Goal: Task Accomplishment & Management: Use online tool/utility

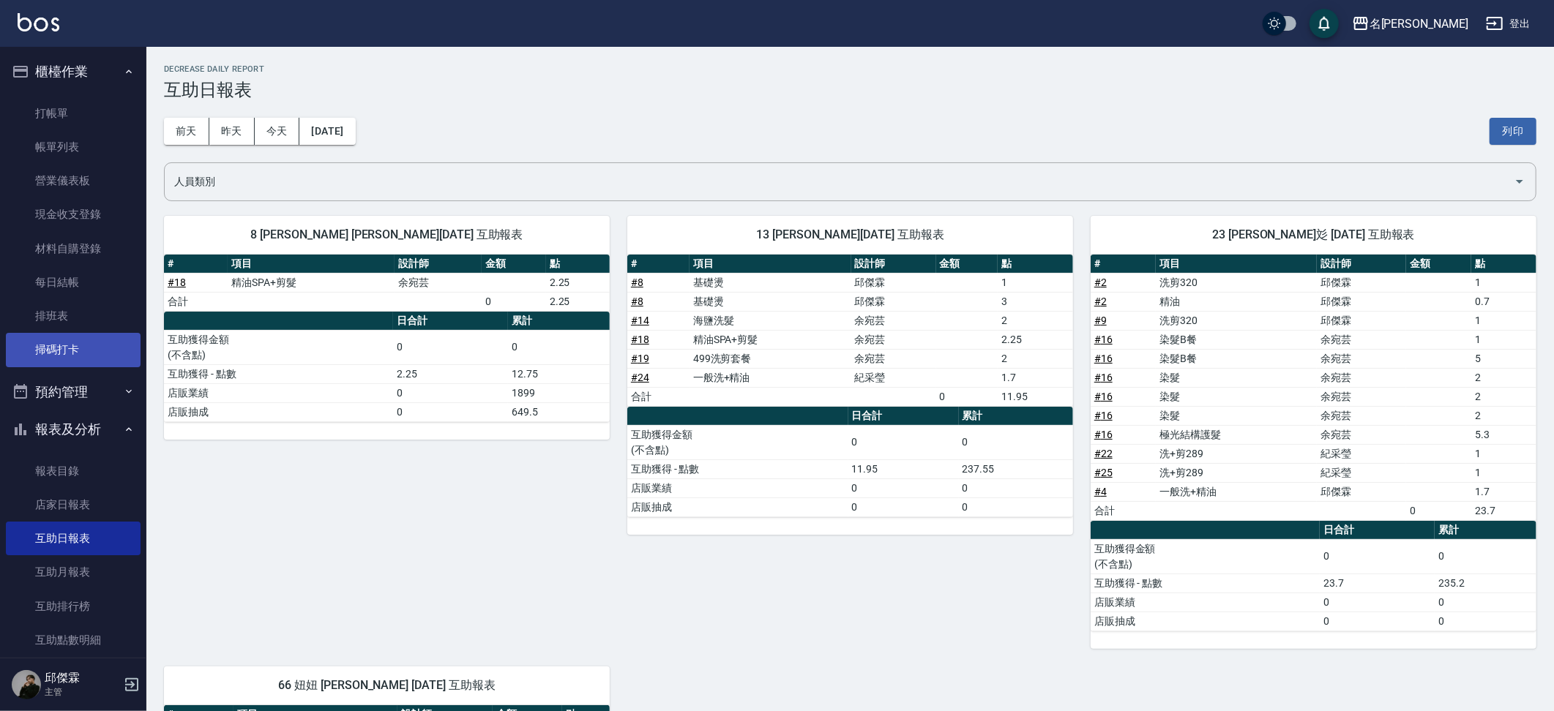
click at [86, 357] on link "掃碼打卡" at bounding box center [73, 350] width 135 height 34
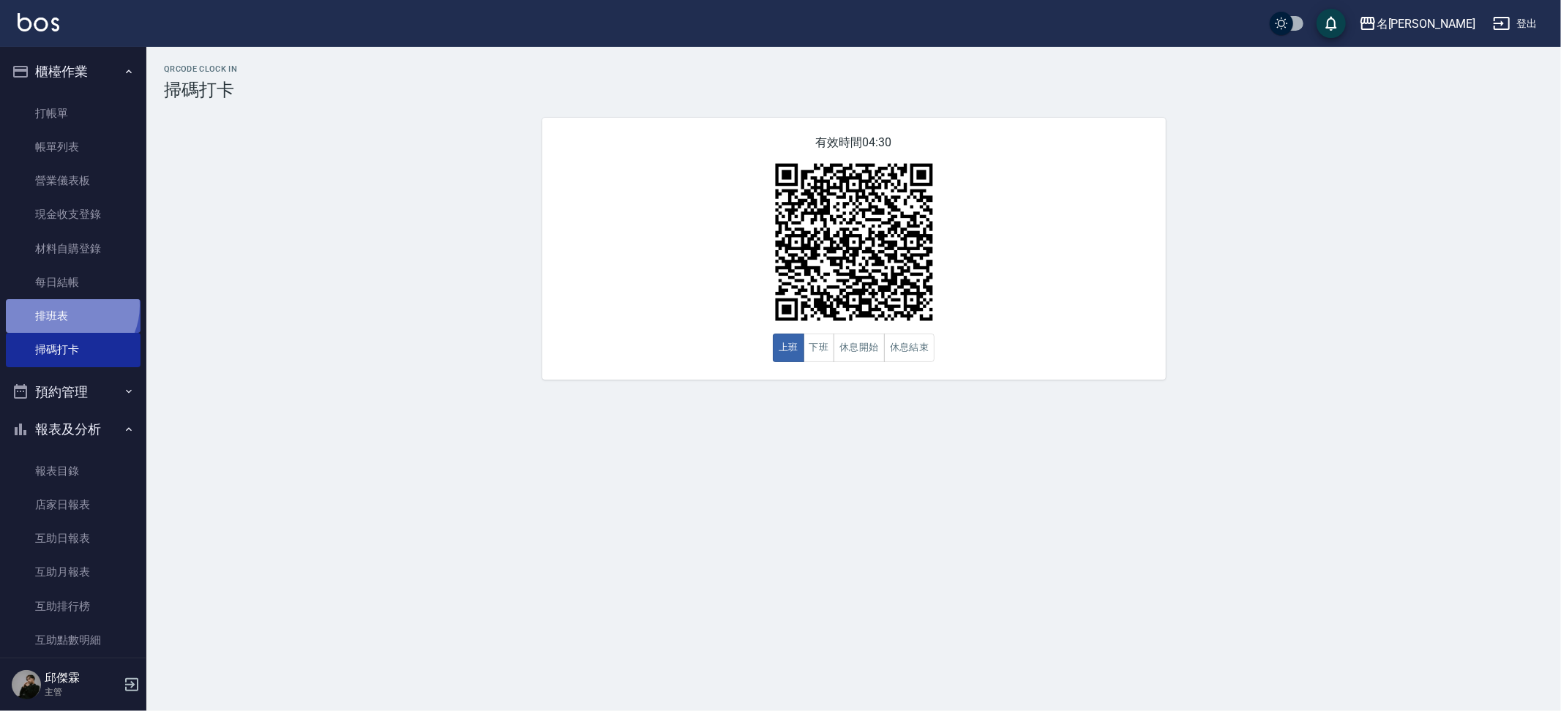
click at [67, 302] on link "排班表" at bounding box center [73, 316] width 135 height 34
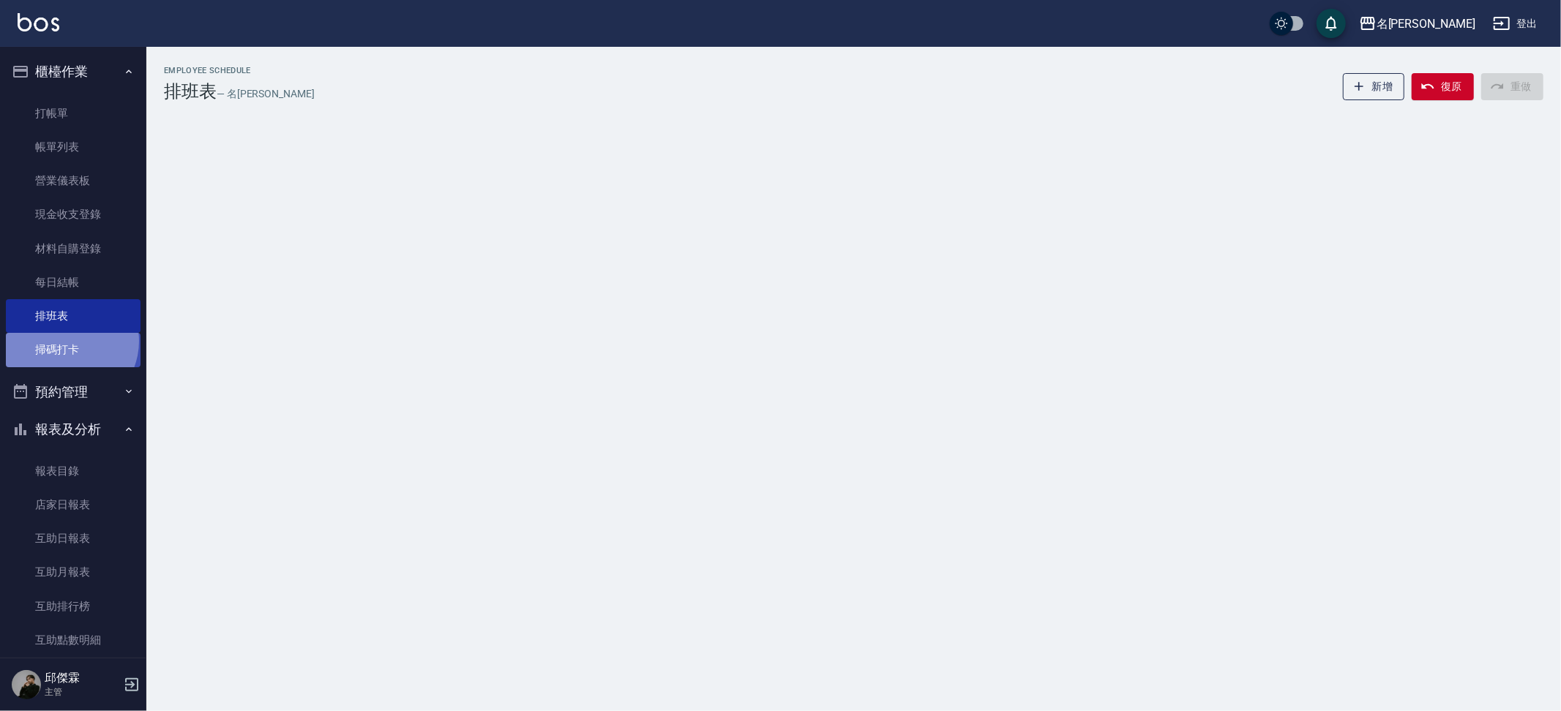
click at [65, 337] on link "掃碼打卡" at bounding box center [73, 350] width 135 height 34
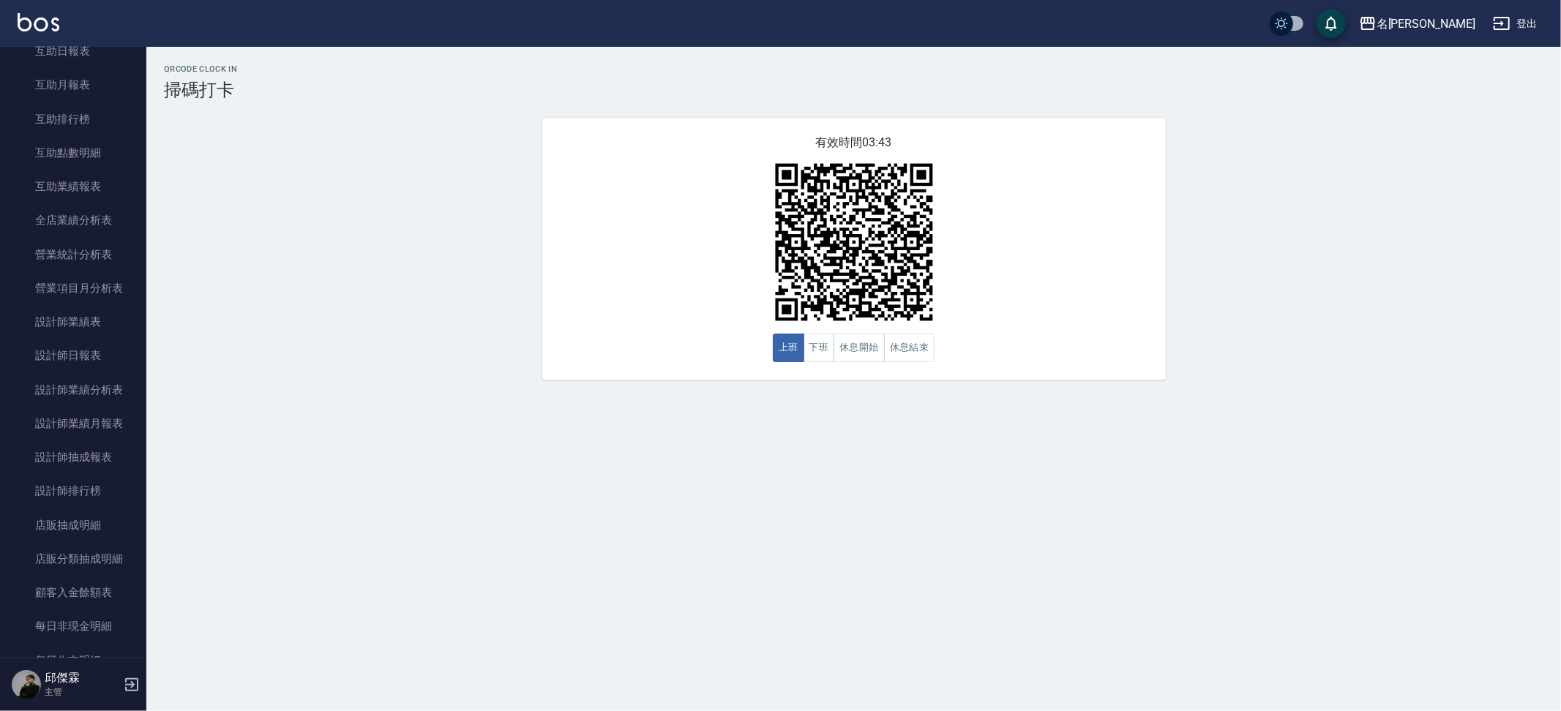
scroll to position [764, 0]
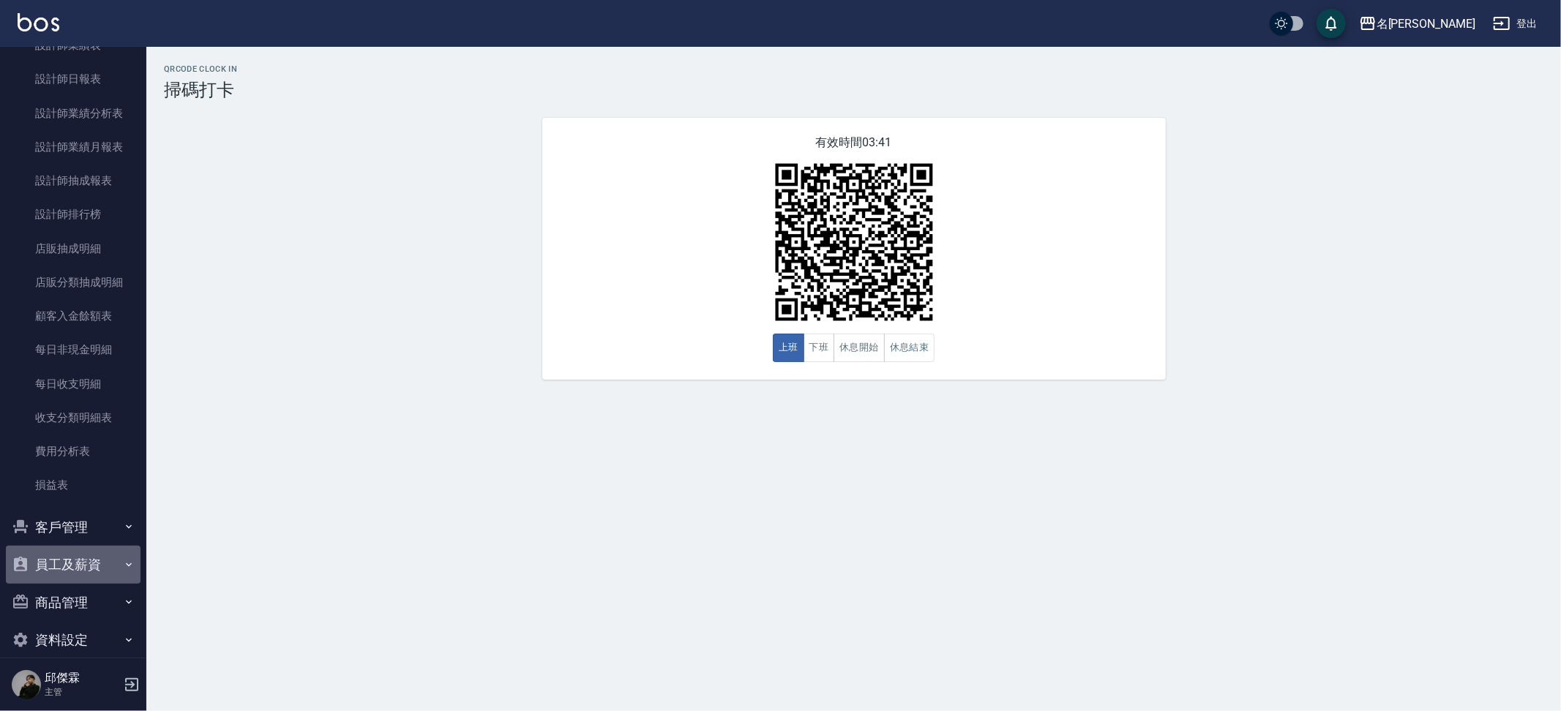
click at [108, 546] on button "員工及薪資" at bounding box center [73, 565] width 135 height 38
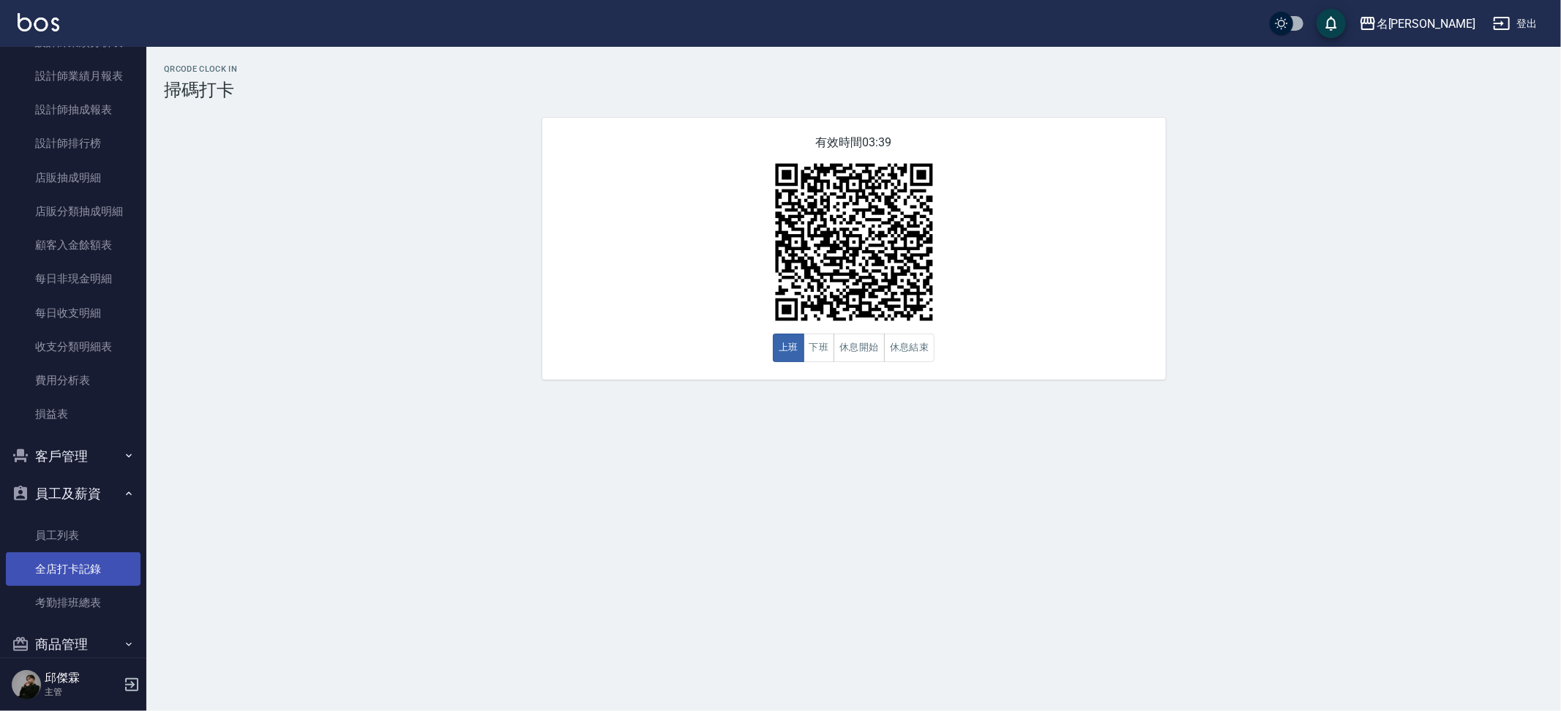
click at [90, 553] on link "全店打卡記錄" at bounding box center [73, 570] width 135 height 34
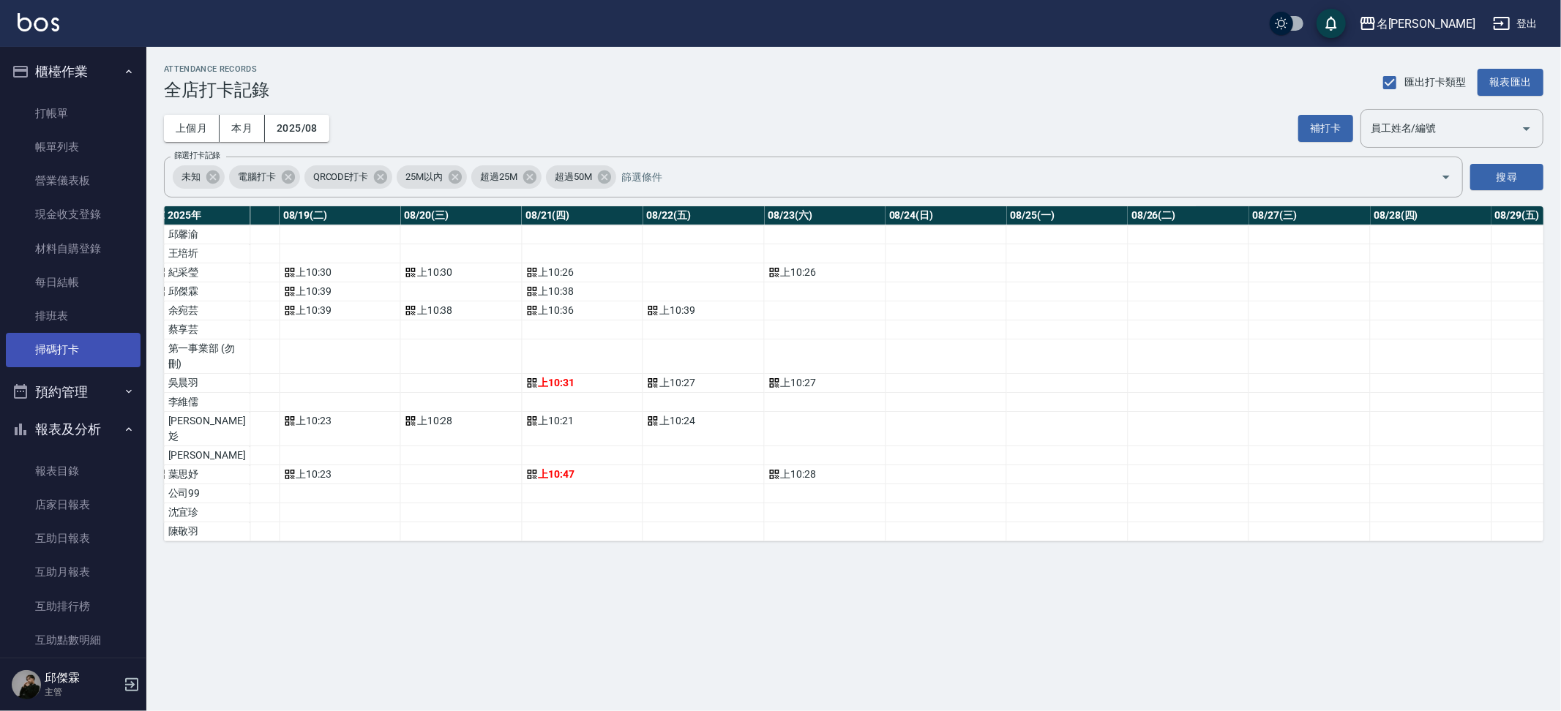
click at [104, 341] on link "掃碼打卡" at bounding box center [73, 350] width 135 height 34
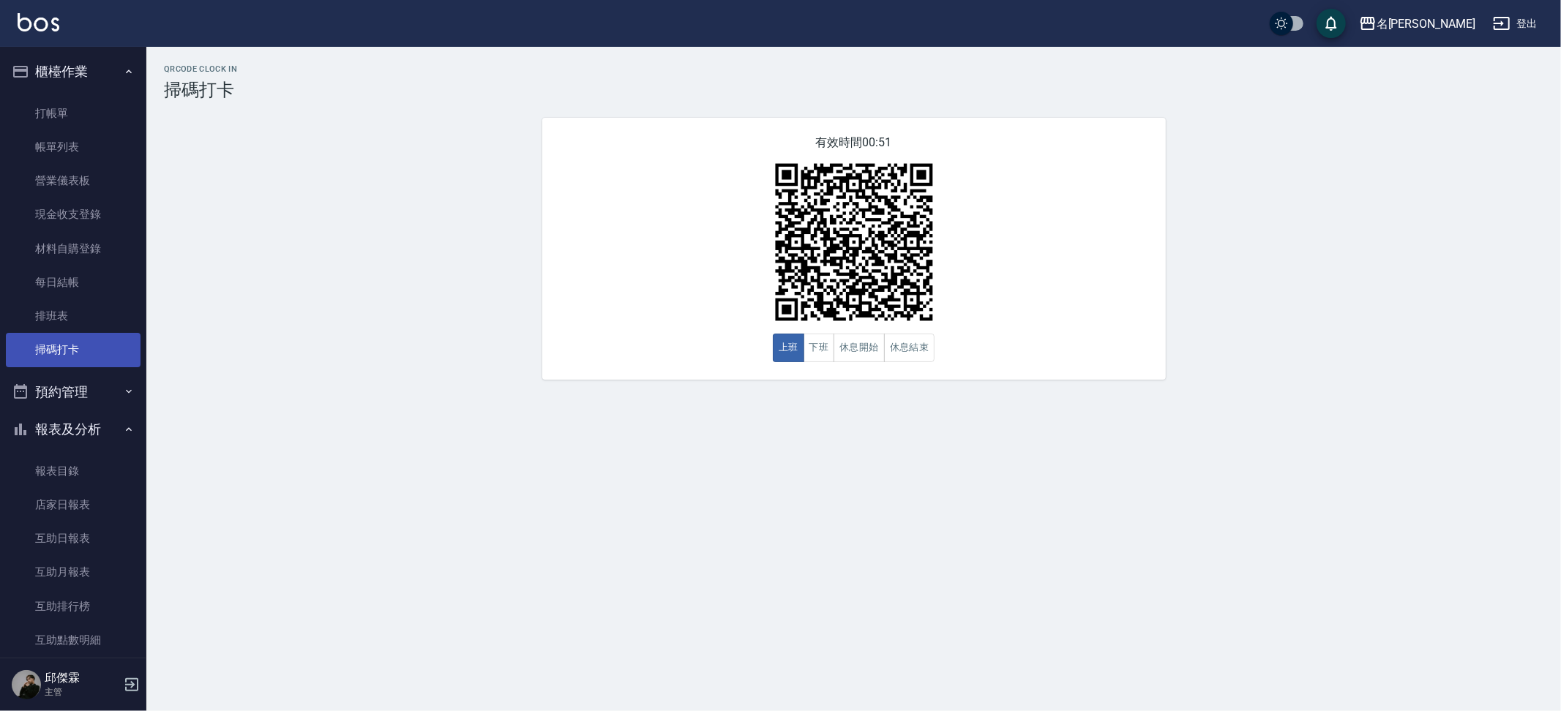
click at [104, 341] on link "掃碼打卡" at bounding box center [73, 350] width 135 height 34
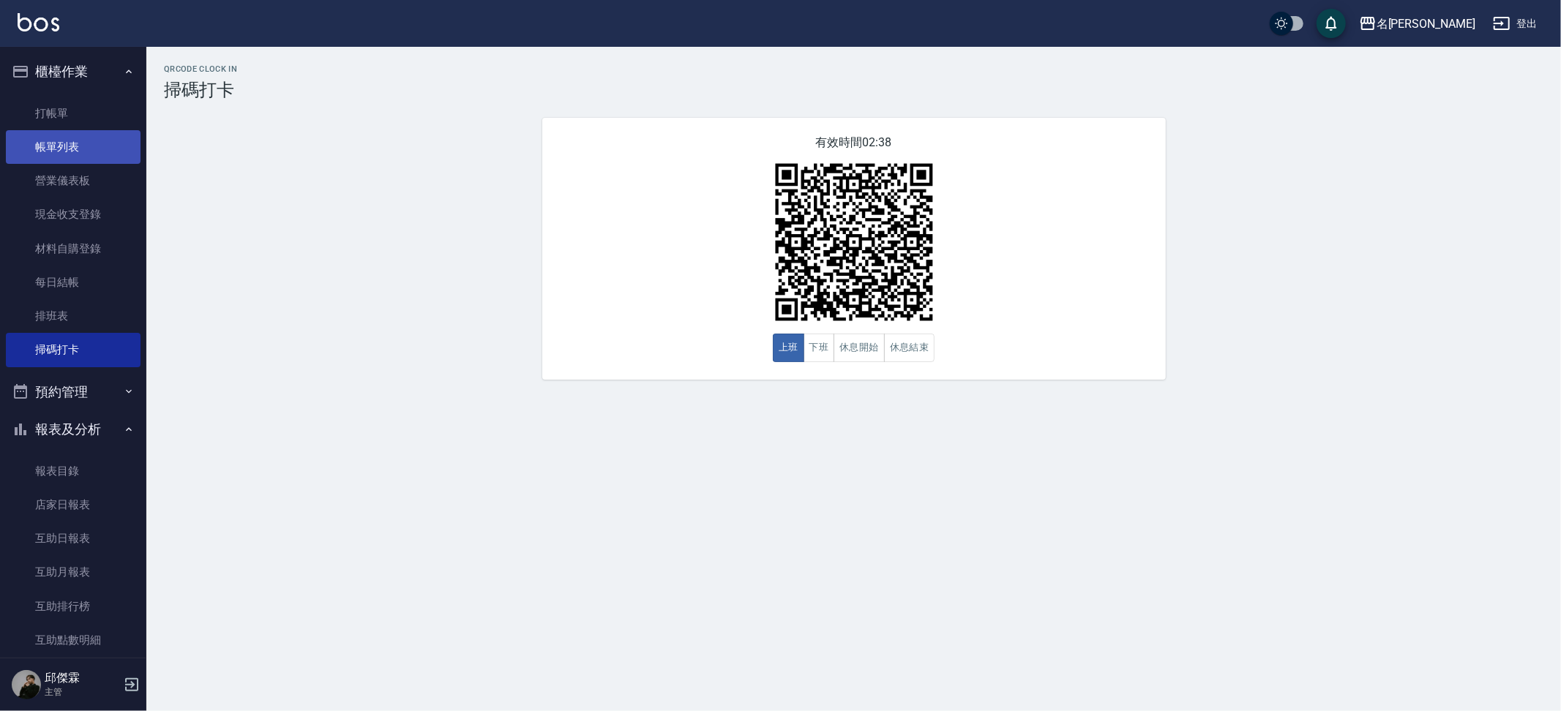
click at [62, 150] on link "帳單列表" at bounding box center [73, 147] width 135 height 34
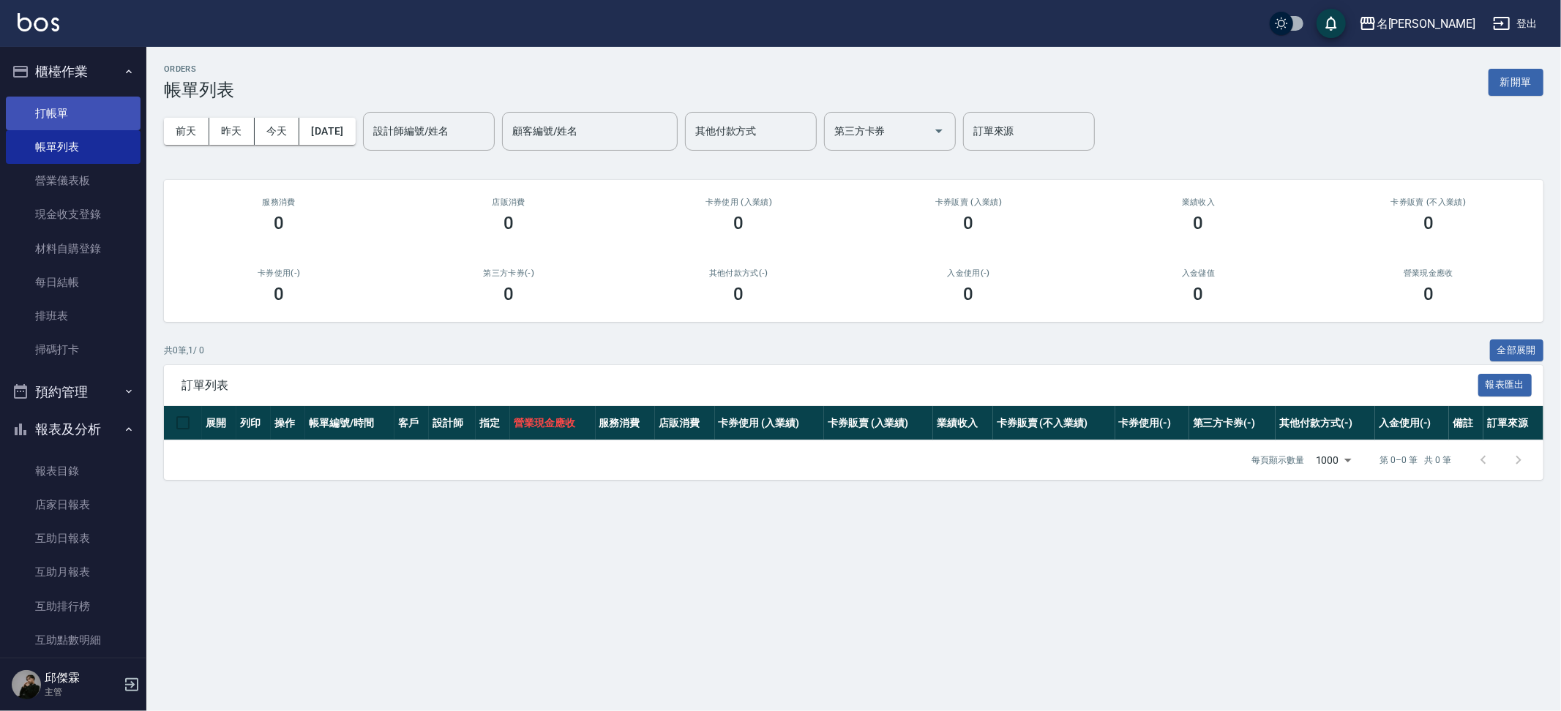
click at [43, 130] on link "帳單列表" at bounding box center [73, 147] width 135 height 34
click at [47, 122] on link "打帳單" at bounding box center [73, 114] width 135 height 34
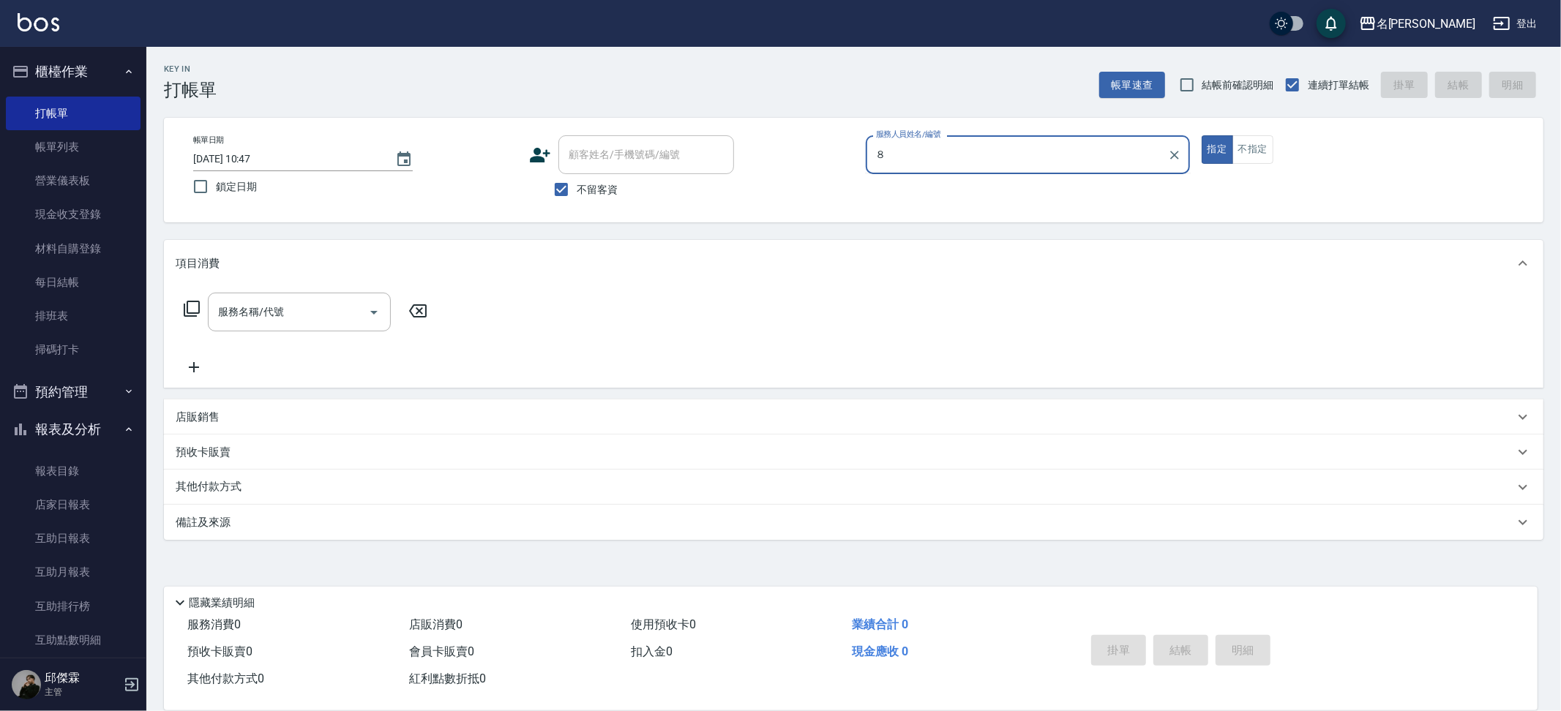
type input "８"
click at [1202, 135] on button "指定" at bounding box center [1217, 149] width 31 height 29
type button "true"
click at [913, 169] on div "服務人員姓名/編號" at bounding box center [1028, 154] width 324 height 39
type input "Kira-8"
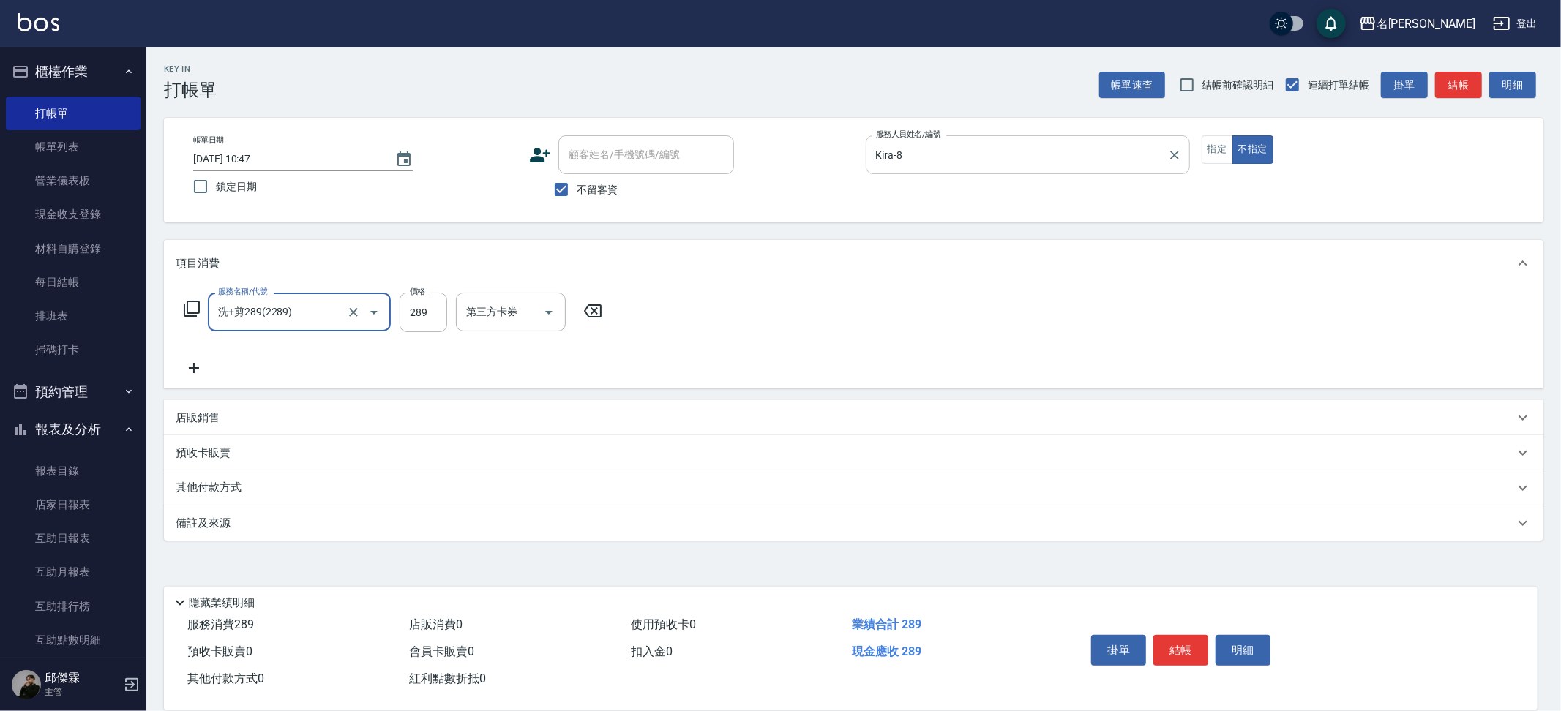
type input "洗+剪289(2289)"
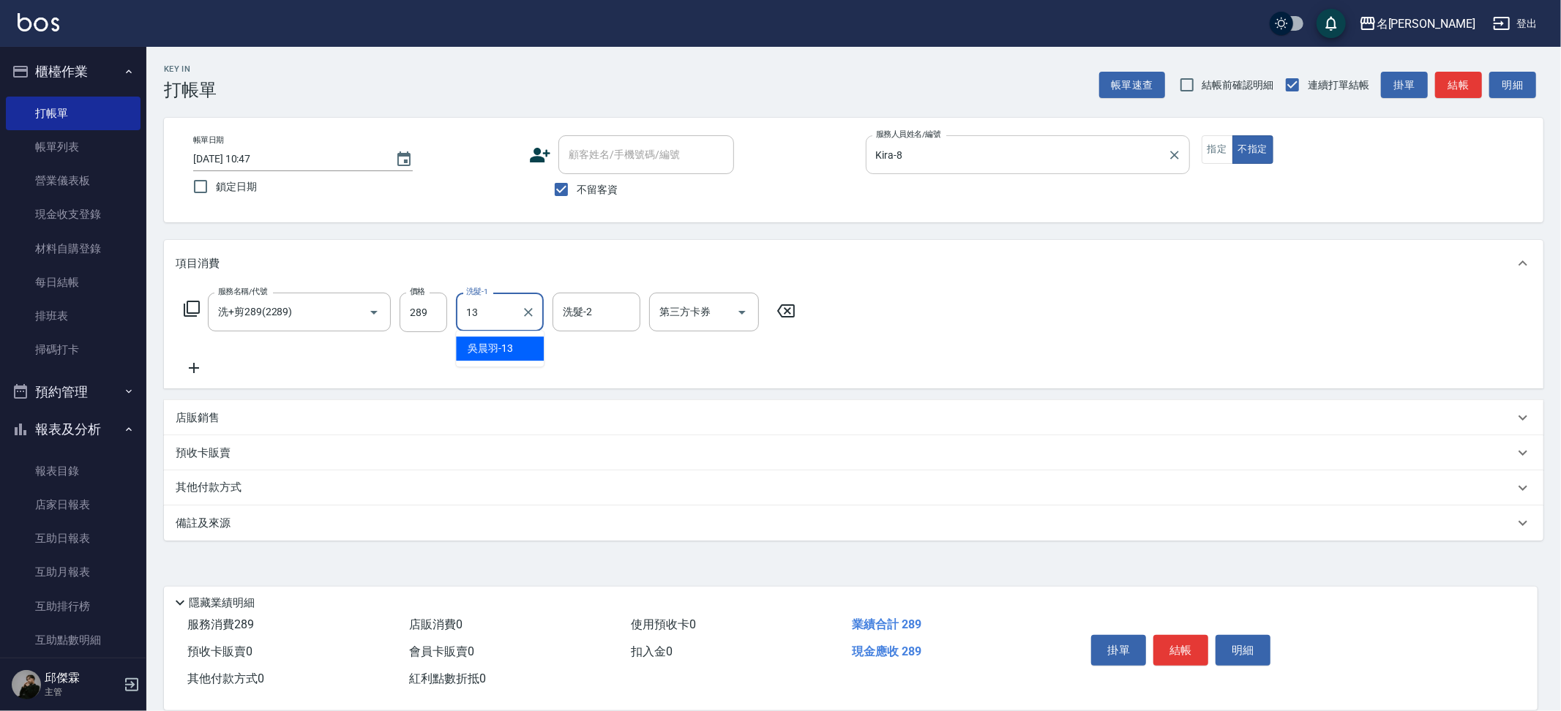
type input "[PERSON_NAME]-13"
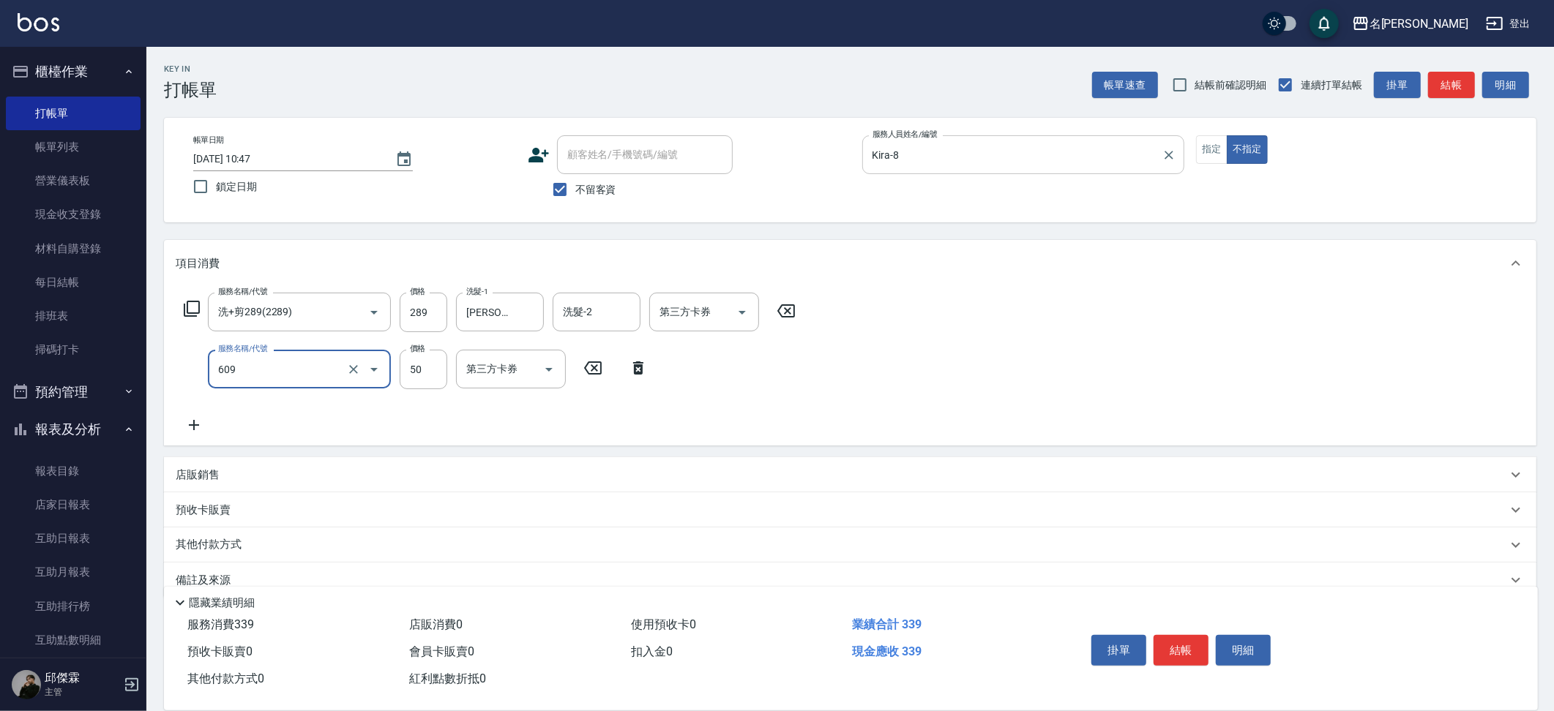
type input "精油(609)"
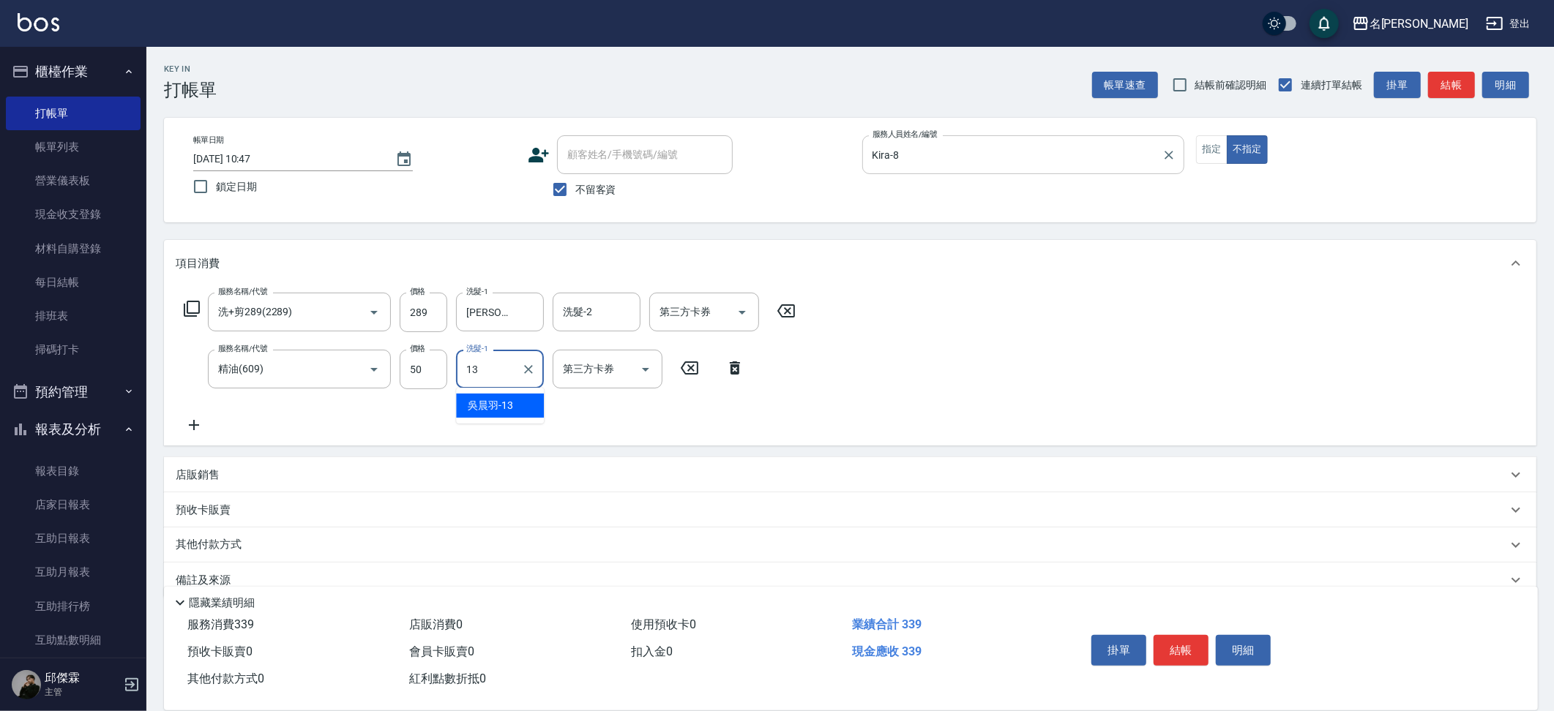
type input "[PERSON_NAME]-13"
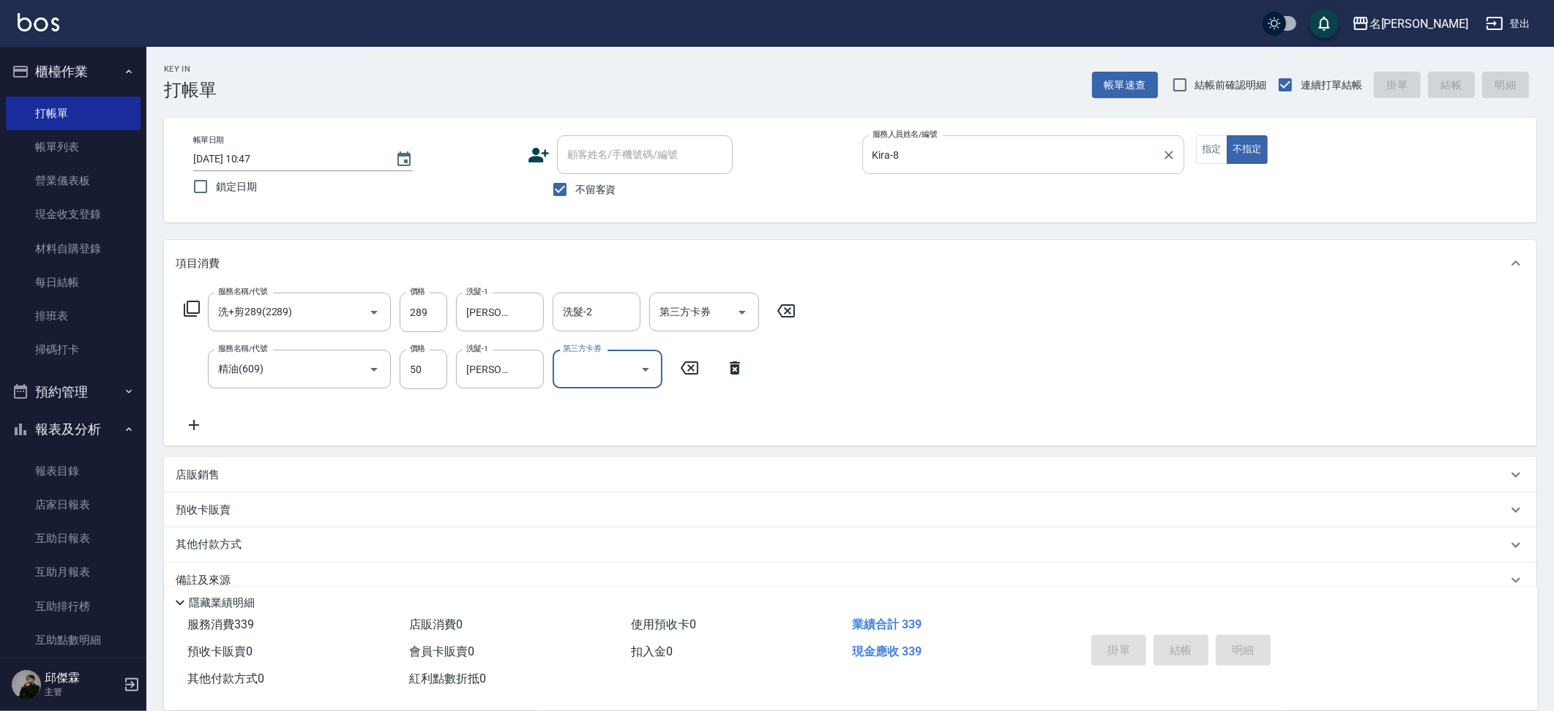
type input "[DATE] 10:51"
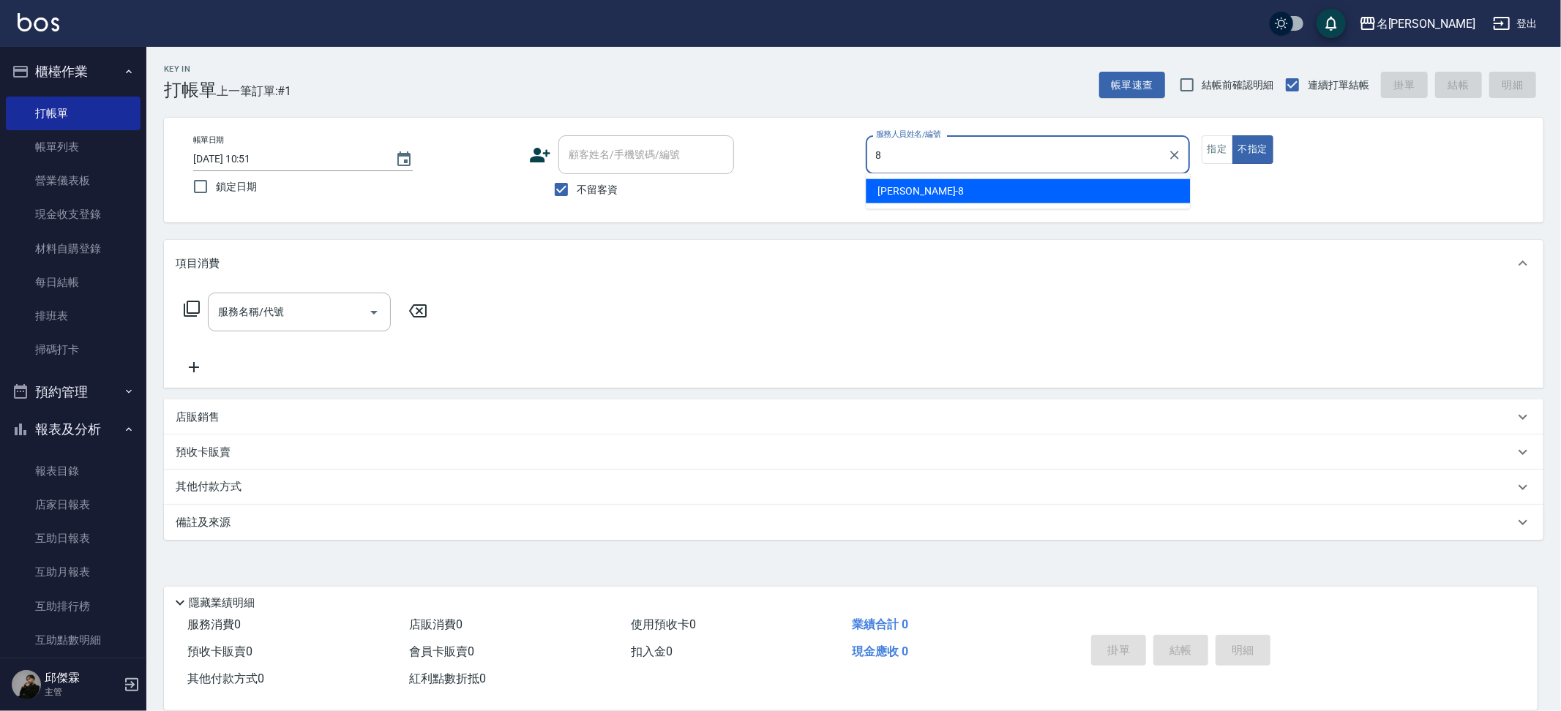
type input "Kira-8"
type button "false"
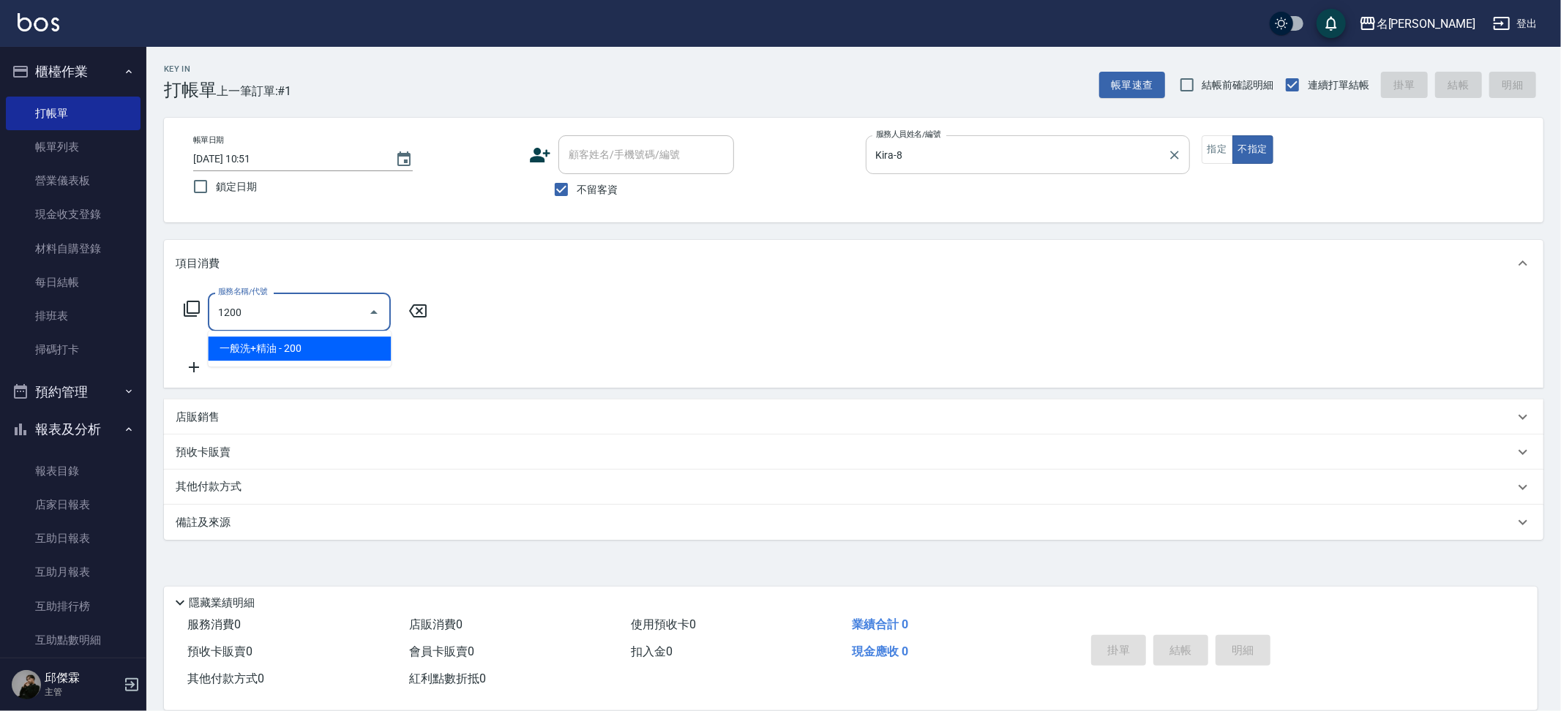
type input "一般洗+精油(1200)"
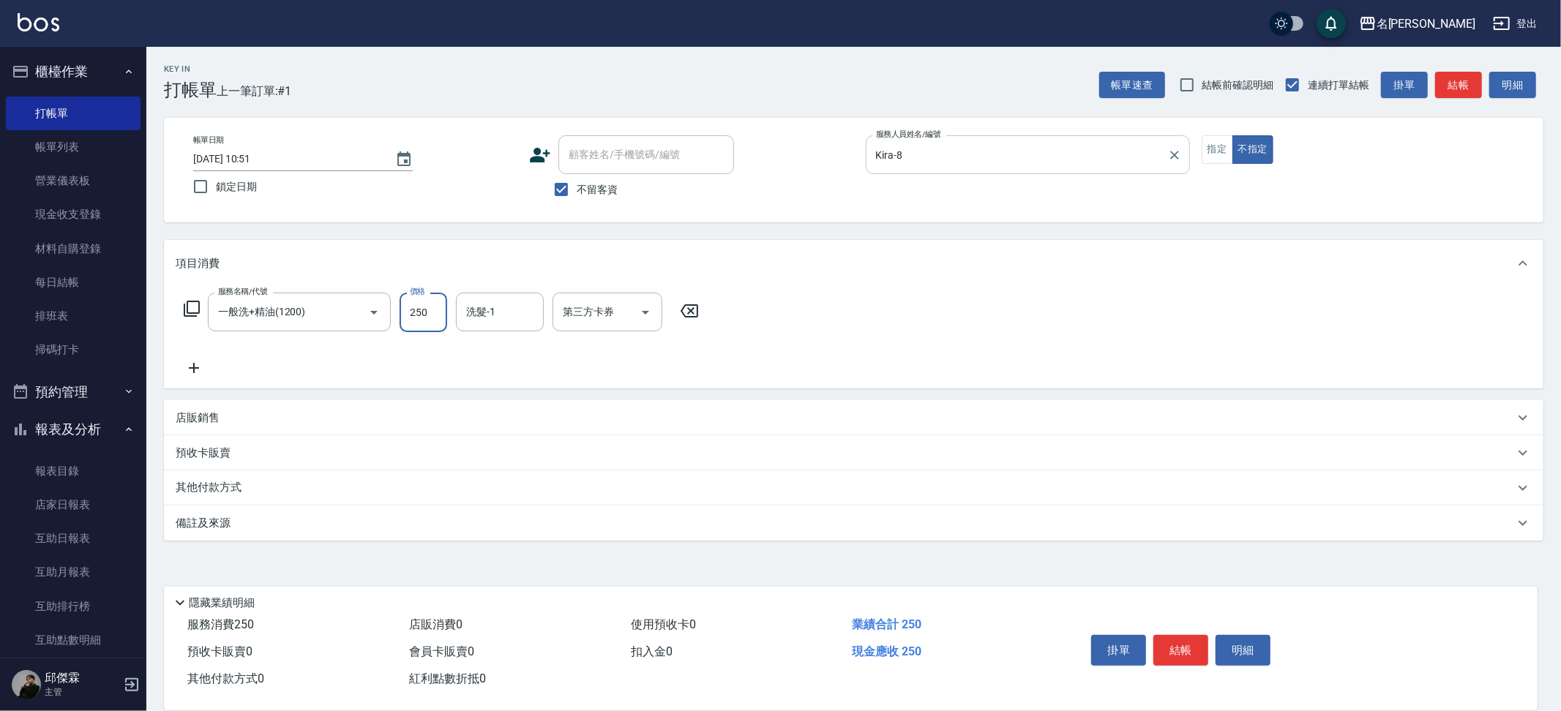
type input "250"
type input "Nini-23"
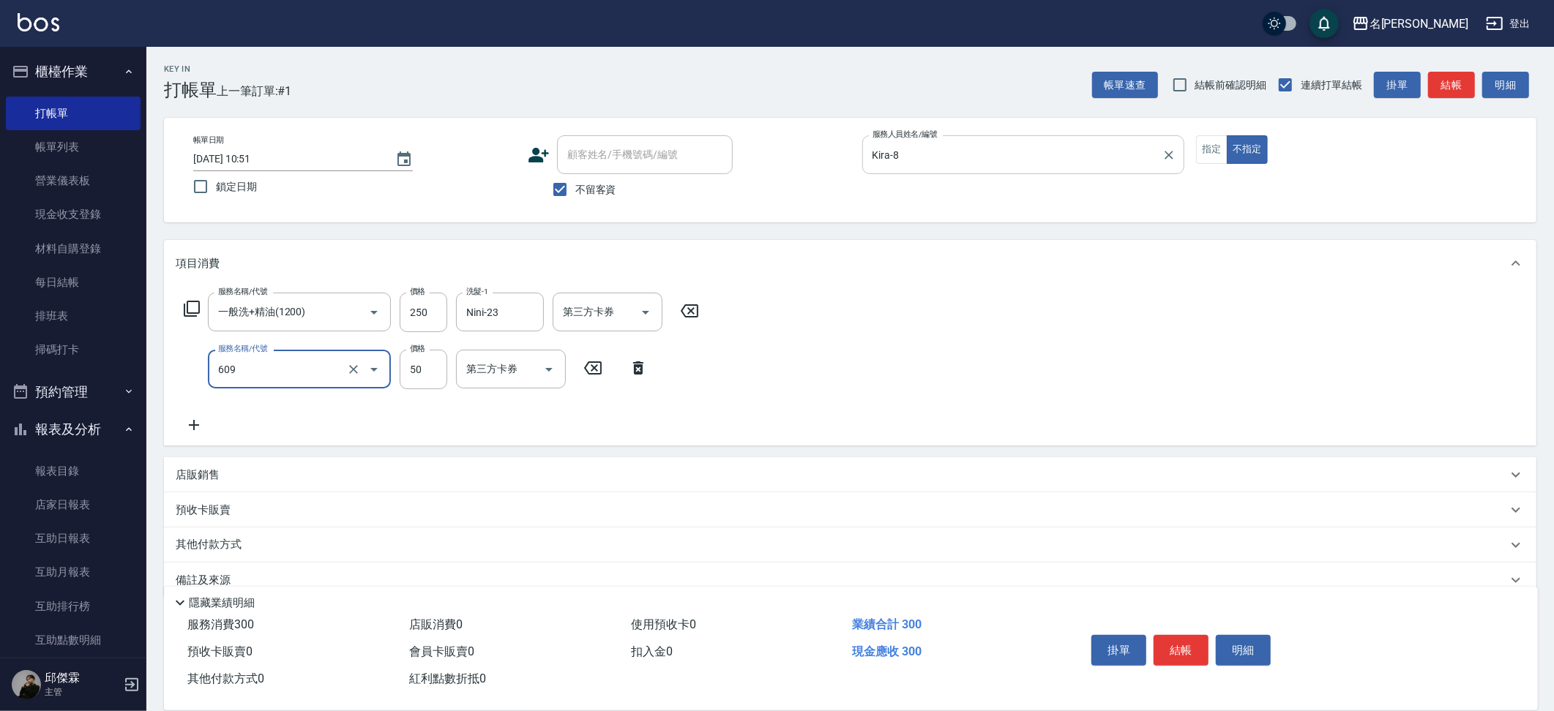
type input "精油(609)"
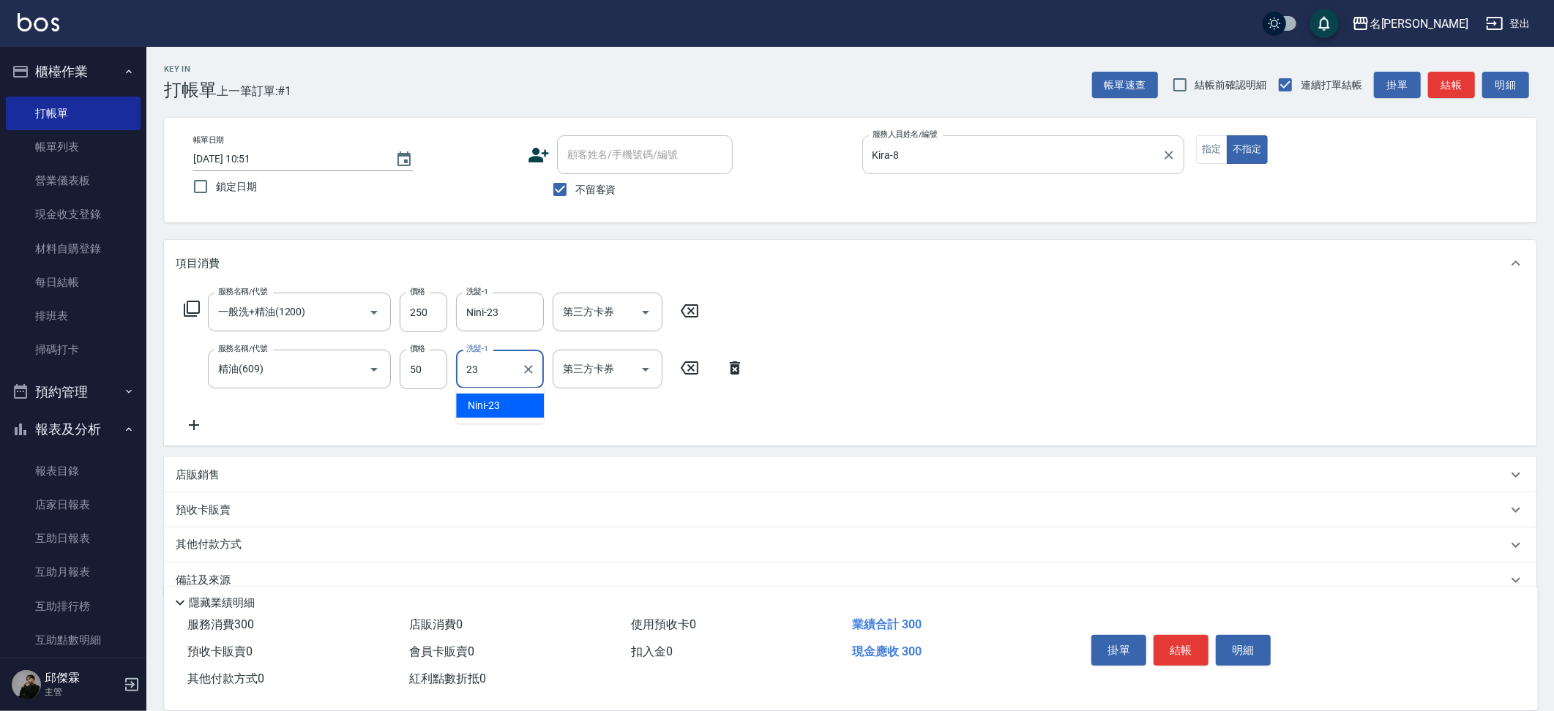
type input "Nini-23"
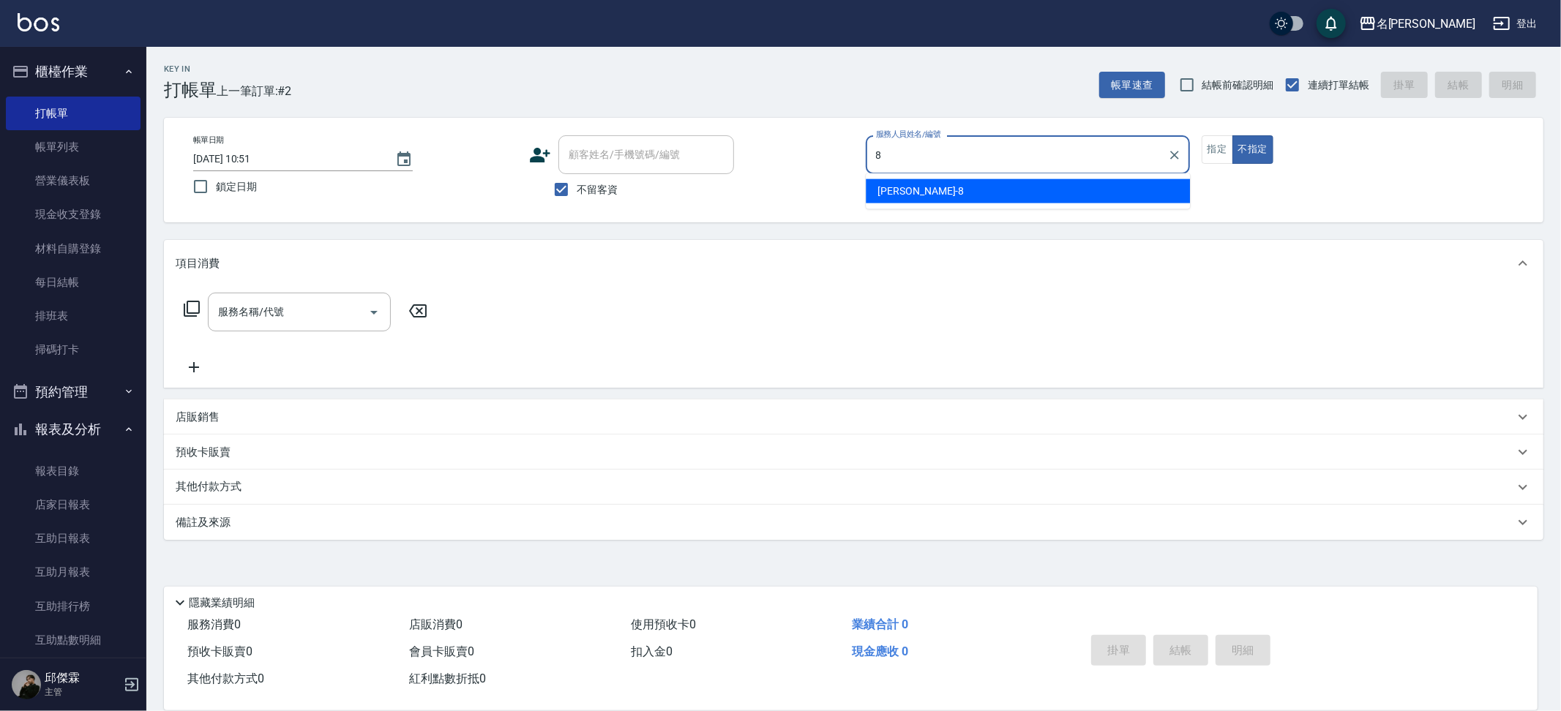
type input "Kira-8"
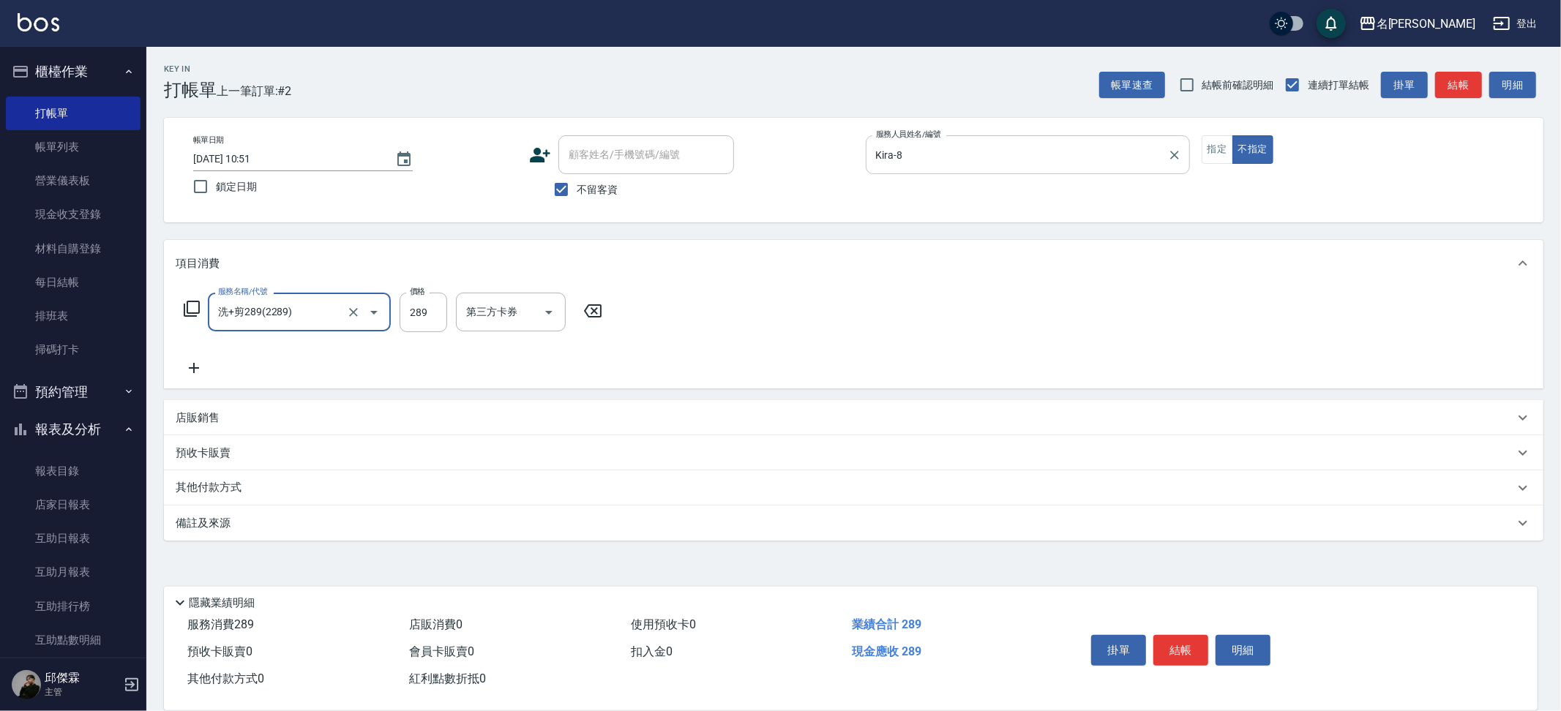
type input "洗+剪289(2289)"
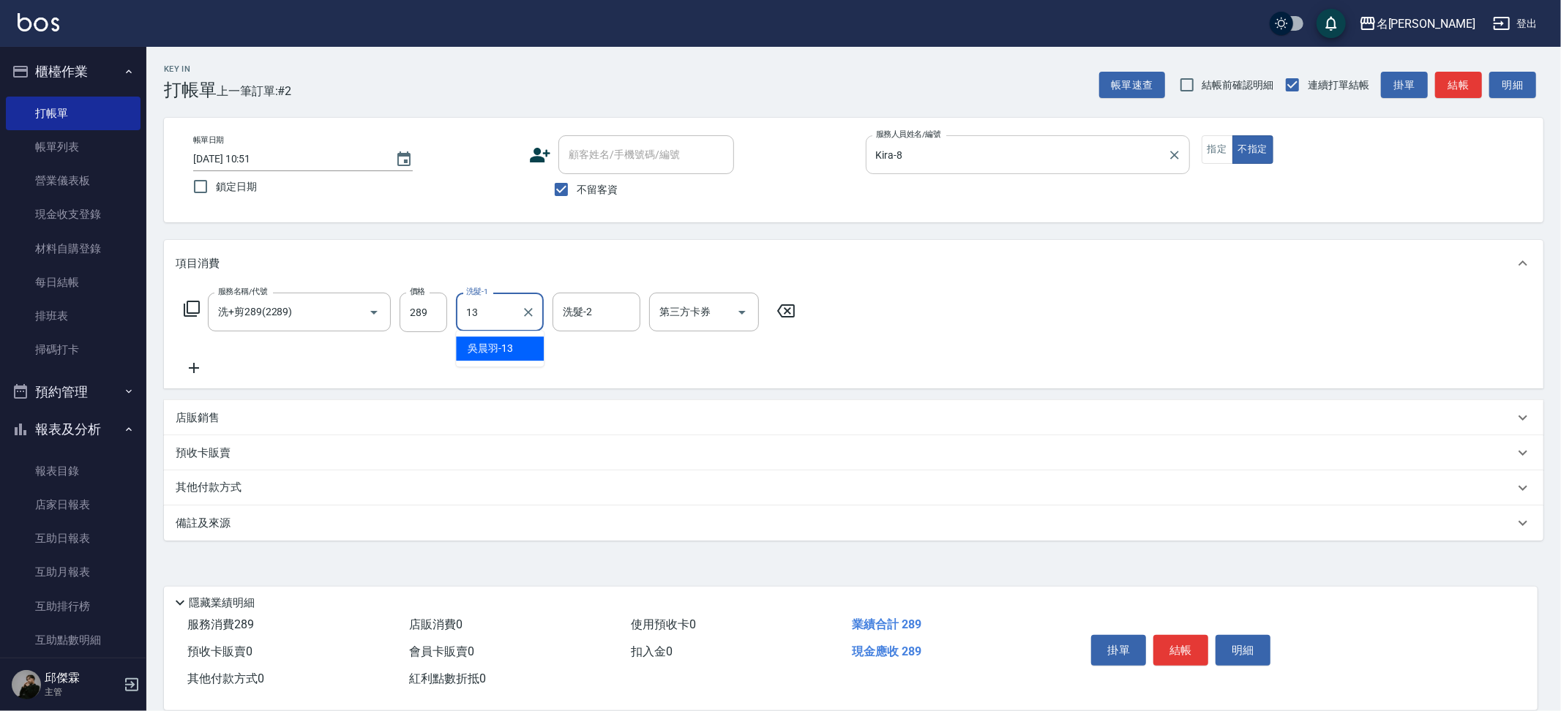
type input "[PERSON_NAME]-13"
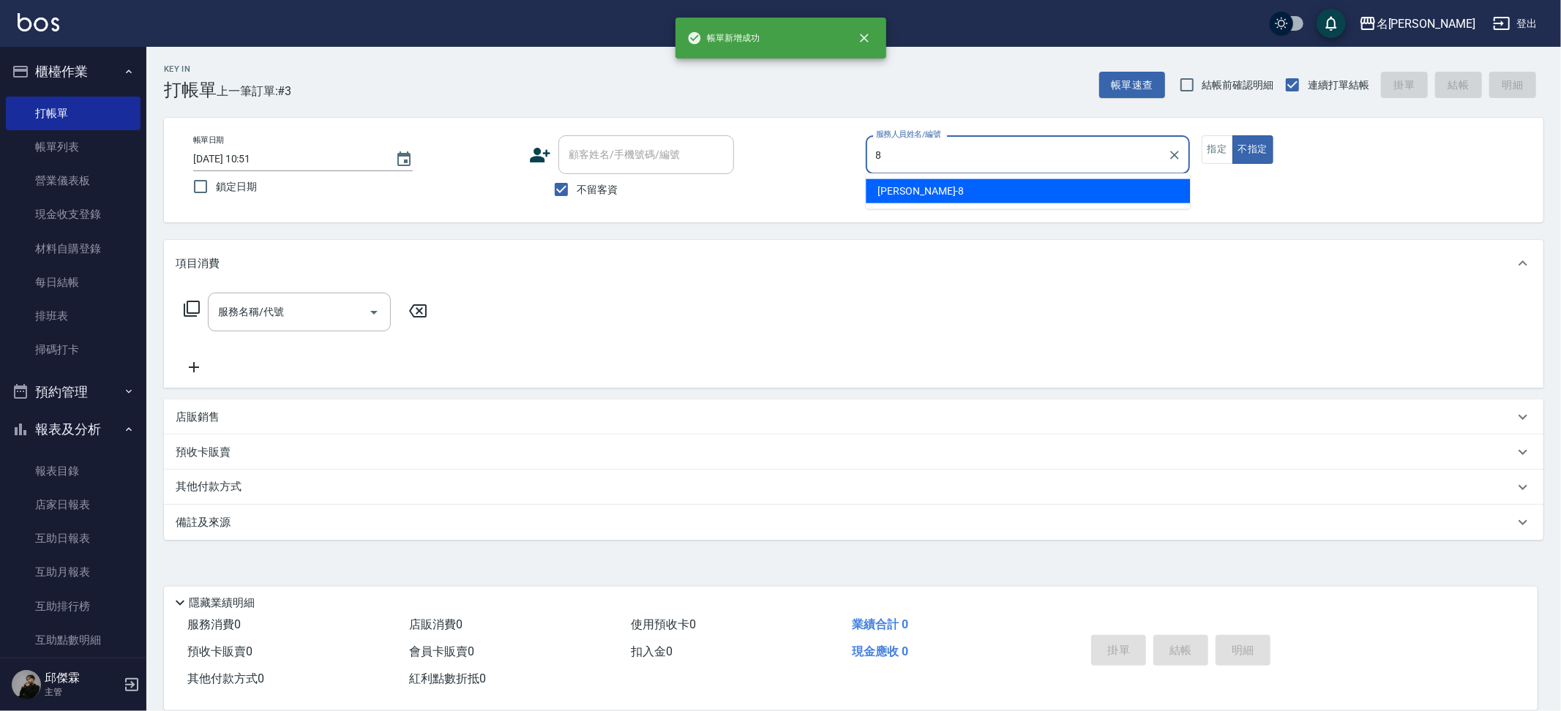
type input "Kira-8"
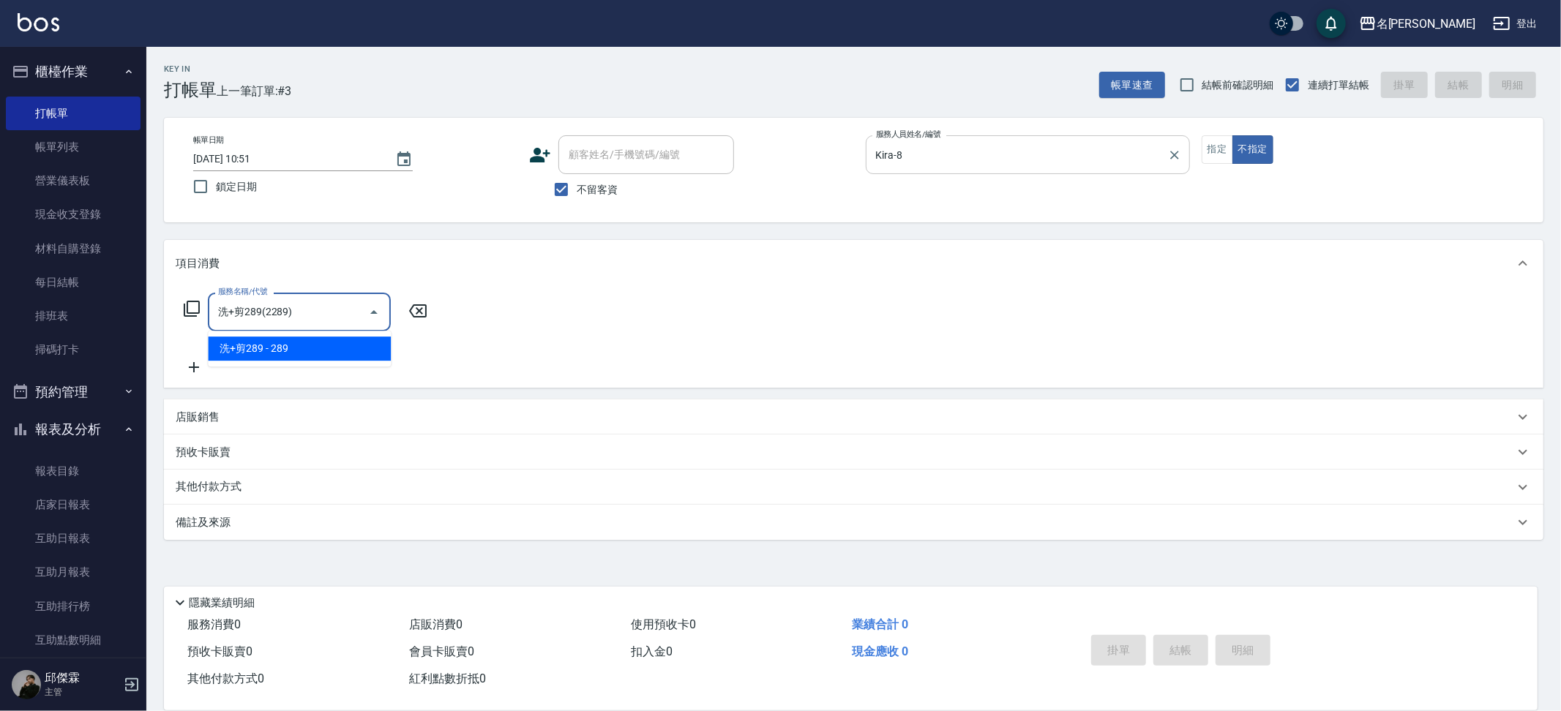
type input "洗+剪289(2289)"
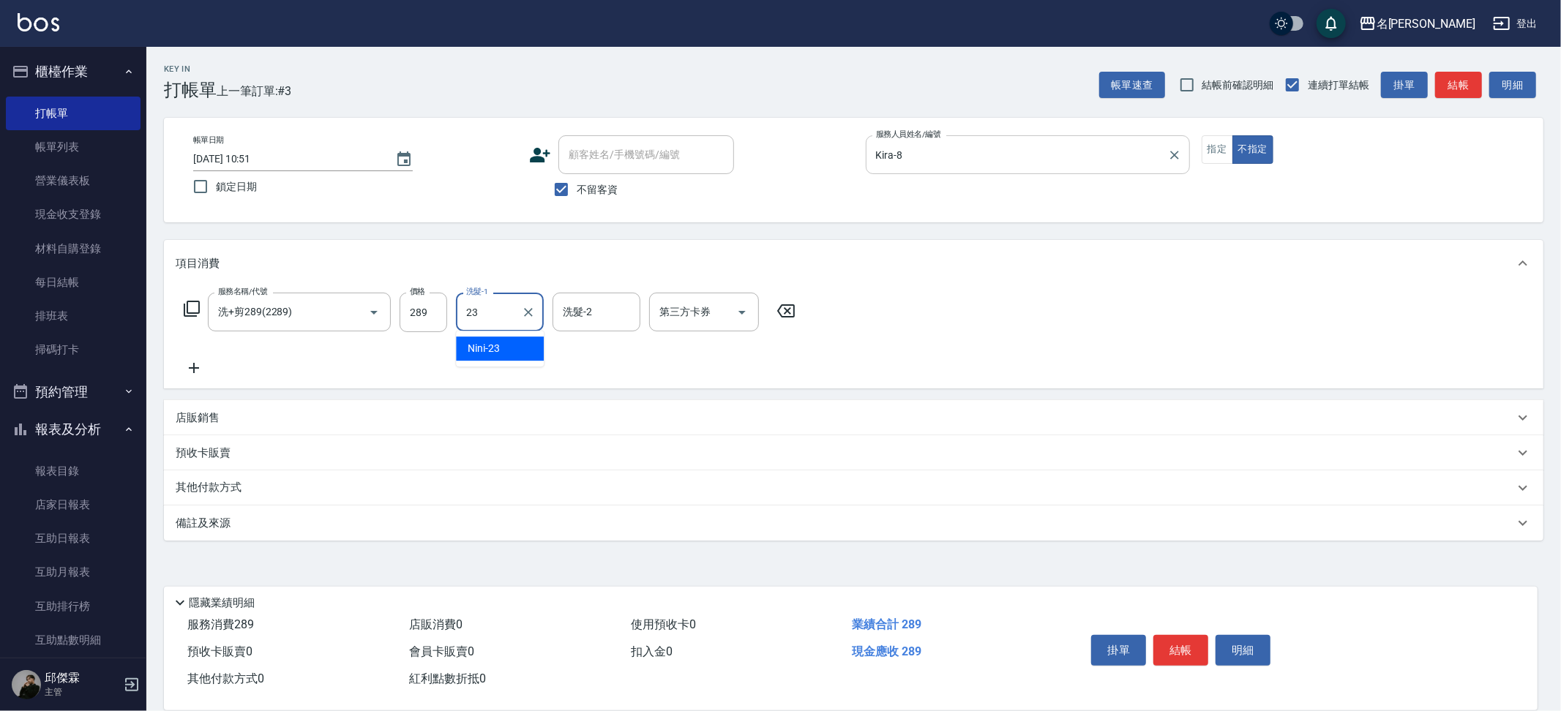
type input "Nini-23"
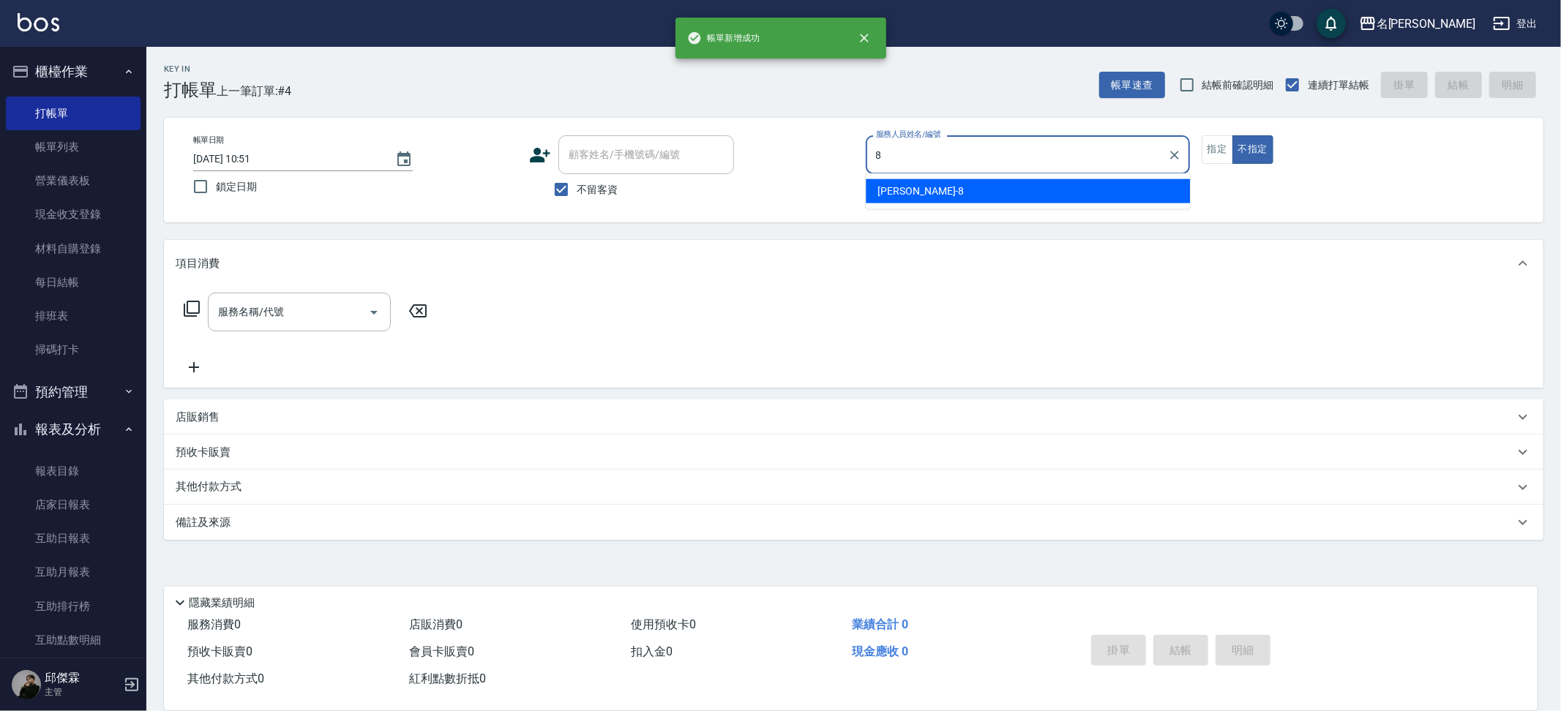
type input "Kira-8"
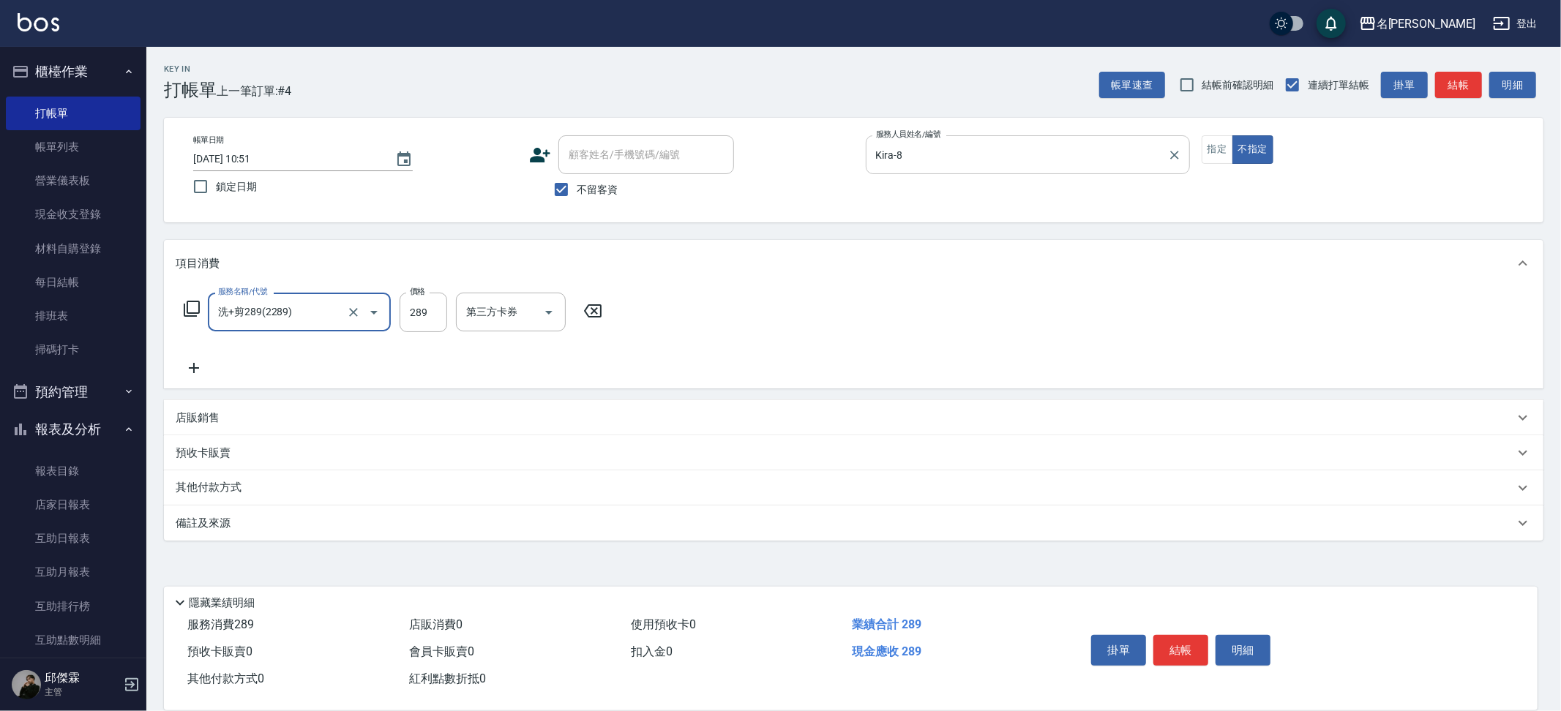
type input "洗+剪289(2289)"
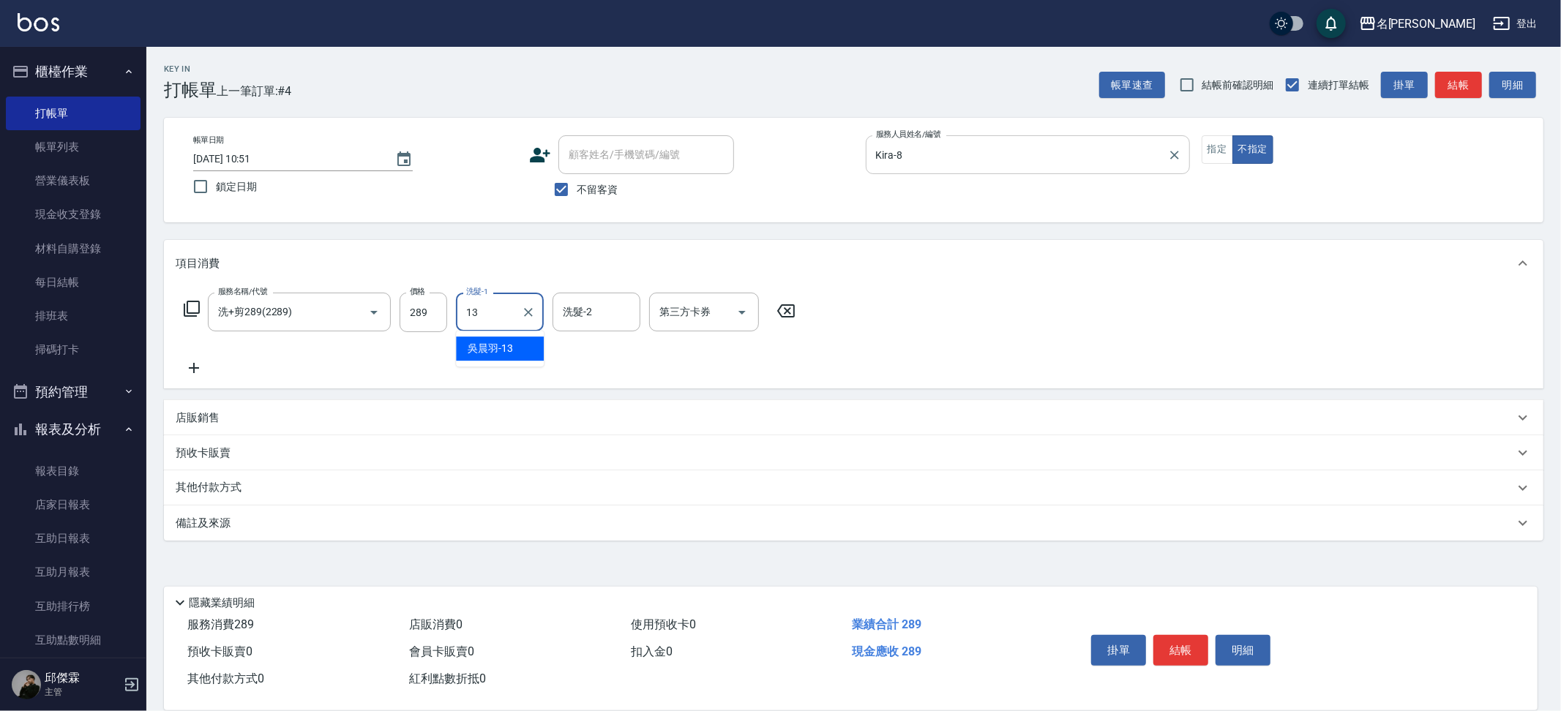
type input "[PERSON_NAME]-13"
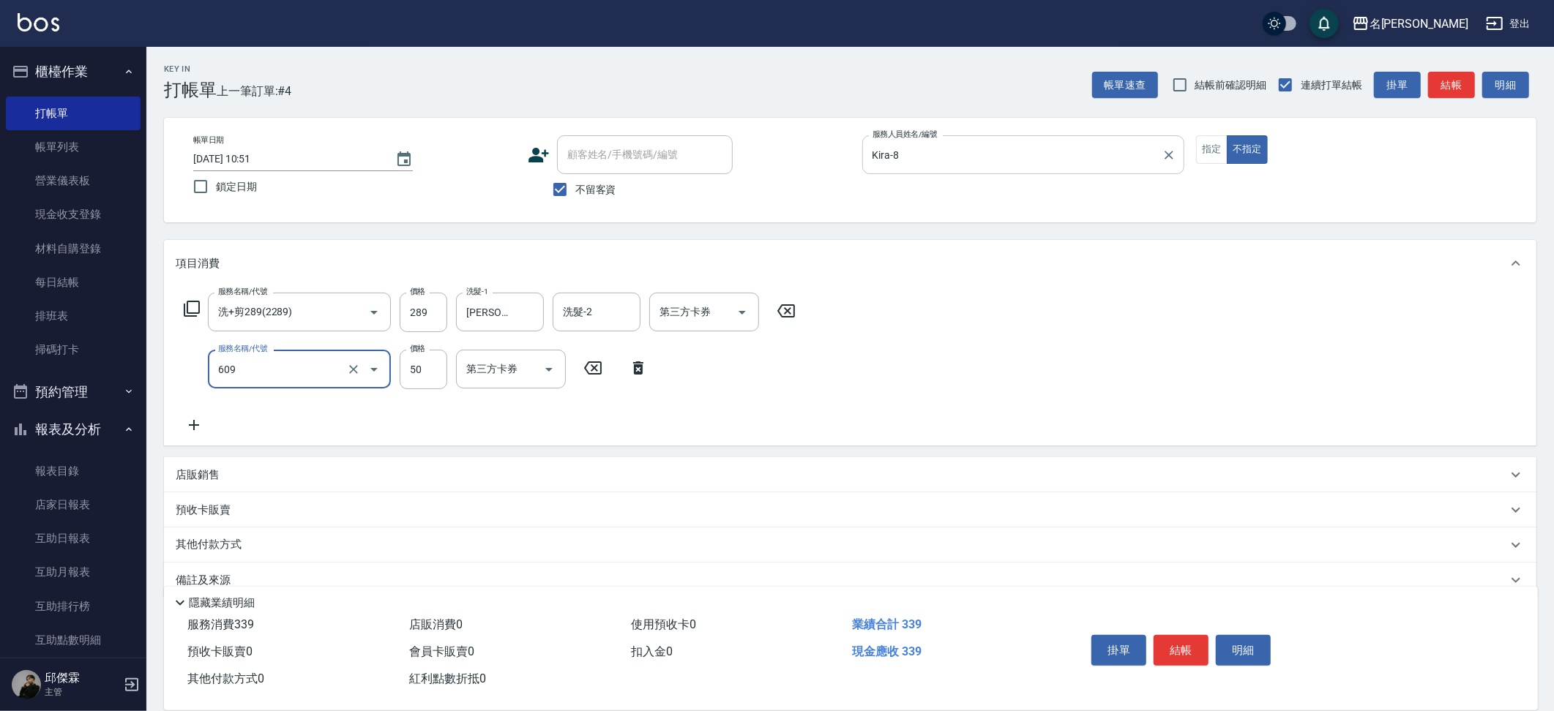
type input "精油(609)"
type input "[PERSON_NAME]-13"
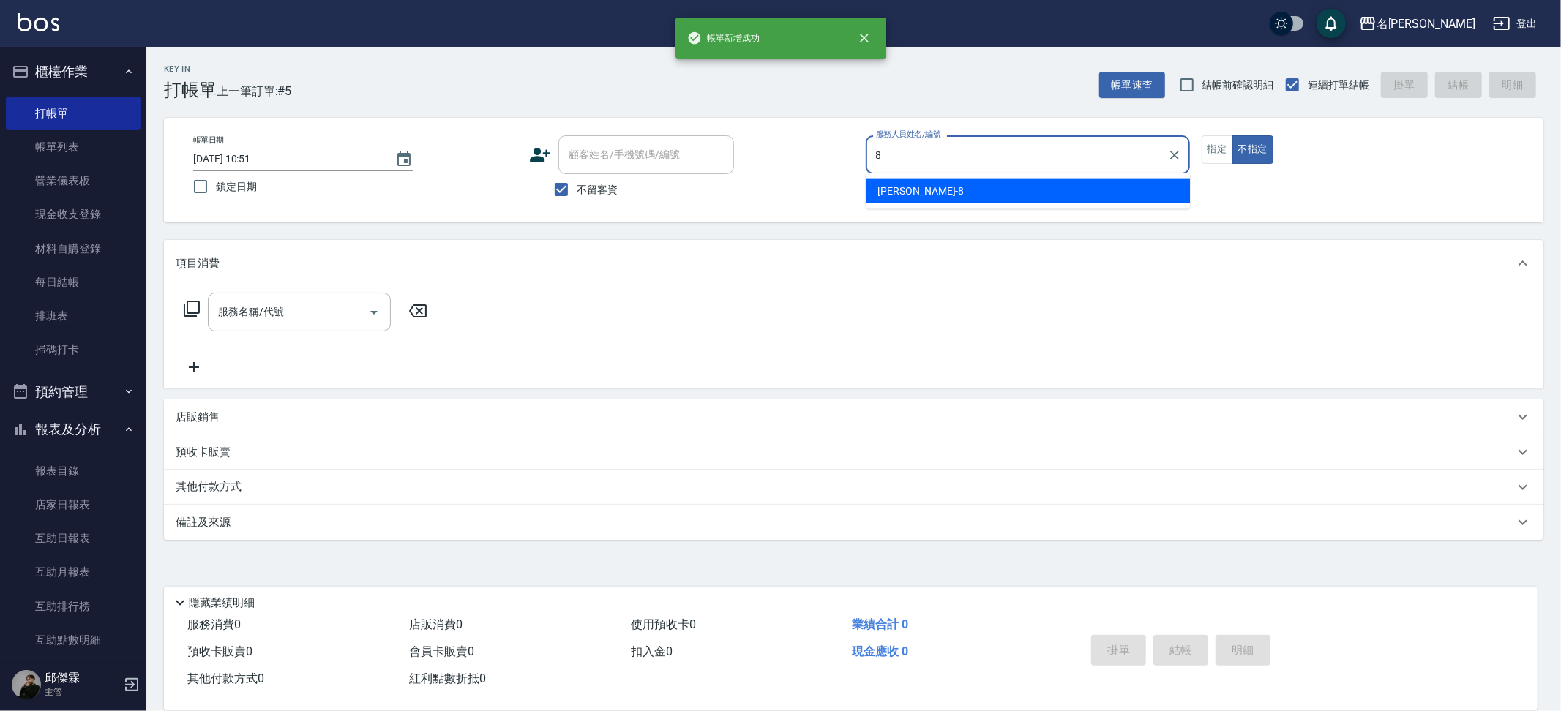
type input "Kira-8"
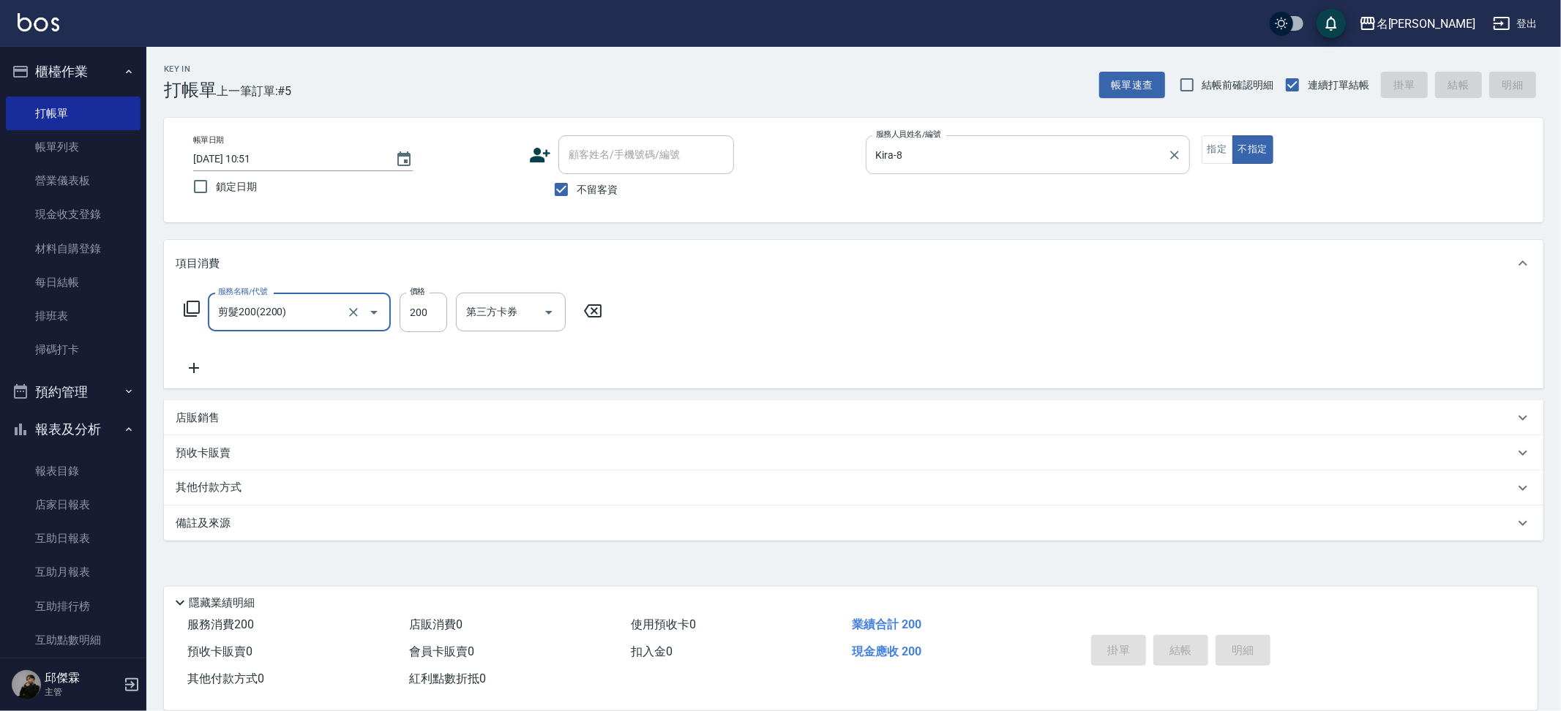
type input "剪髮200(2200)"
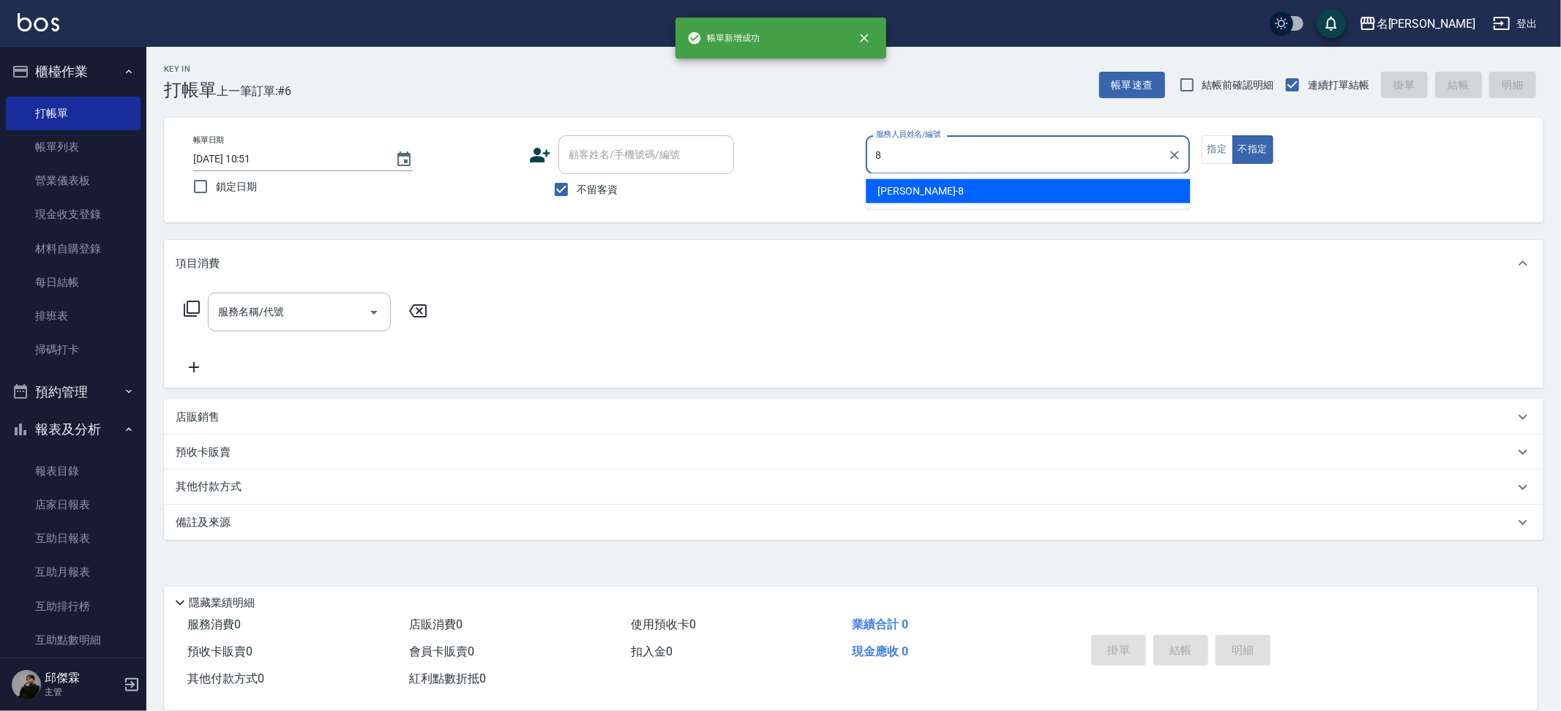
type input "Kira-8"
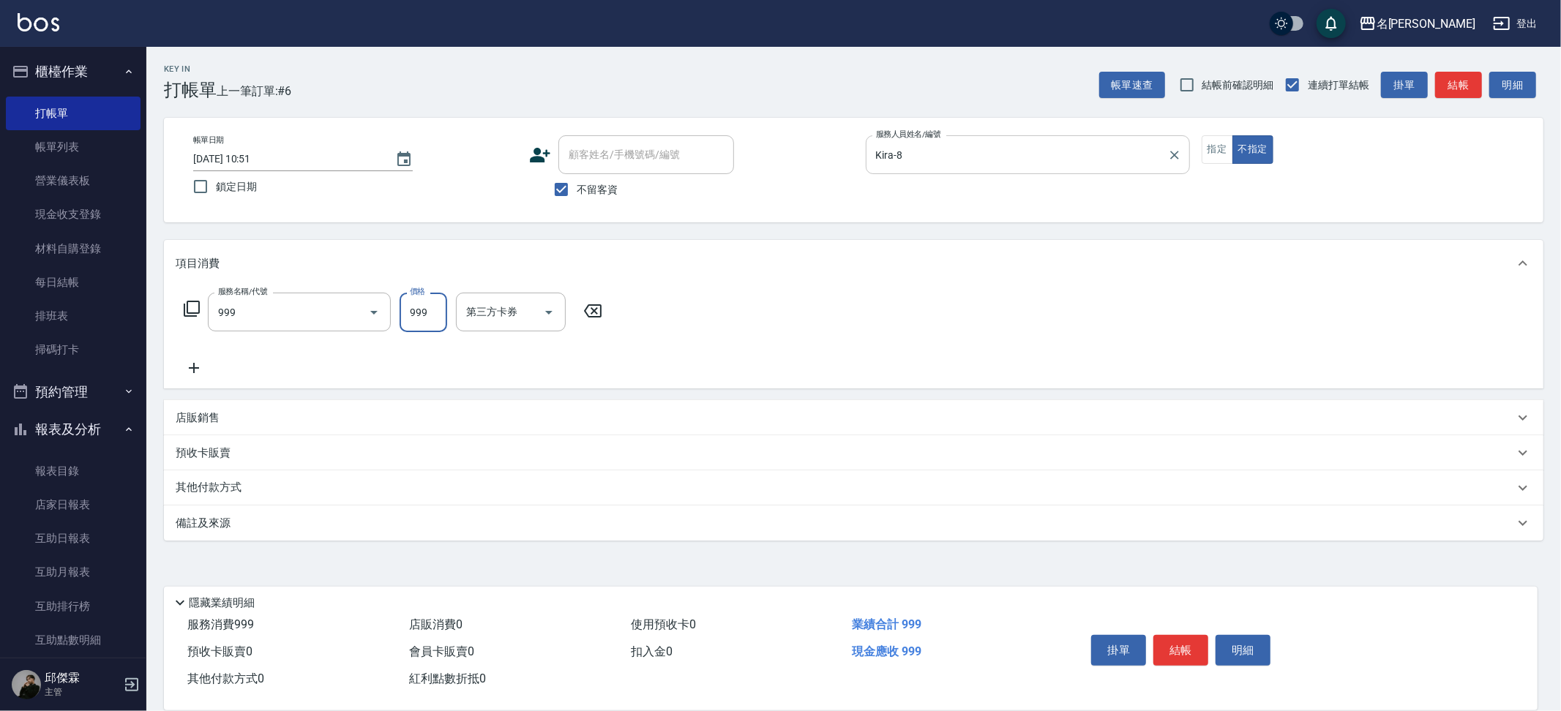
type input "精油SPA+剪髮(999)"
type input "1000"
type input "Nini-23"
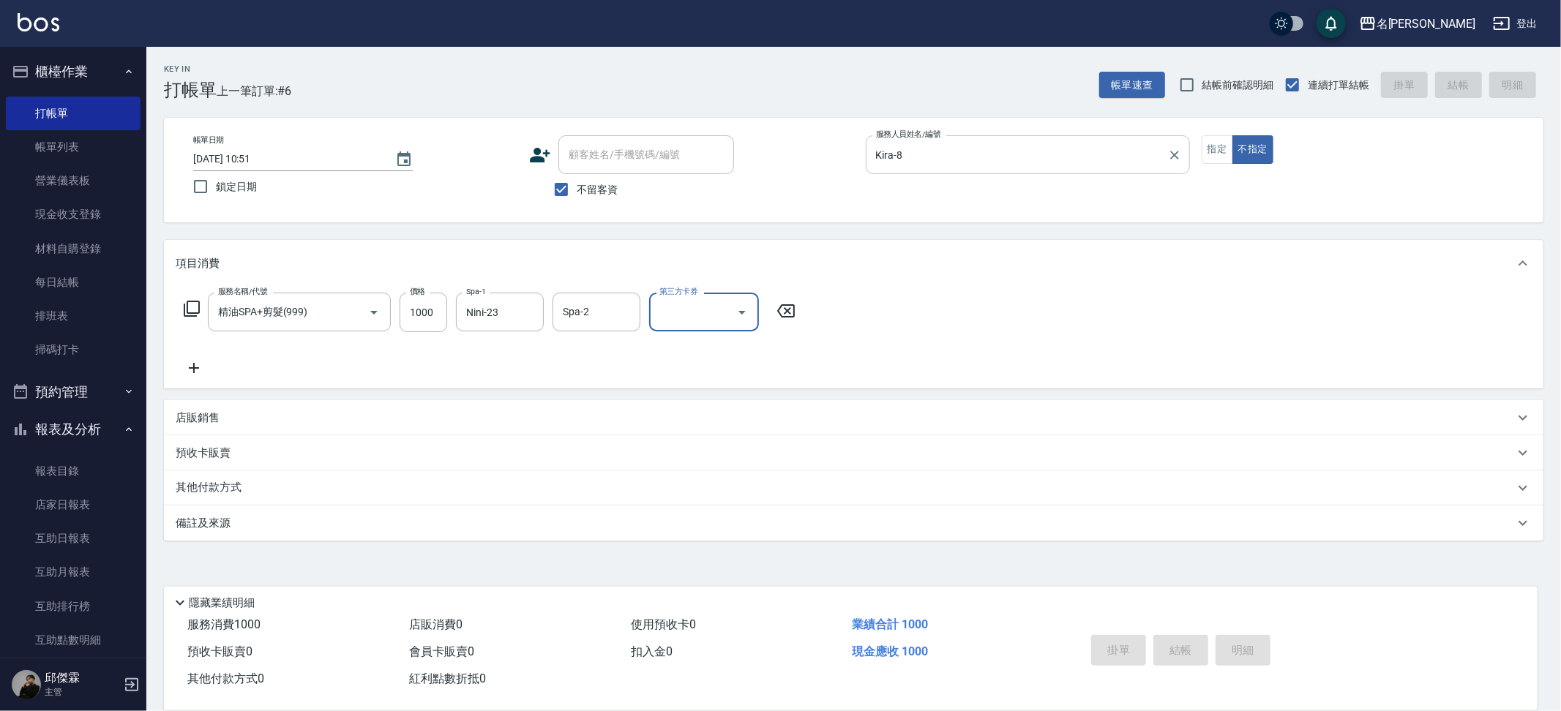
type input "[DATE] 10:52"
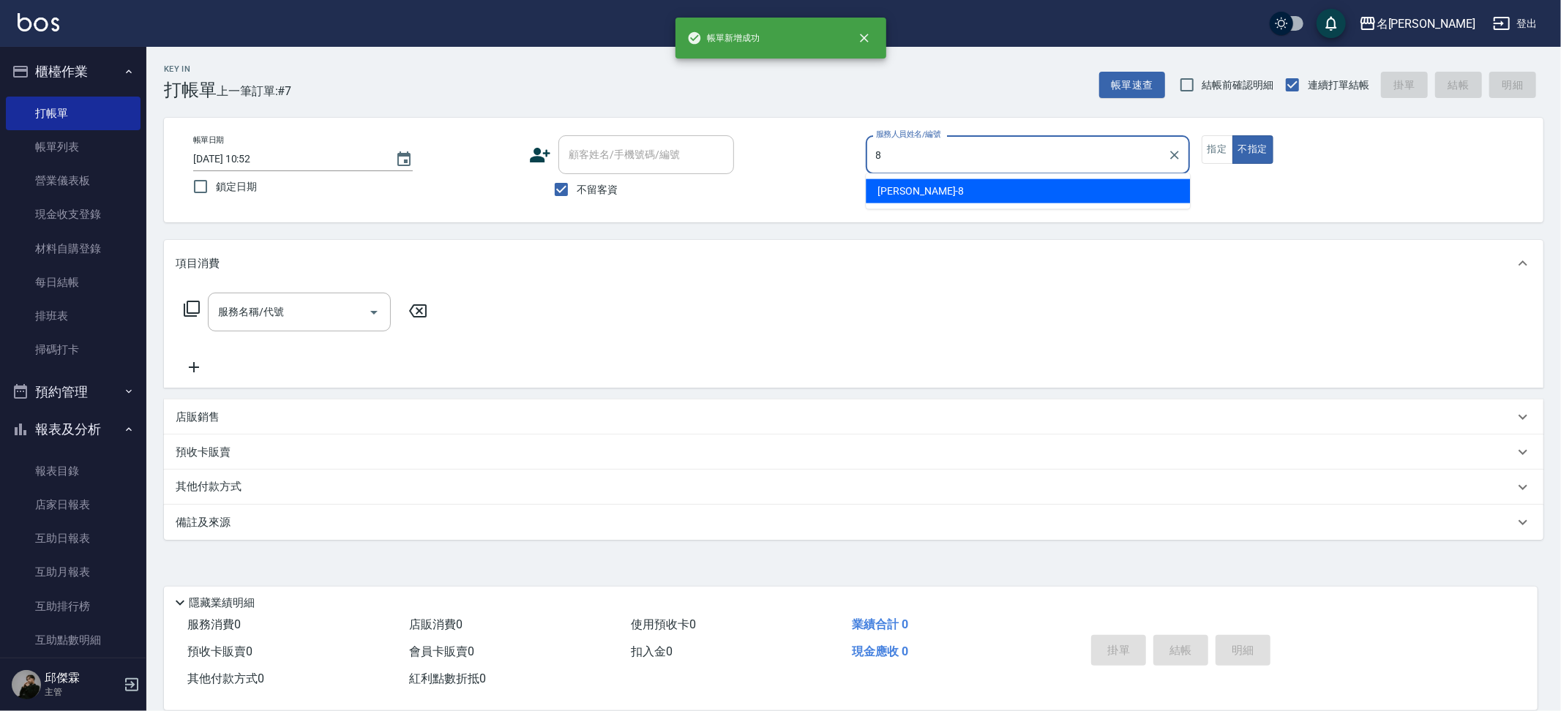
type input "Kira-8"
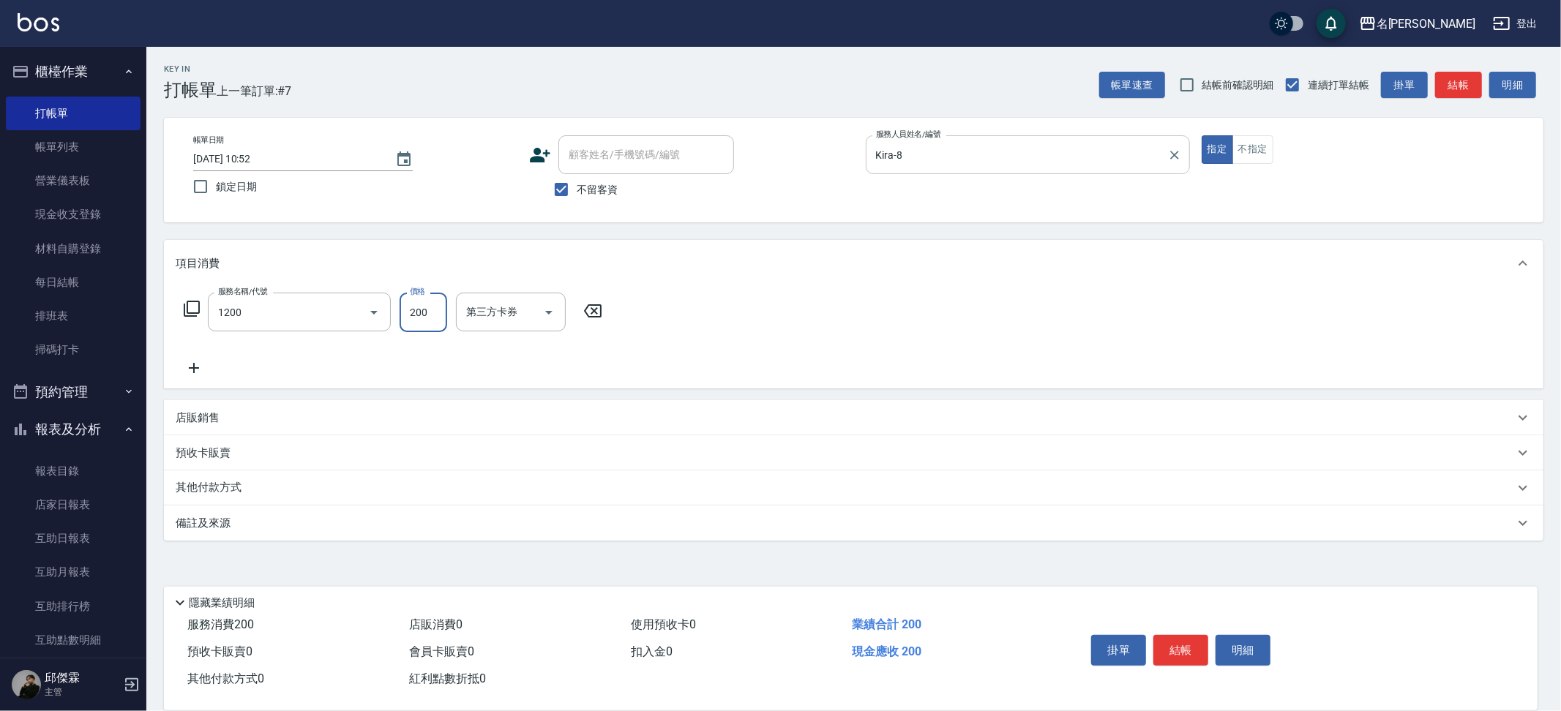
type input "一般洗+精油(1200)"
type input "250"
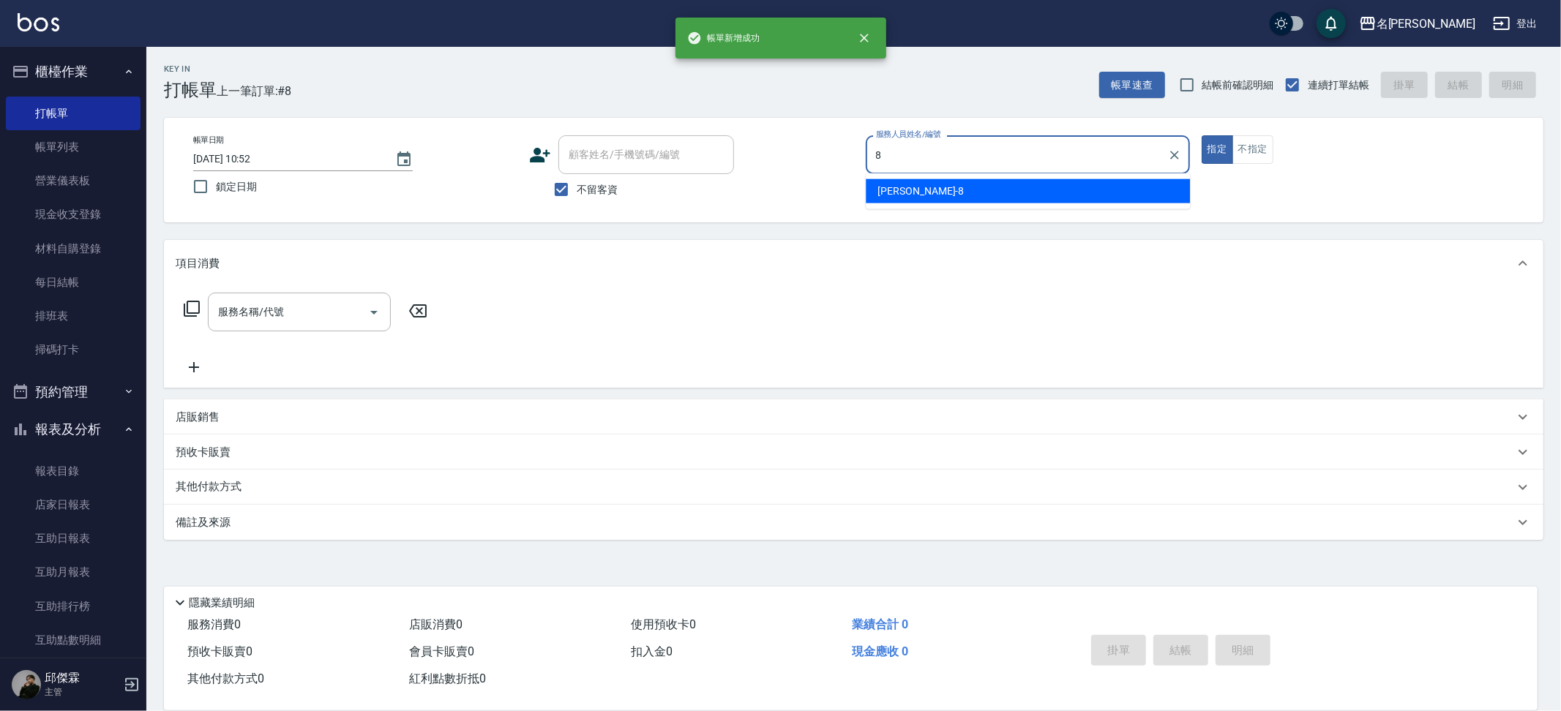
type input "Kira-8"
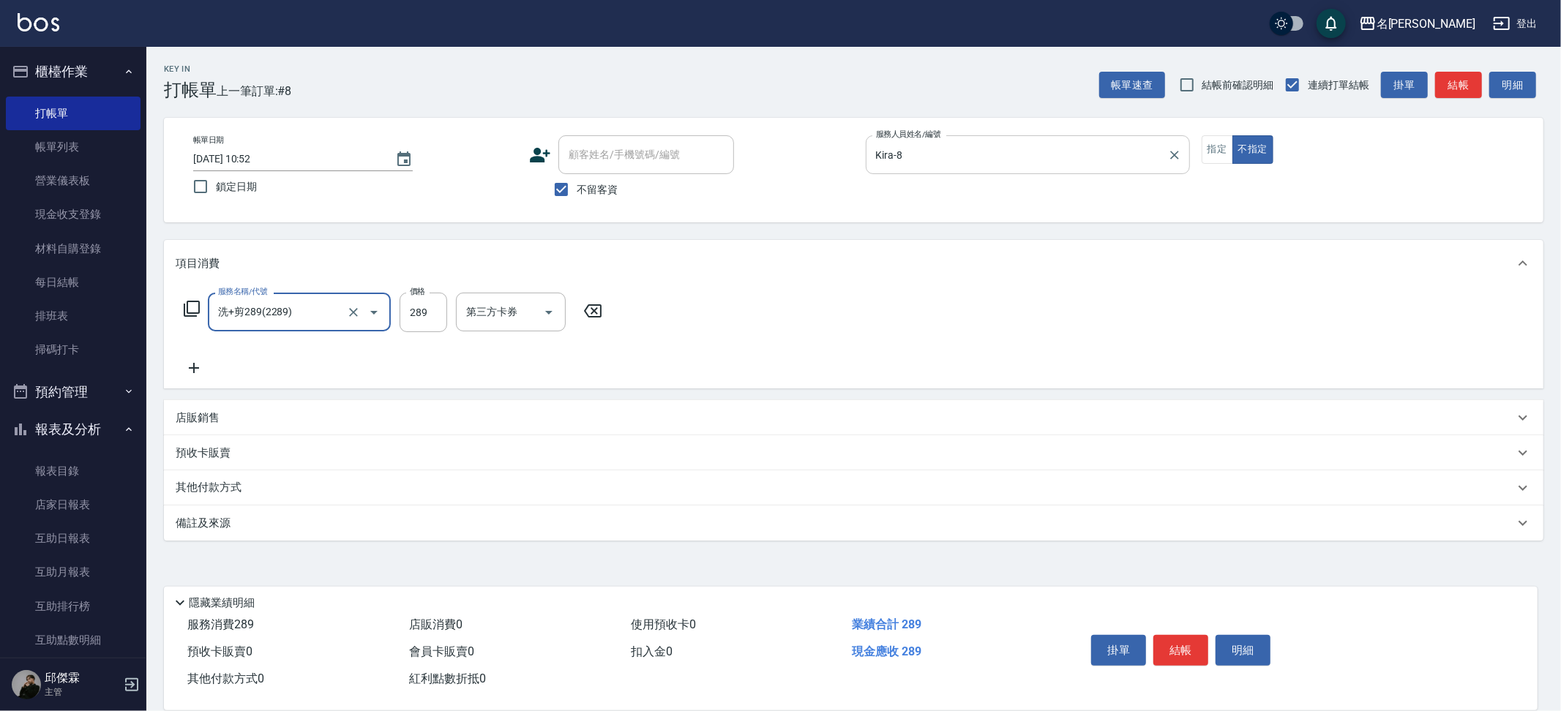
type input "洗+剪289(2289)"
type input "136"
click at [576, 297] on div "洗髮-2" at bounding box center [597, 312] width 88 height 39
type input "[PERSON_NAME]-13"
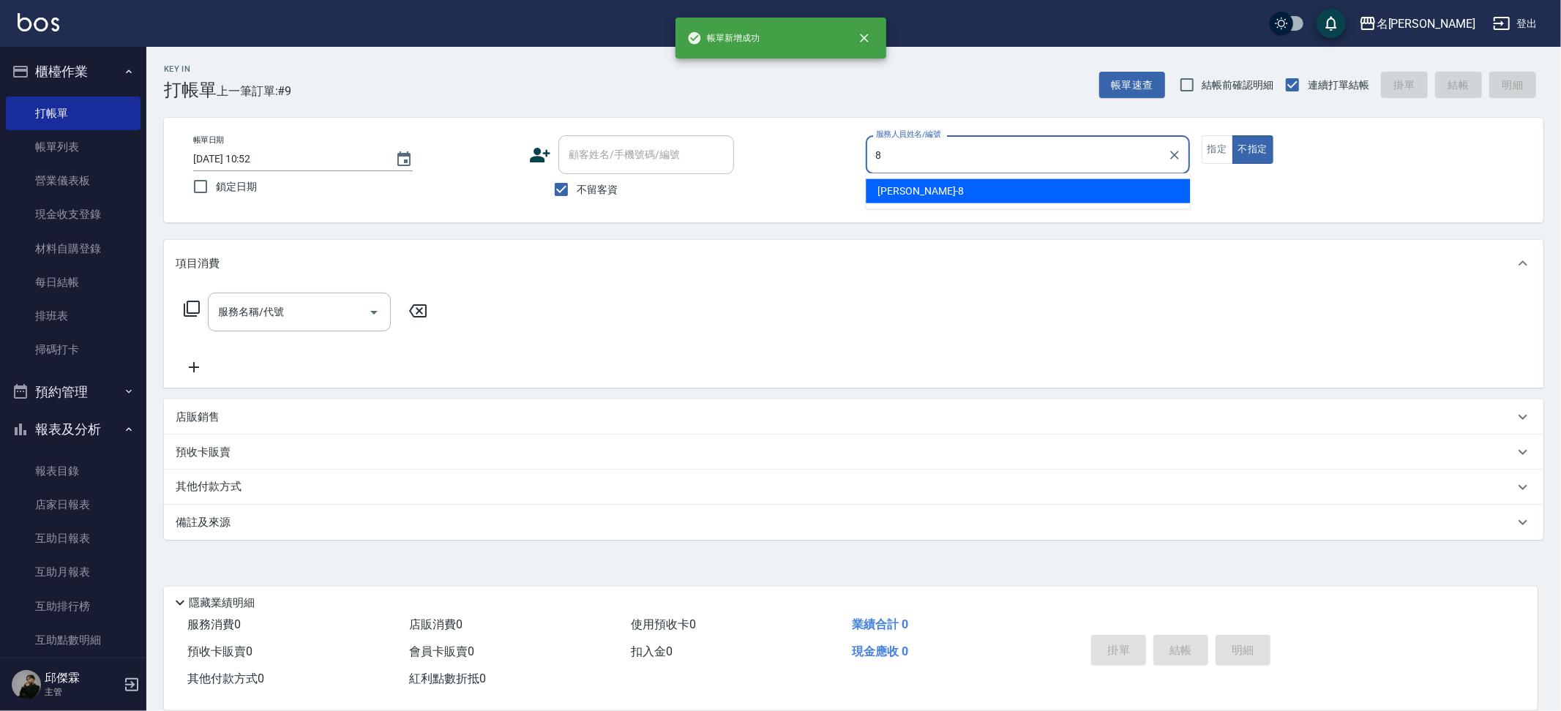
type input "Kira-8"
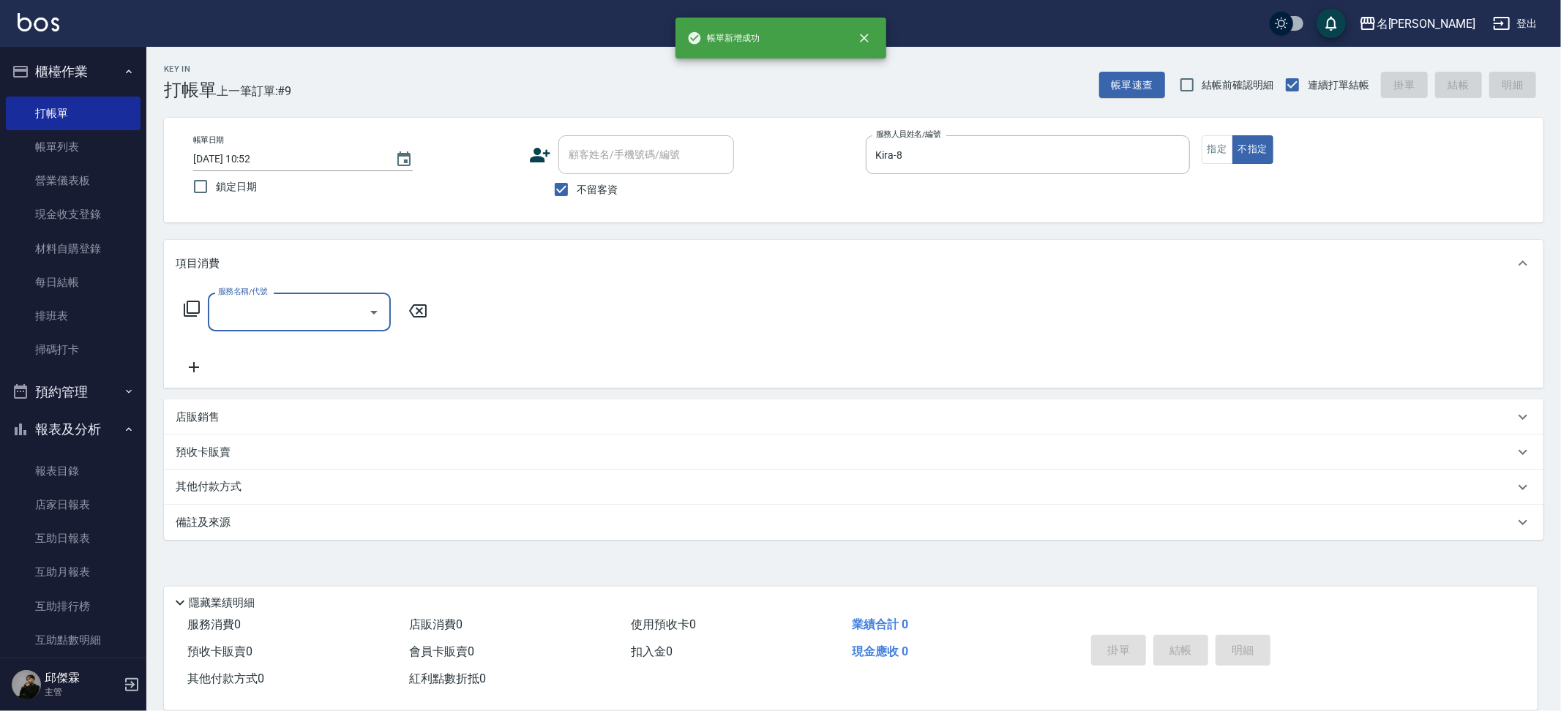
type input "2"
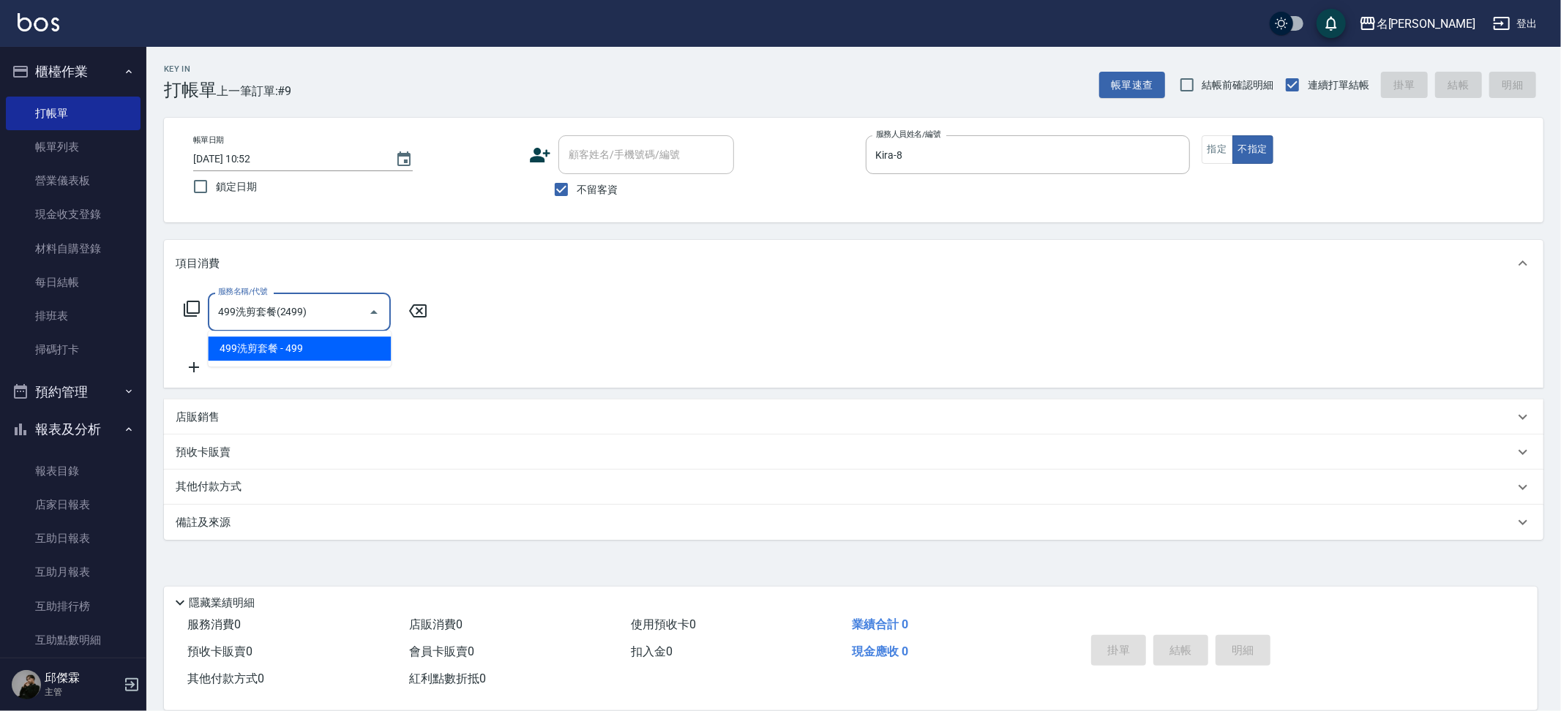
type input "499洗剪套餐(2499)"
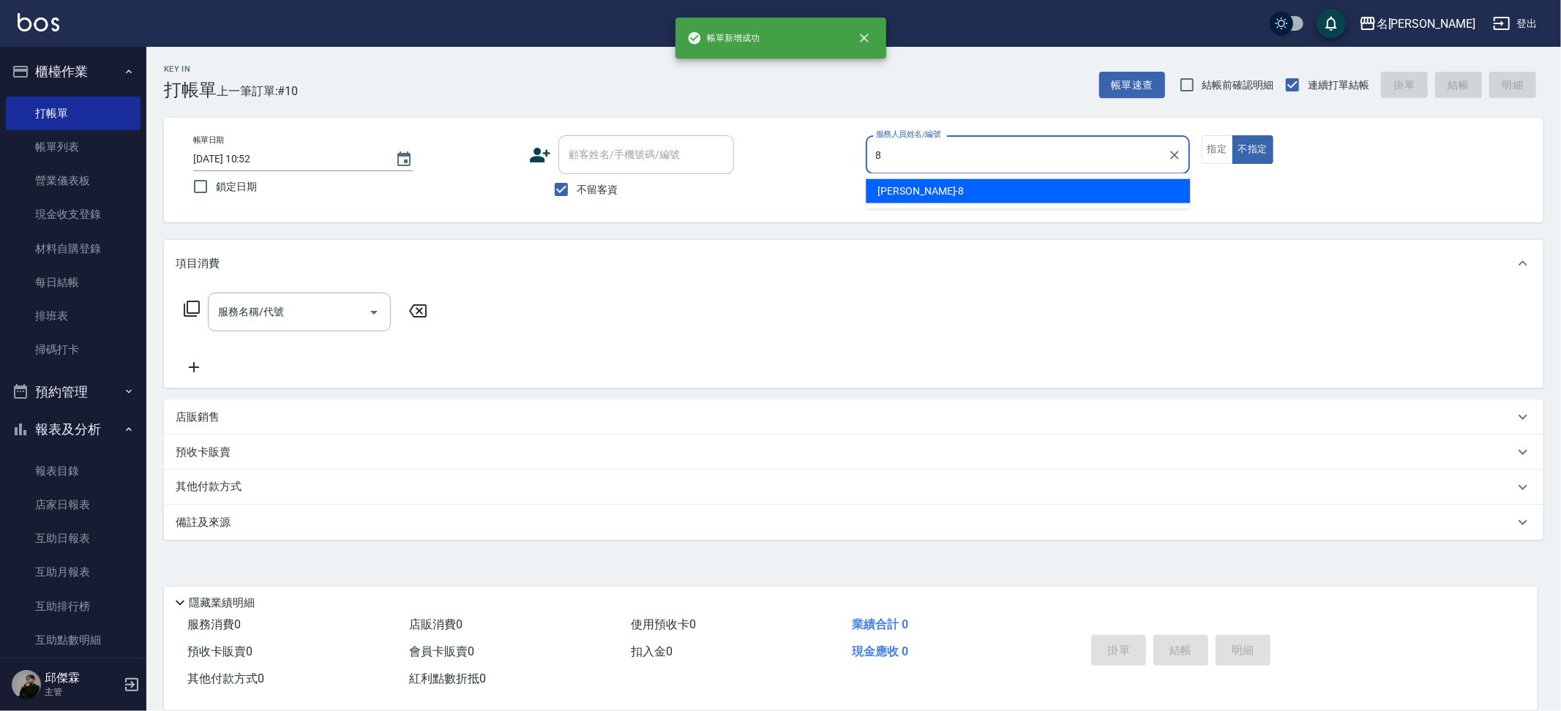
type input "Kira-8"
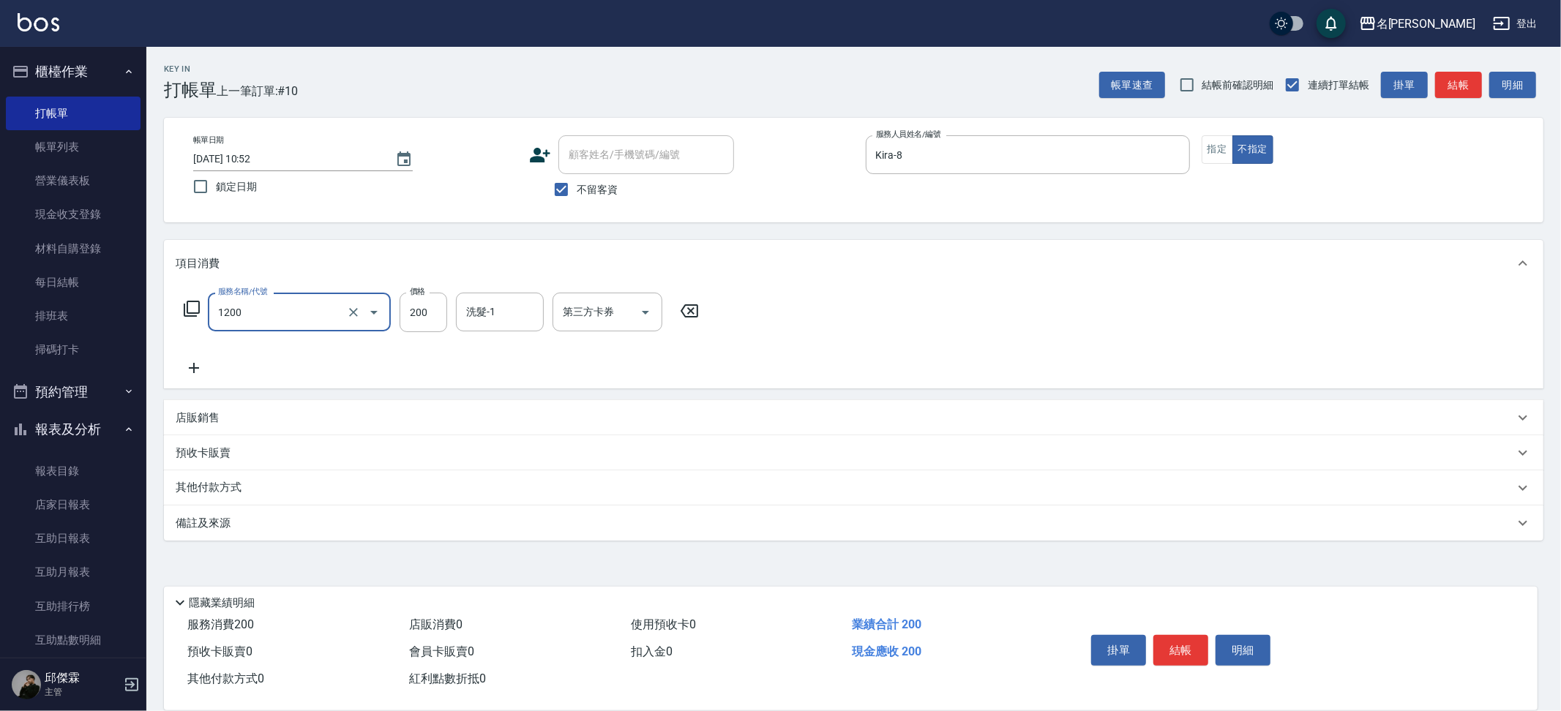
type input "一般洗+精油(1200)"
type input "250"
type input "1"
type input "Nini-23"
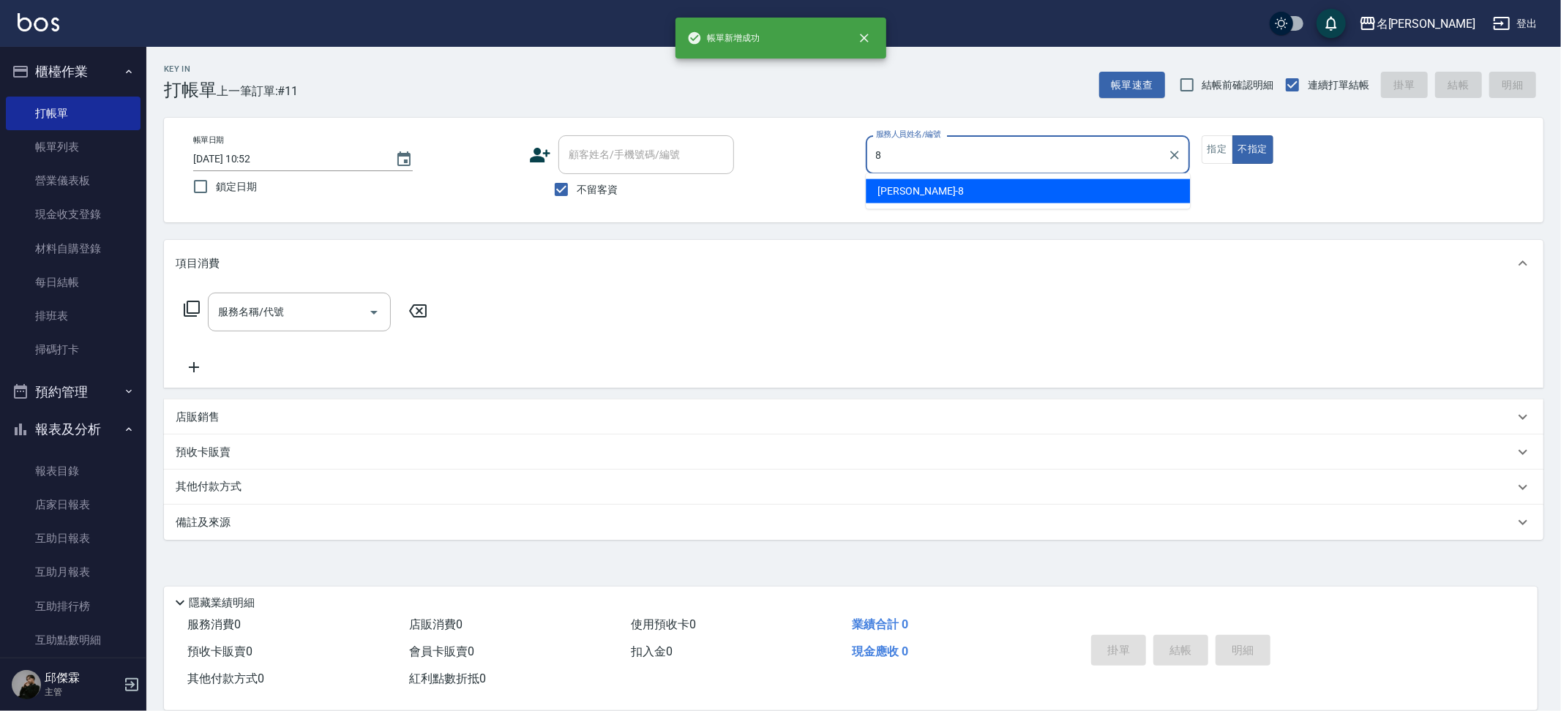
type input "Kira-8"
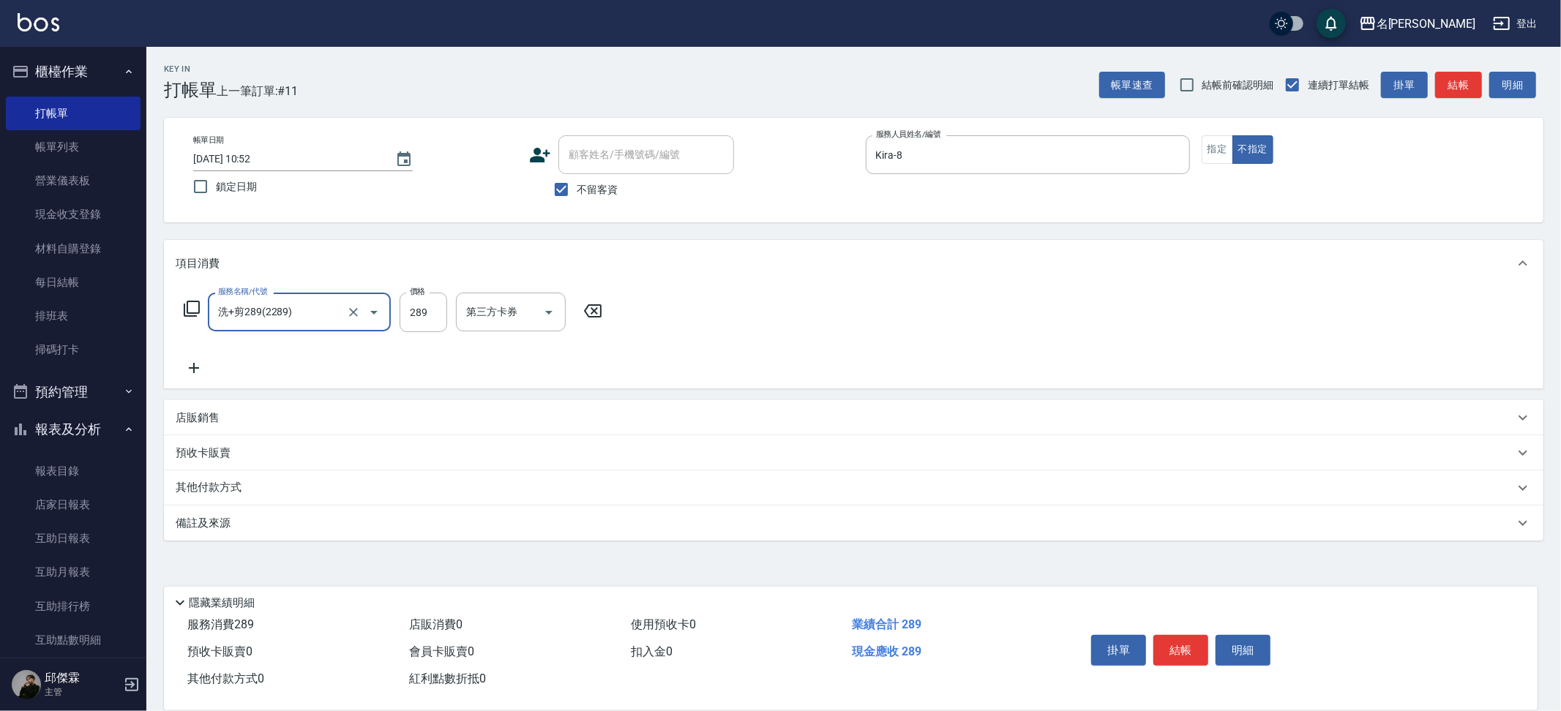
type input "洗+剪289(2289)"
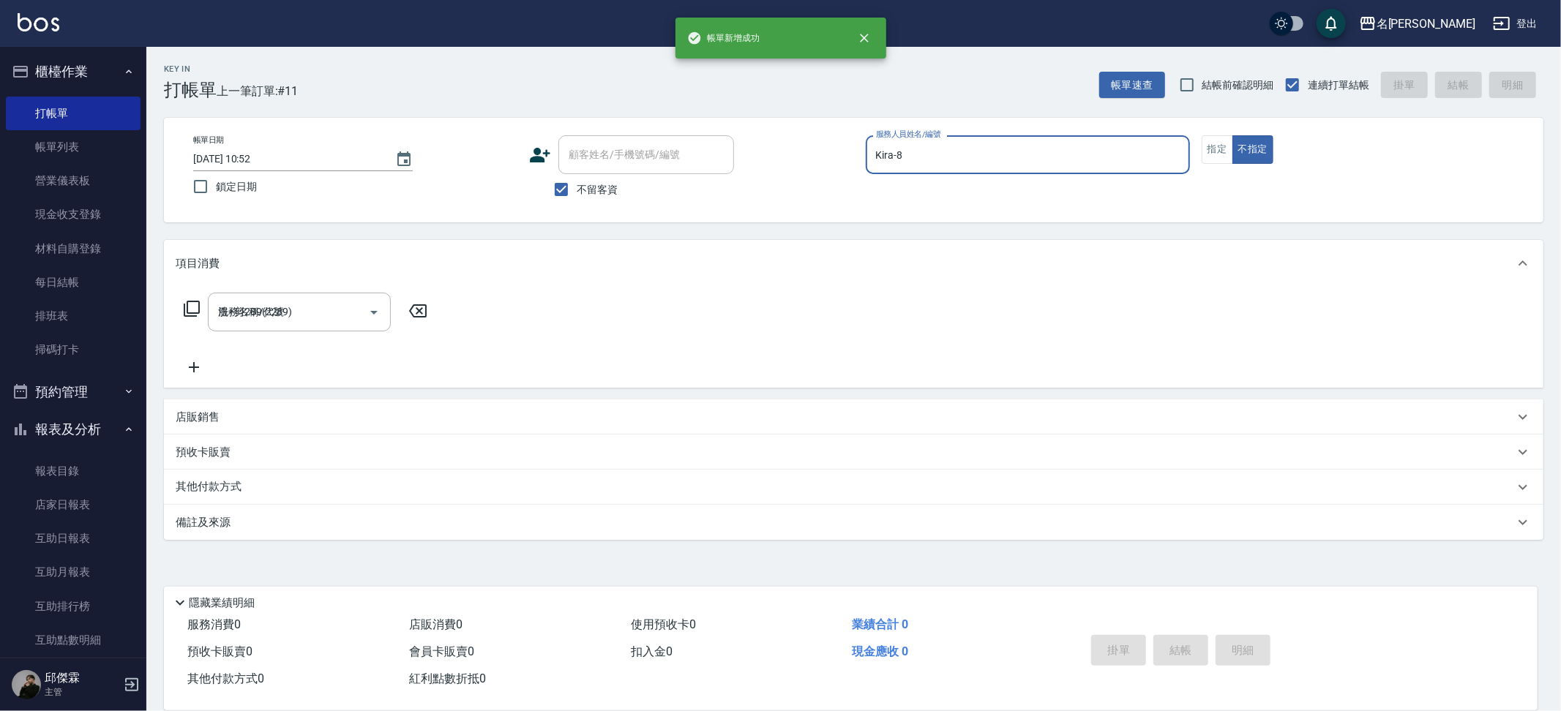
type input "[DATE] 10:53"
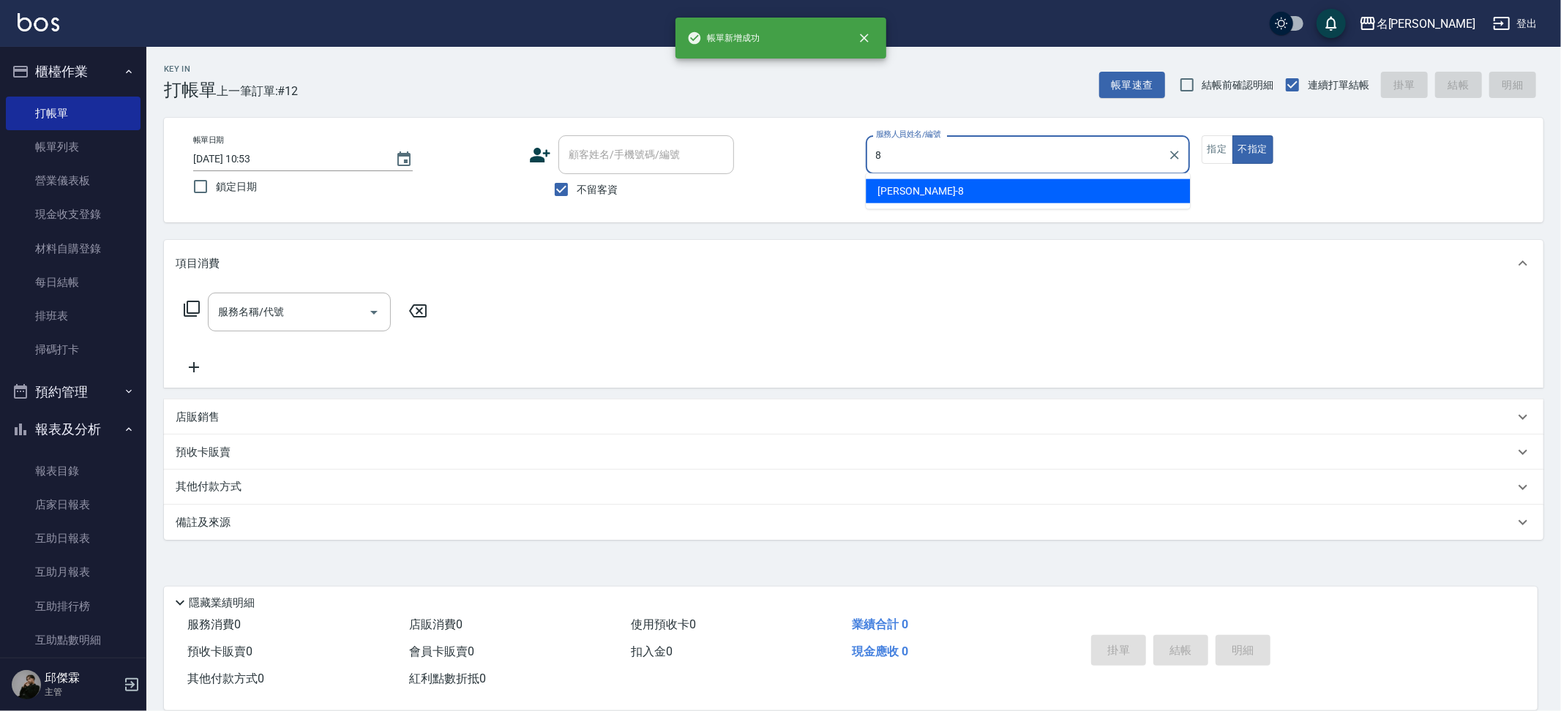
type input "Kira-8"
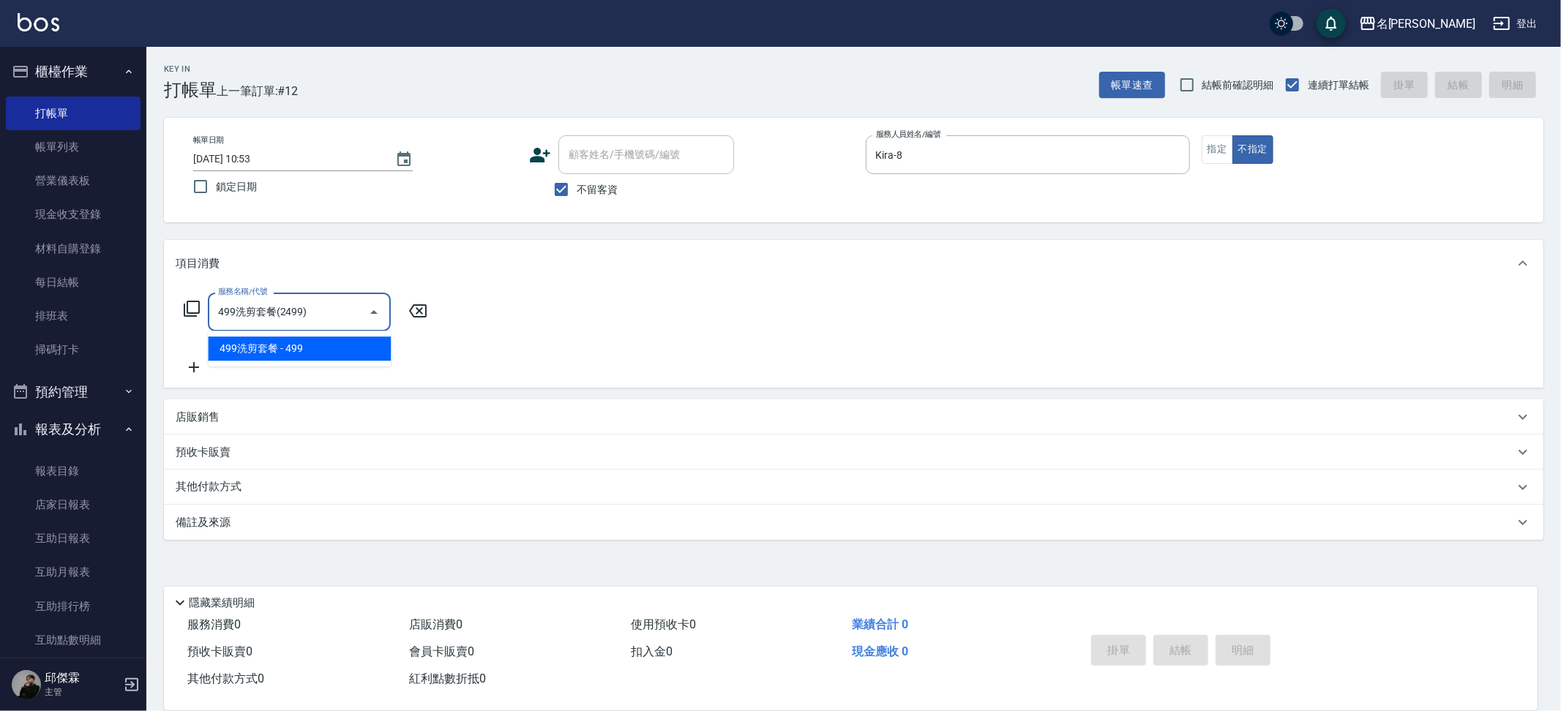
type input "499洗剪套餐(2499)"
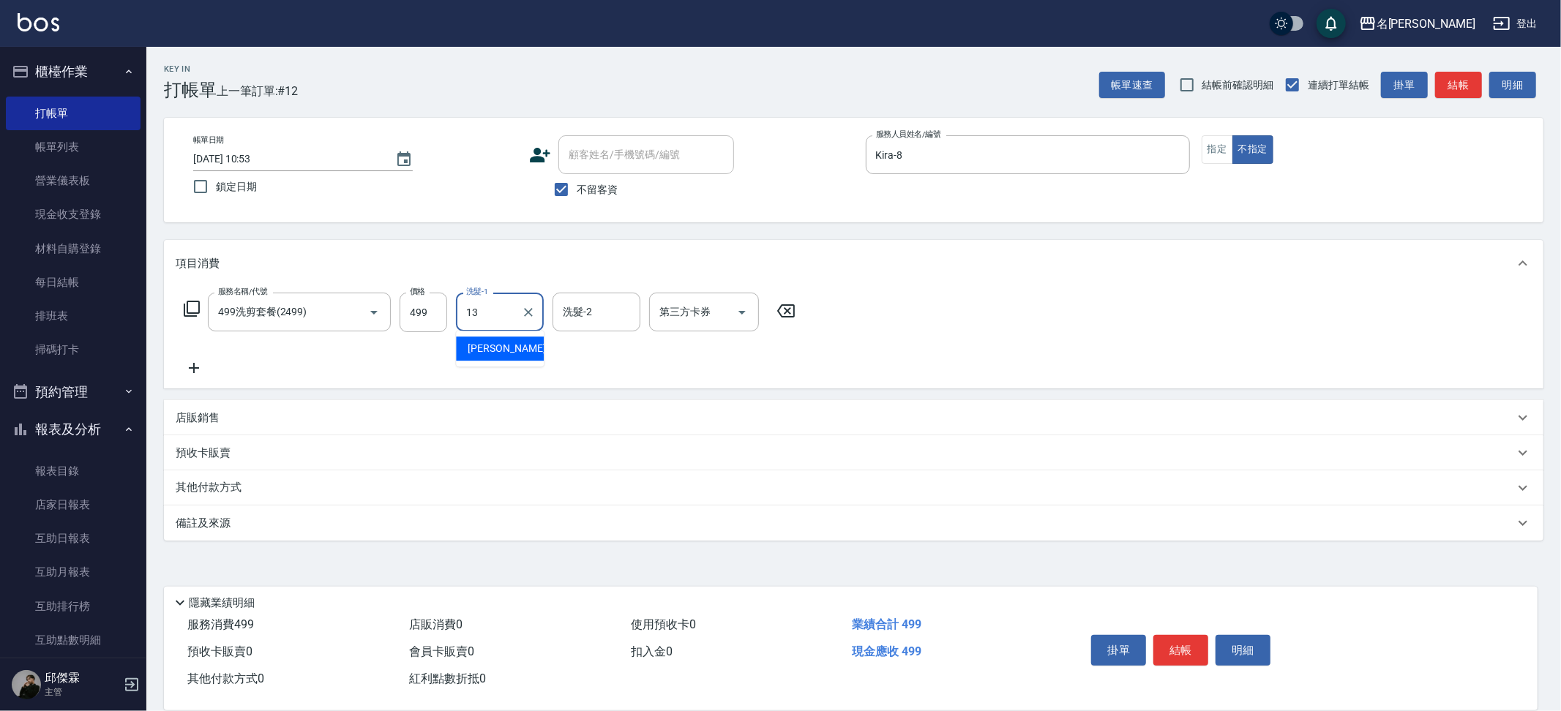
type input "[PERSON_NAME]-13"
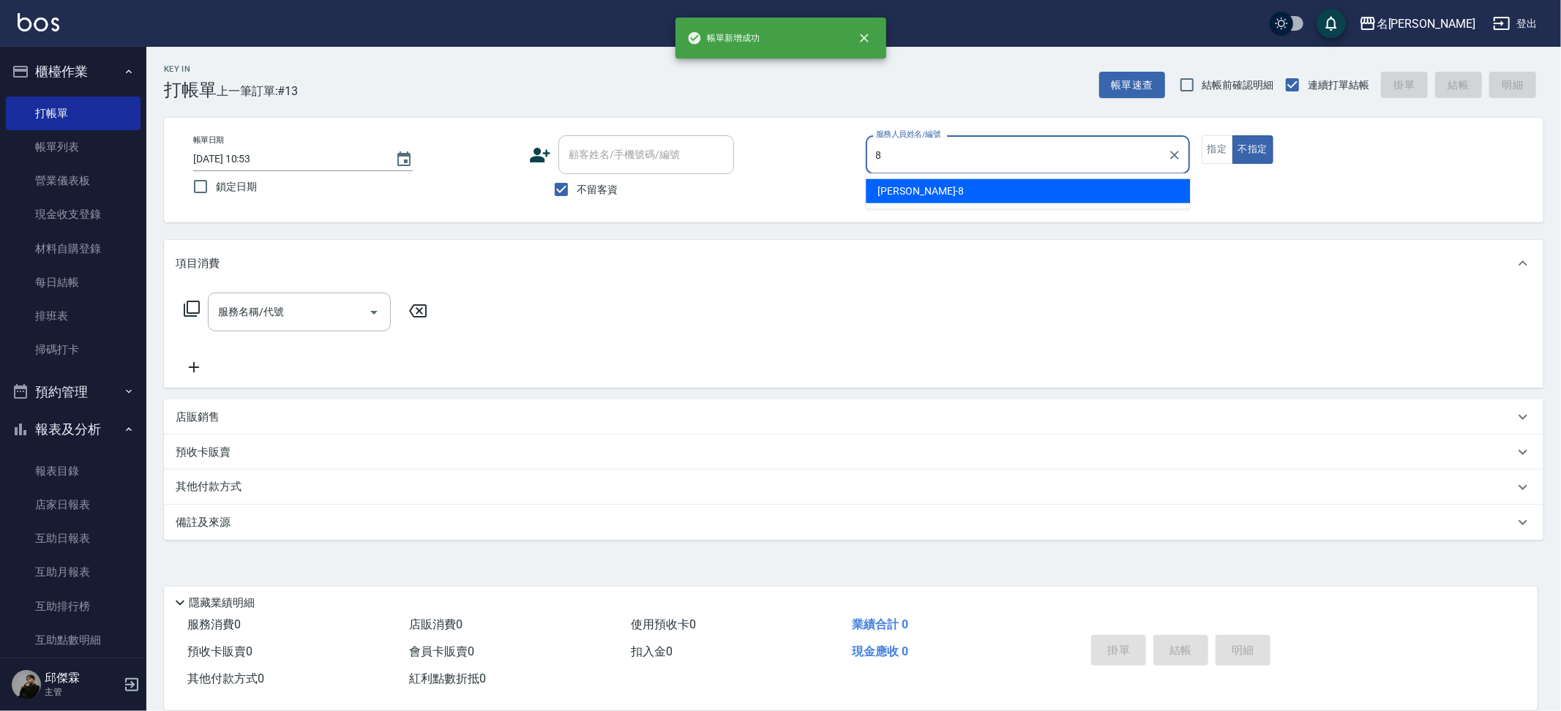
type input "Kira-8"
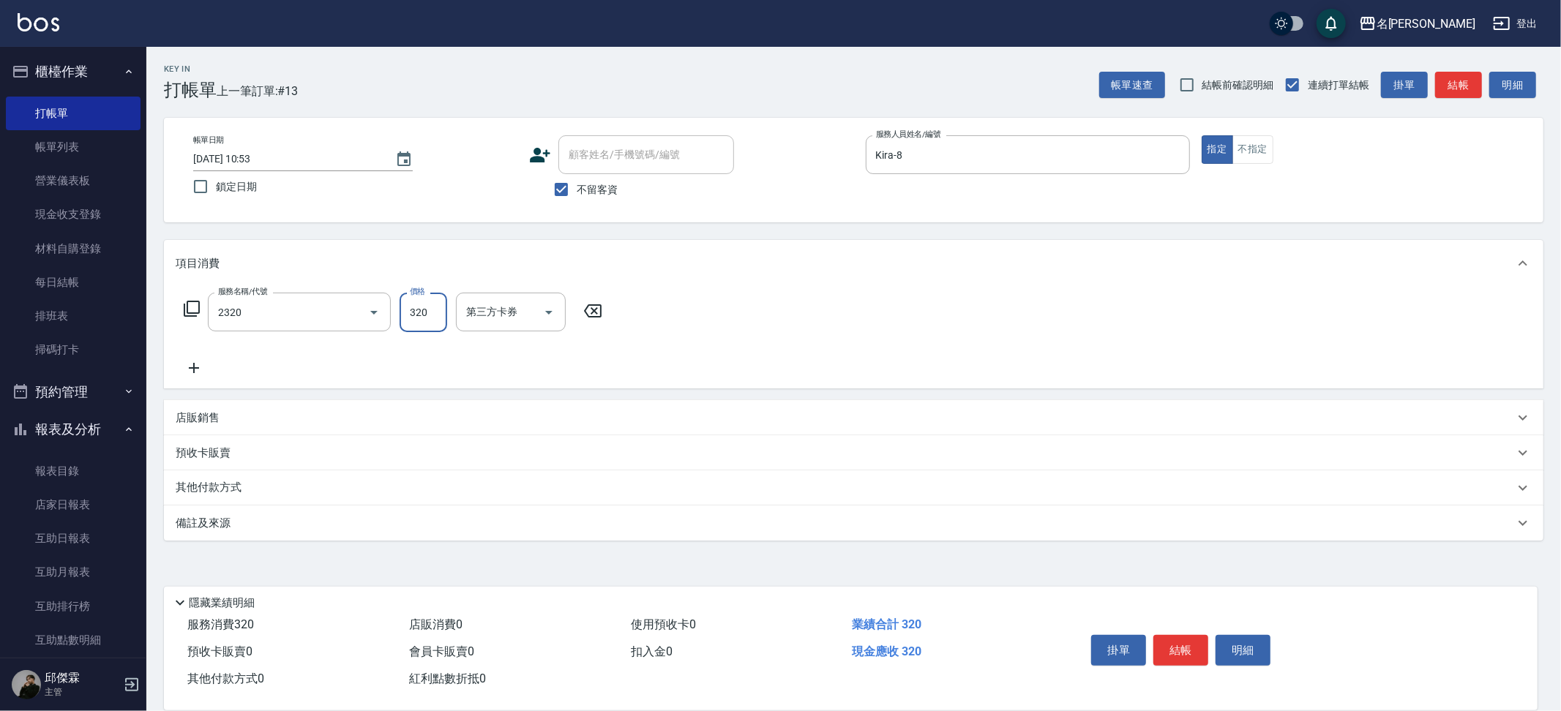
type input "洗剪320(2320)"
type input "Nini-23"
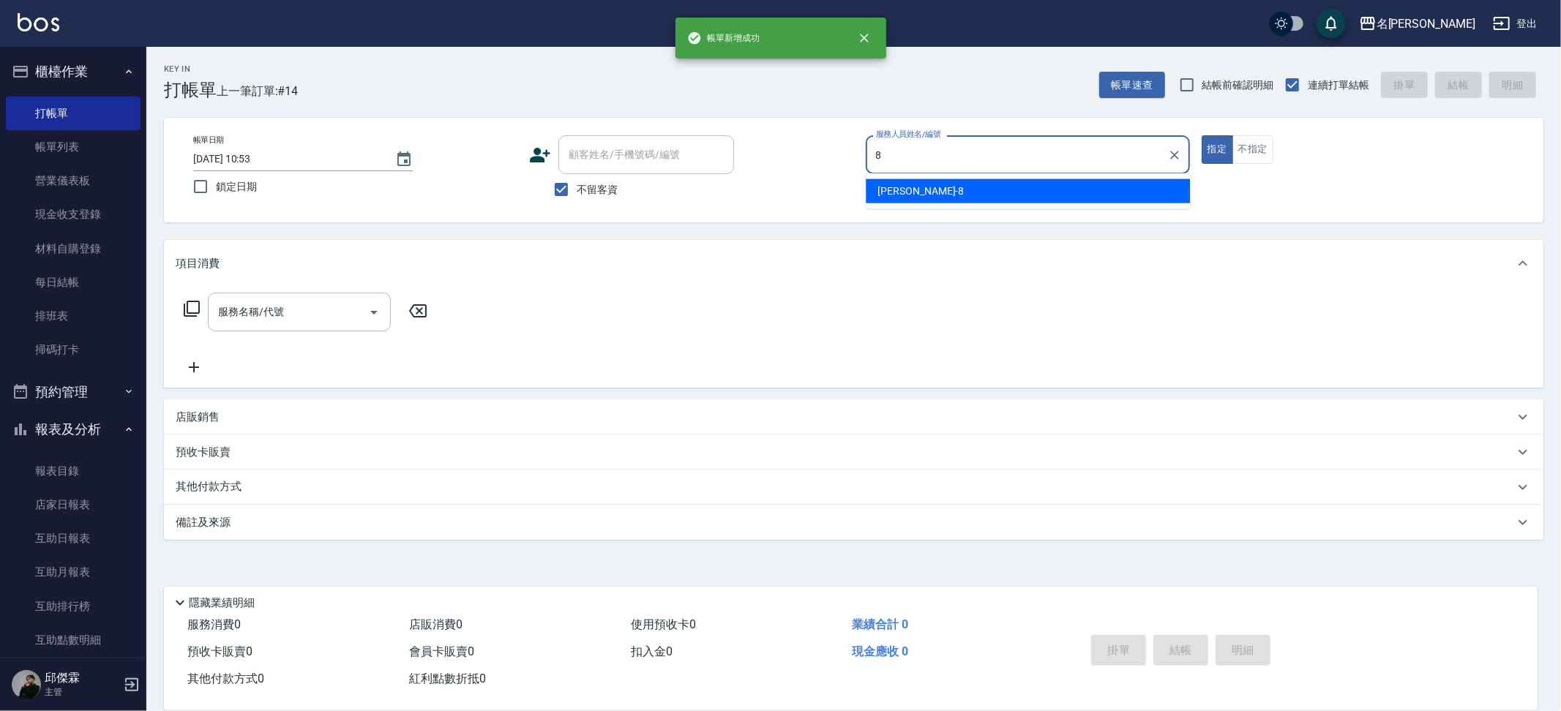
type input "Kira-8"
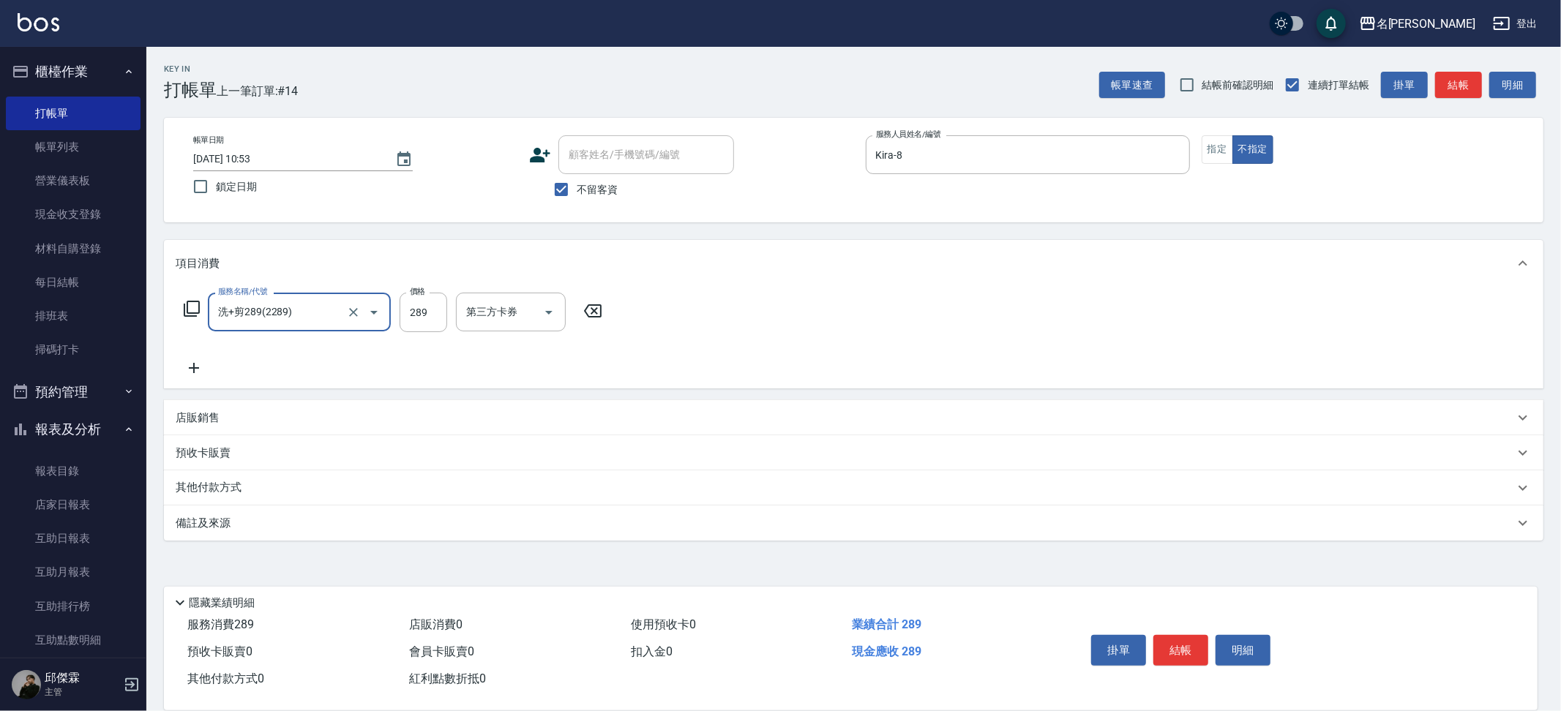
type input "洗+剪289(2289)"
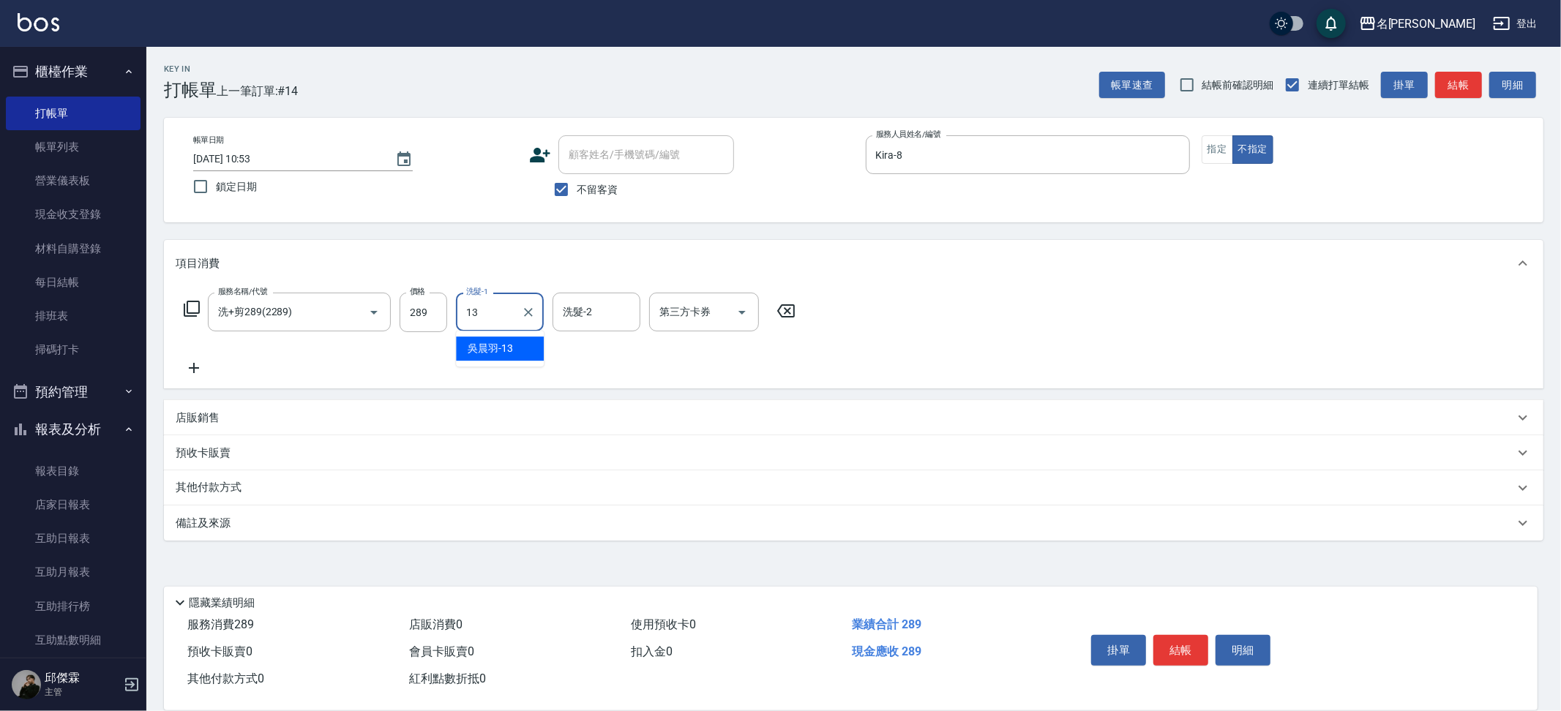
type input "[PERSON_NAME]-13"
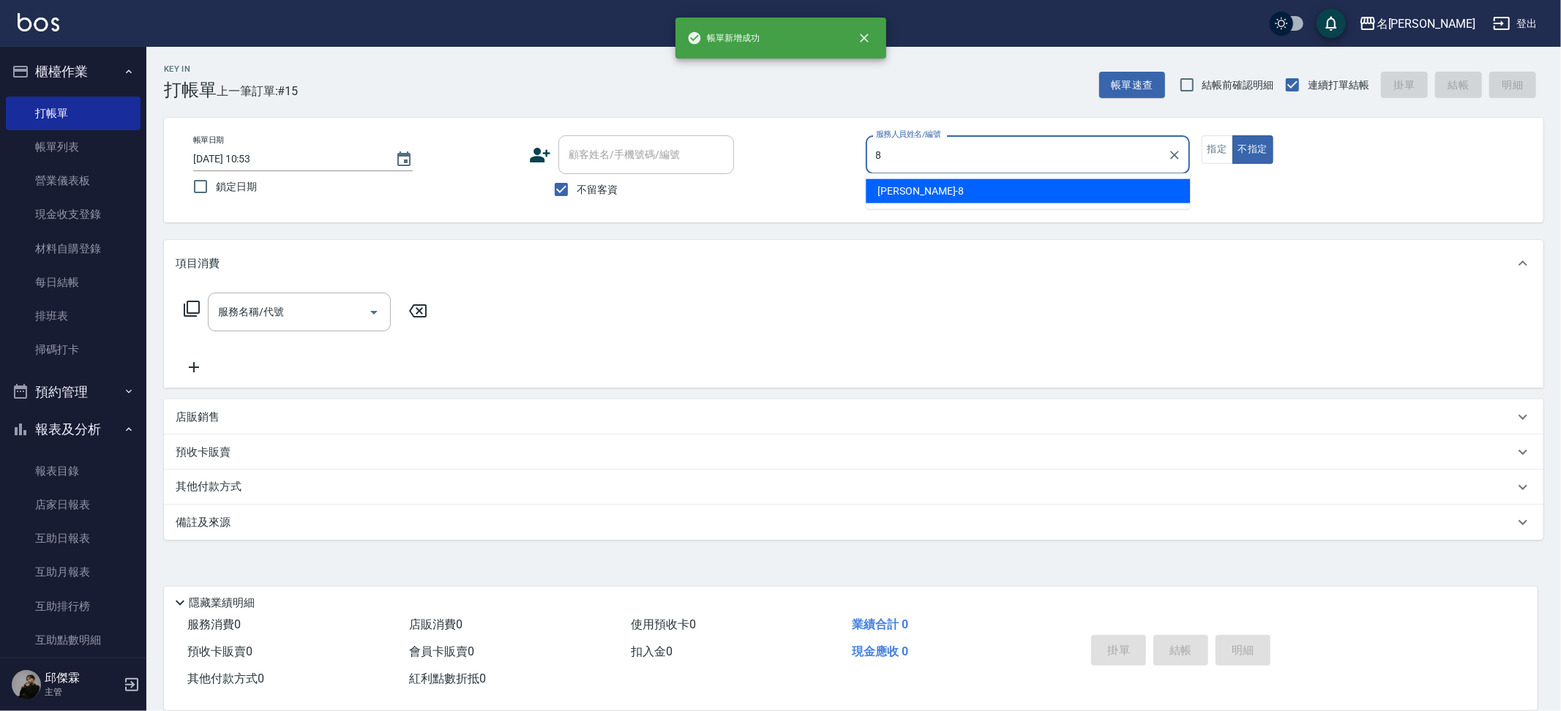
type input "Kira-8"
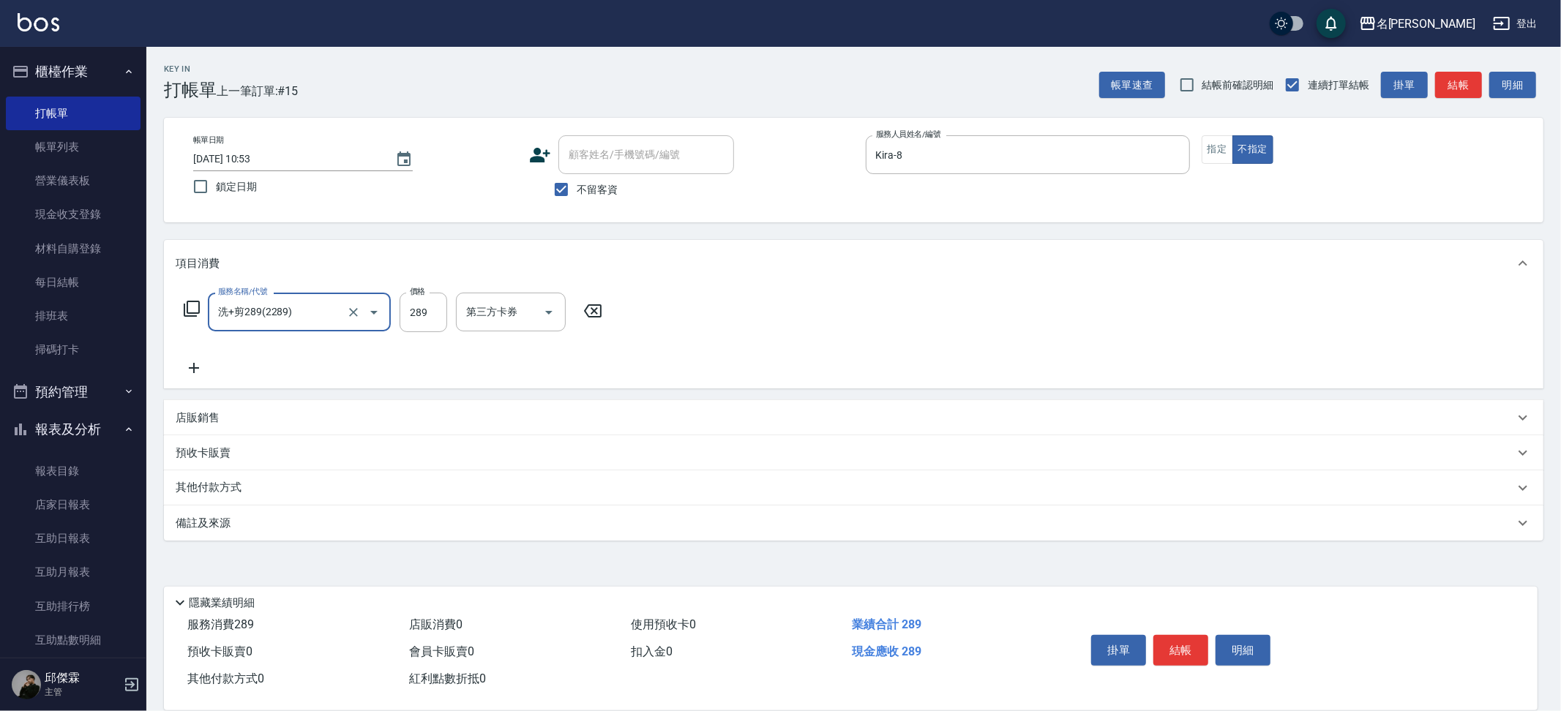
type input "洗+剪289(2289)"
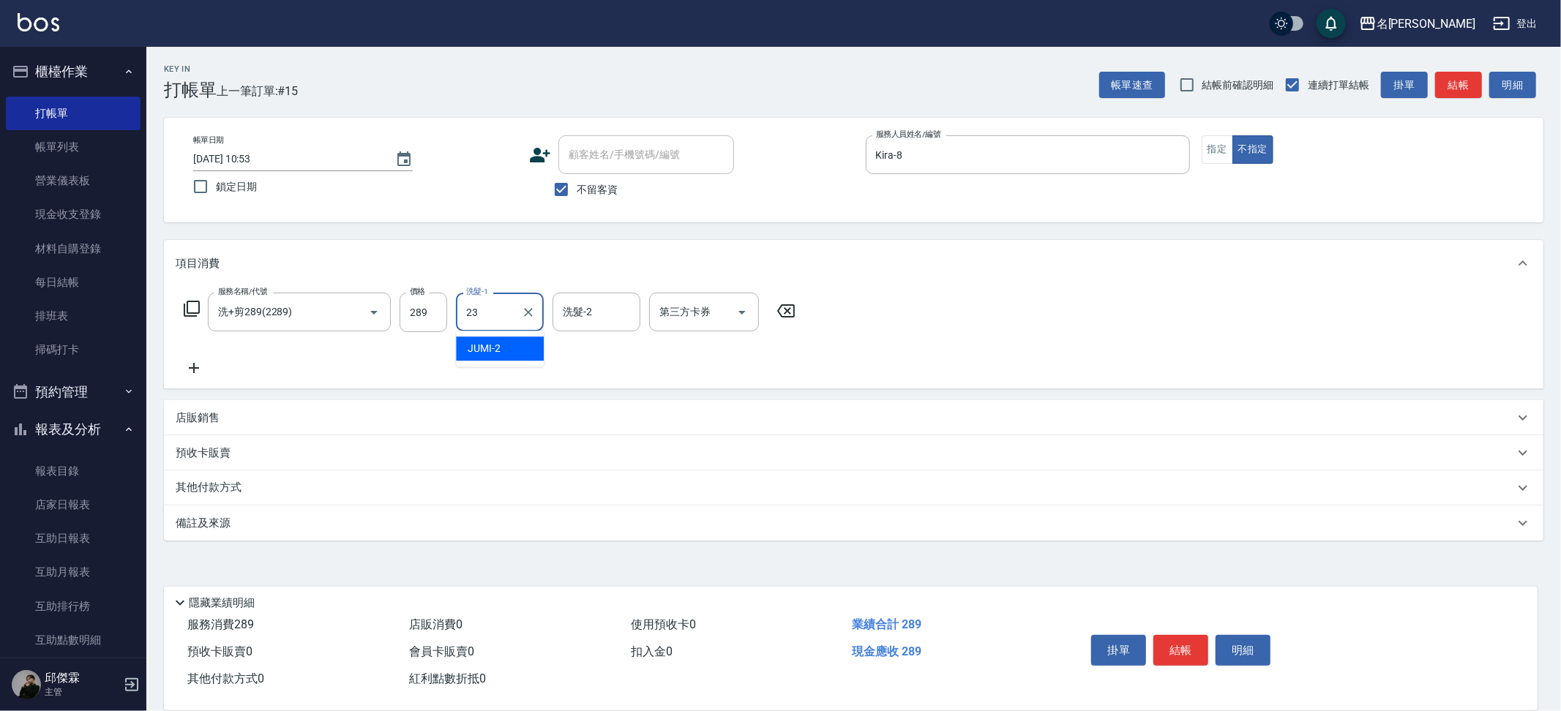
type input "Nini-23"
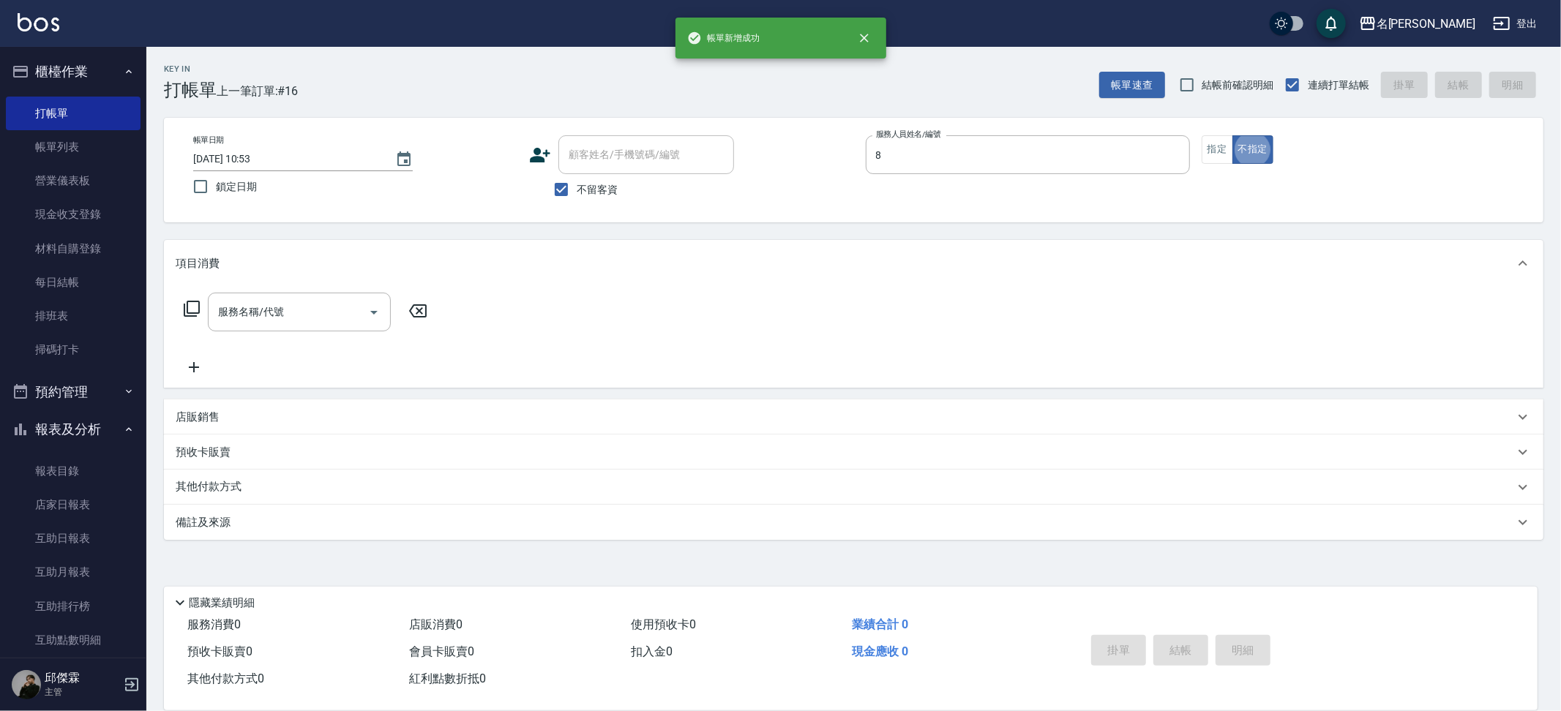
type input "Kira-8"
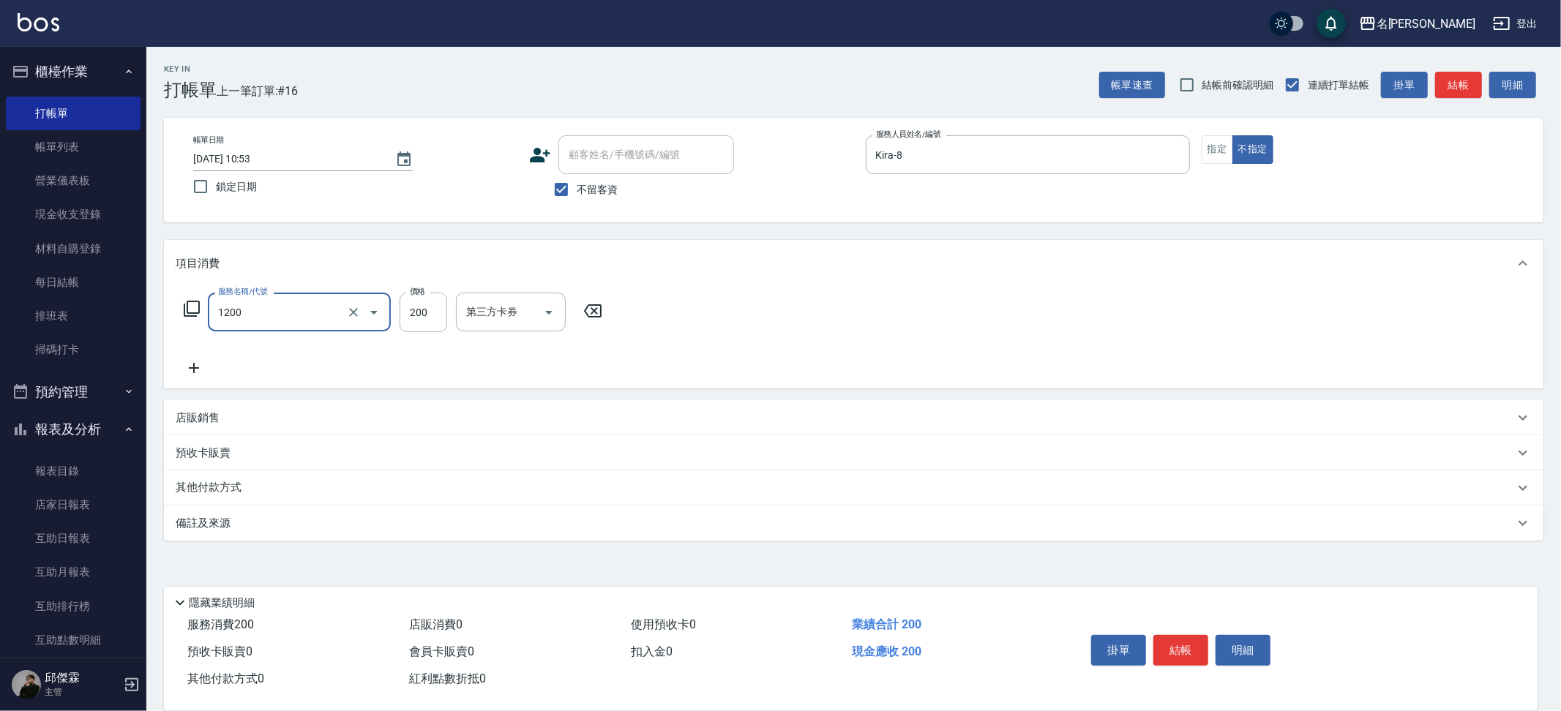
type input "一般洗+精油(1200)"
type input "250"
type input "."
type input "[PERSON_NAME]-13"
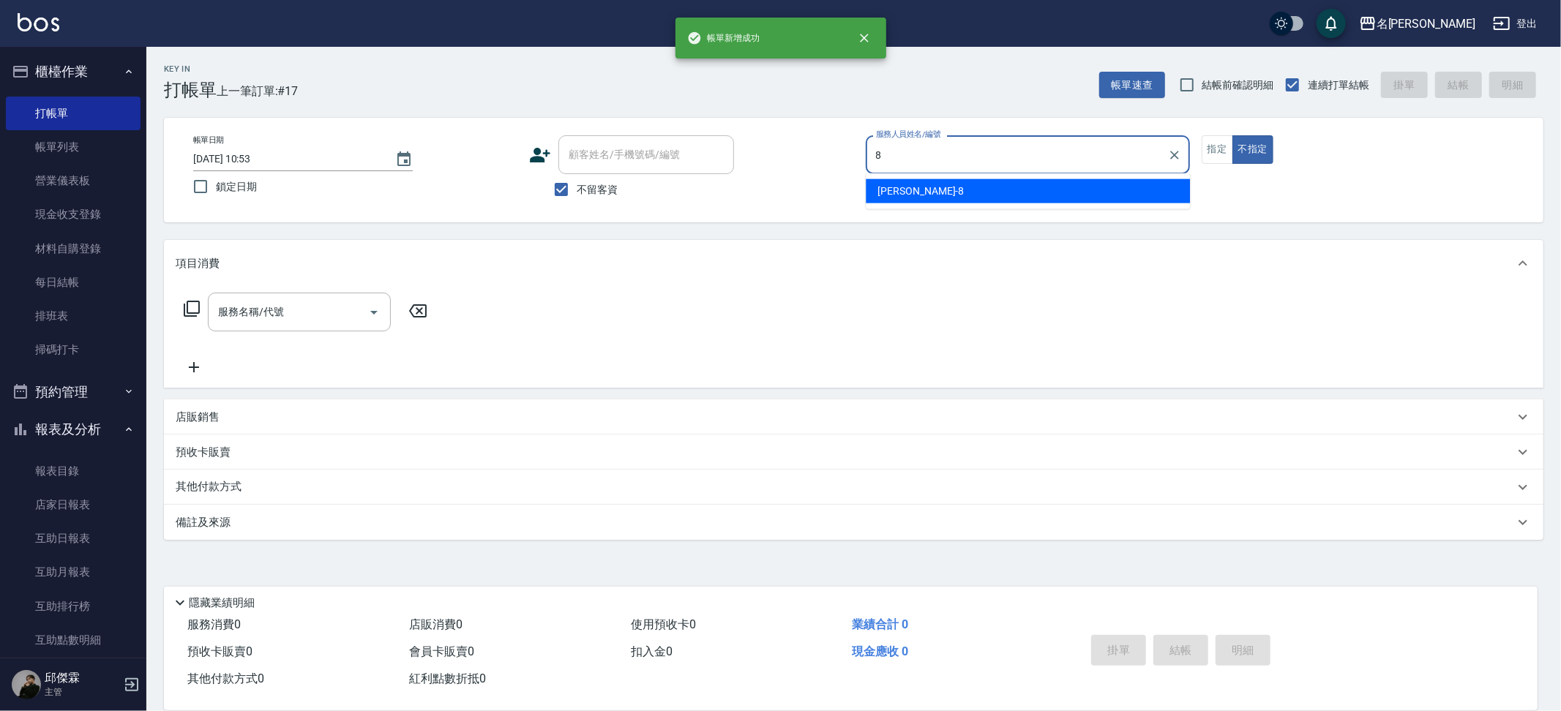
type input "Kira-8"
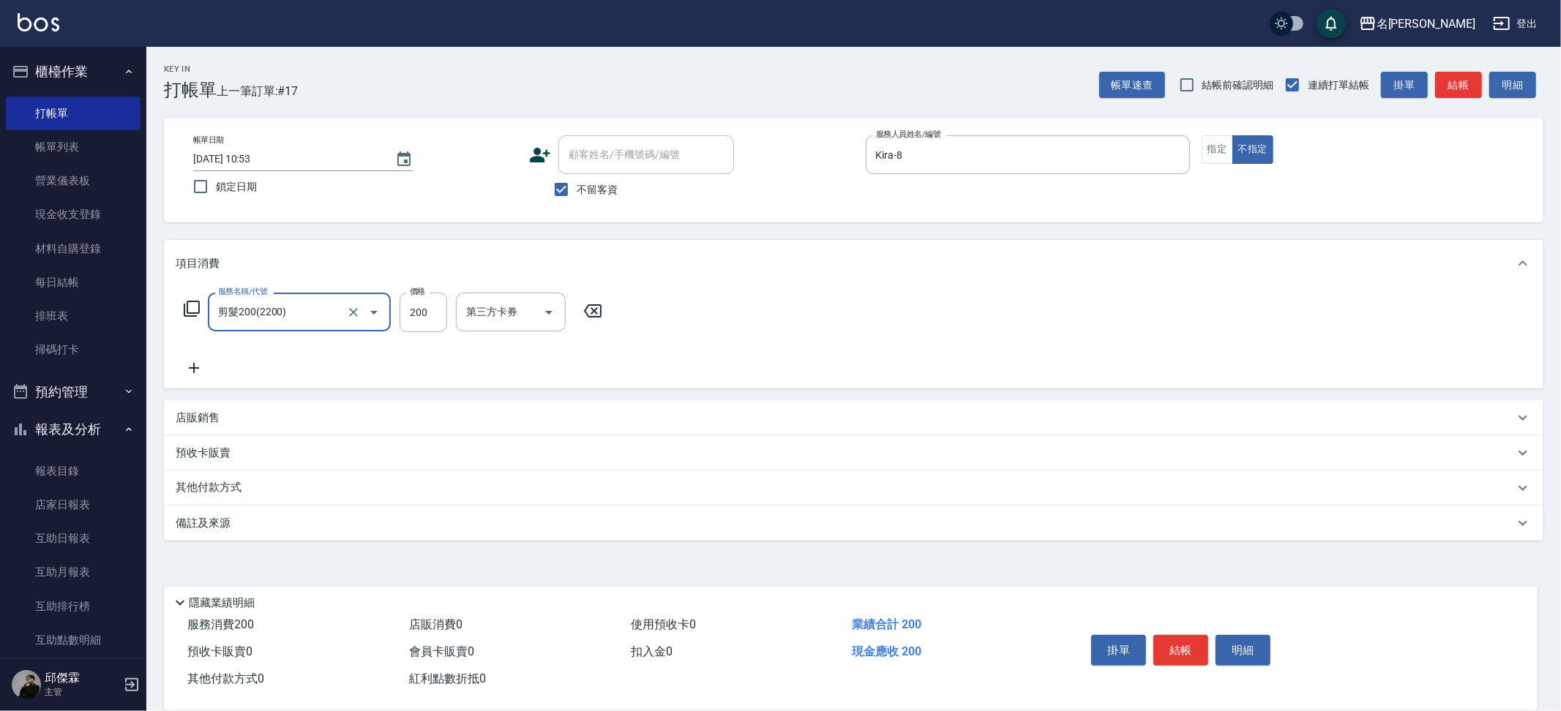
type input "剪髮200(2200)"
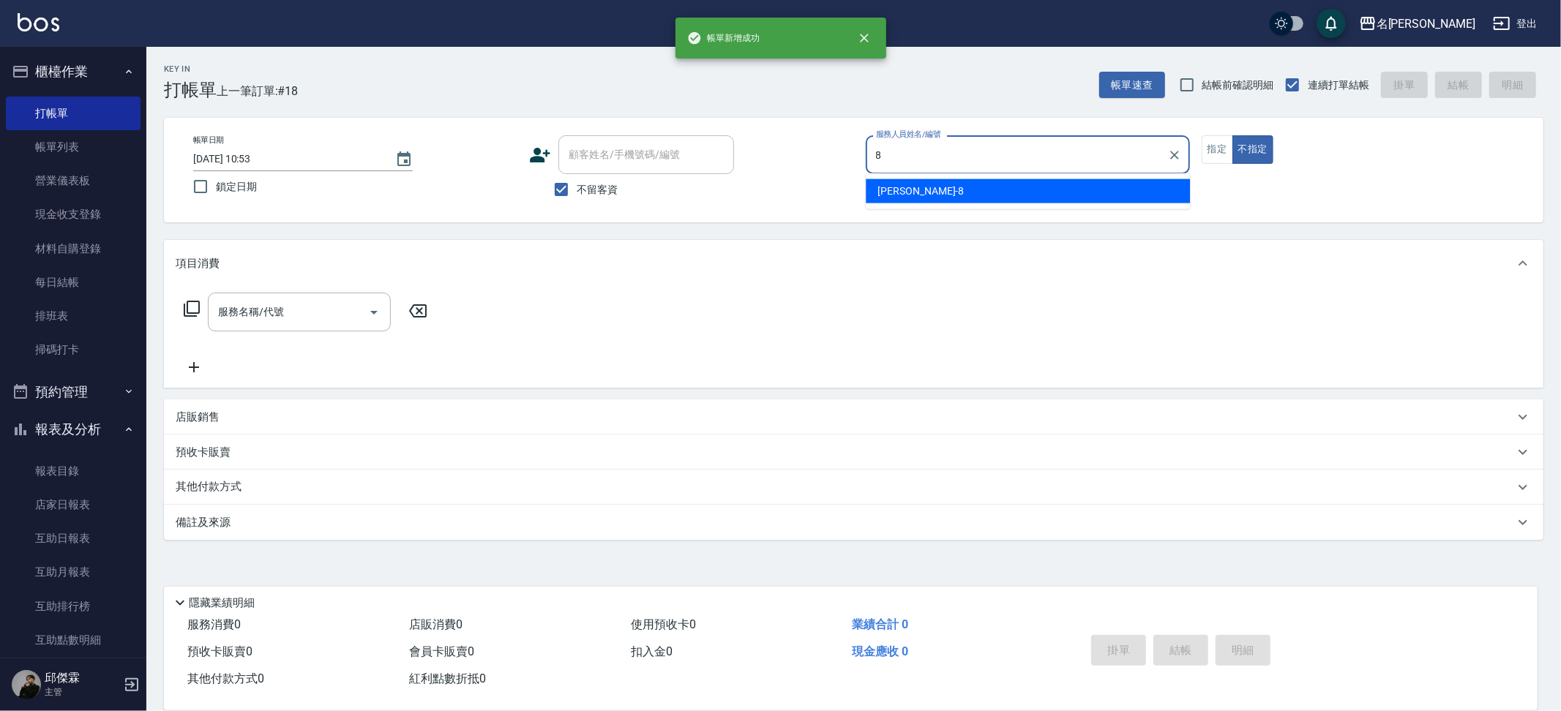
type input "Kira-8"
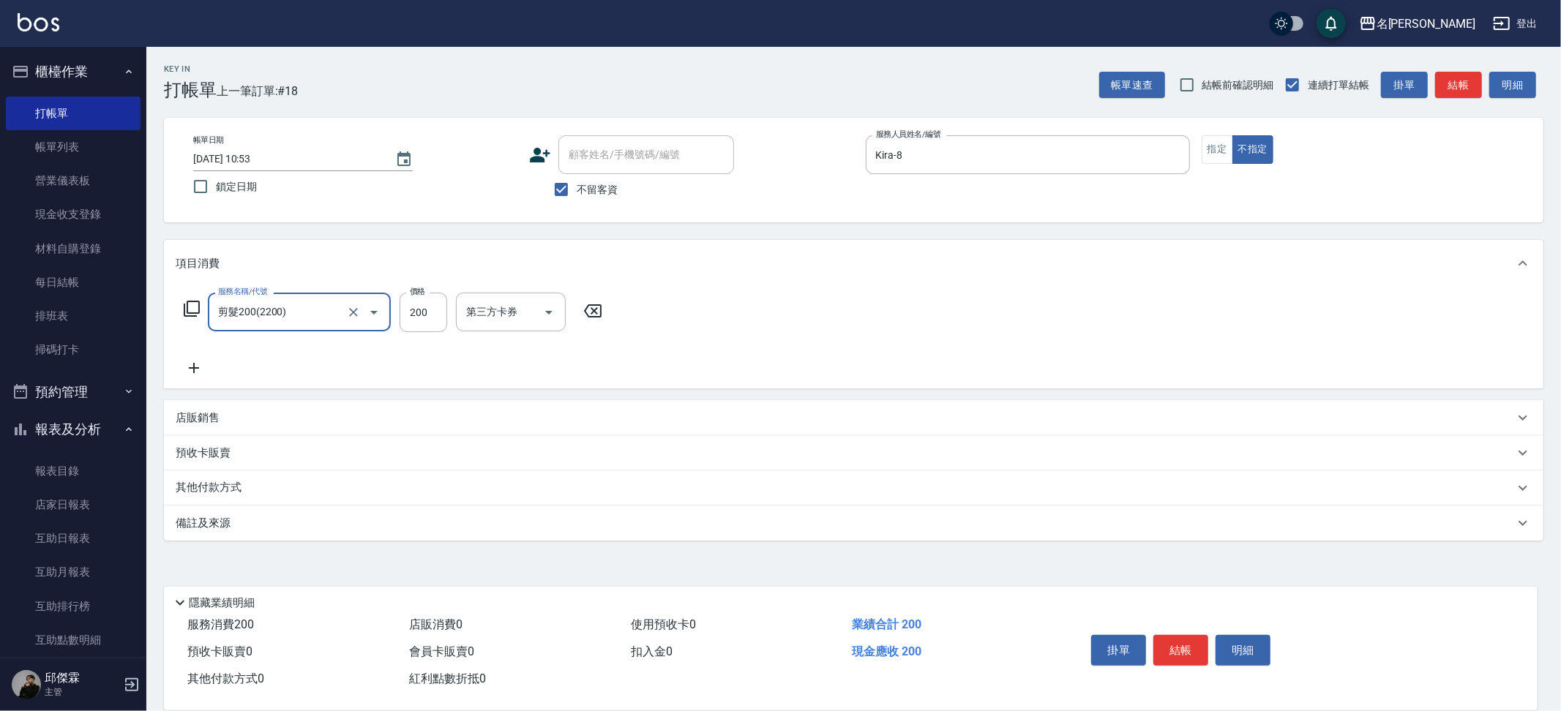
type input "剪髮200(2200)"
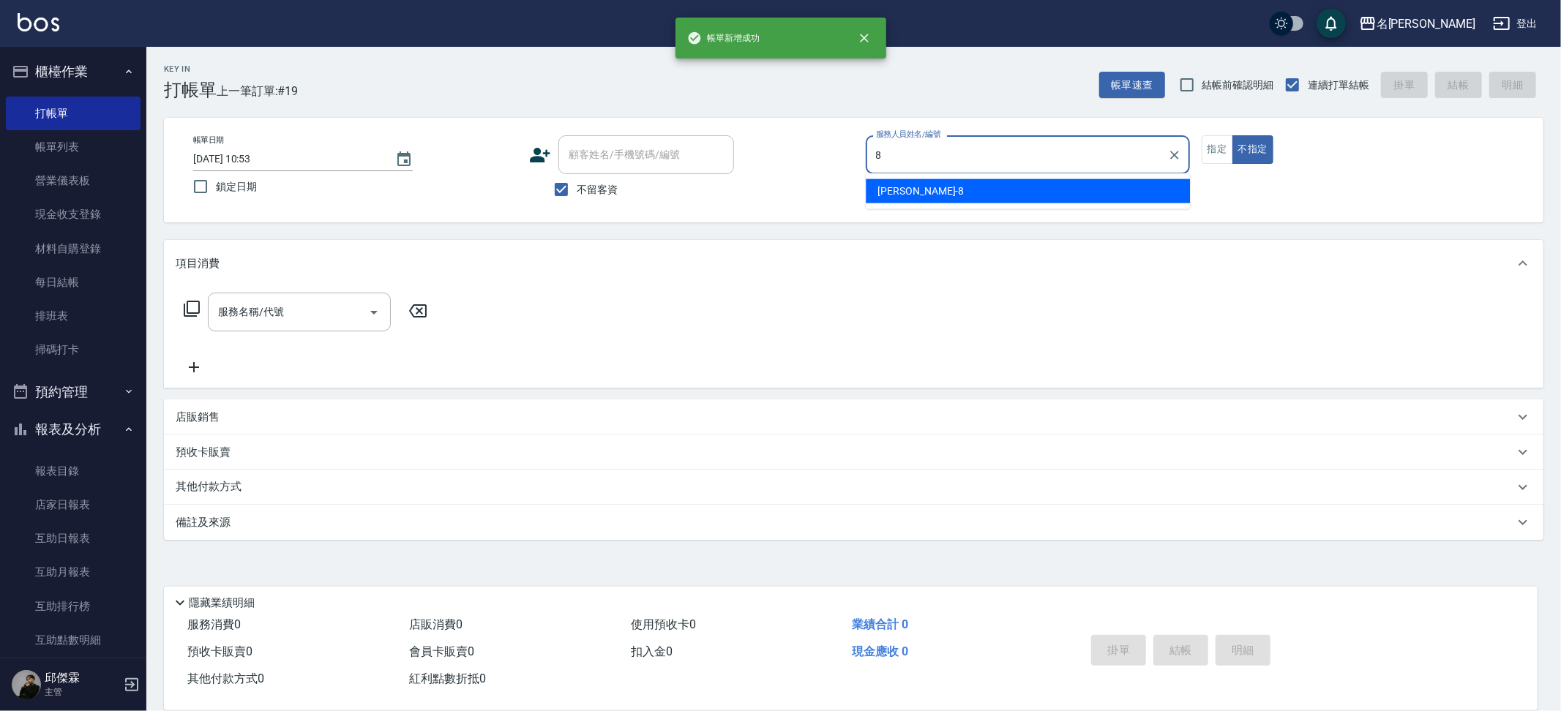
type input "Kira-8"
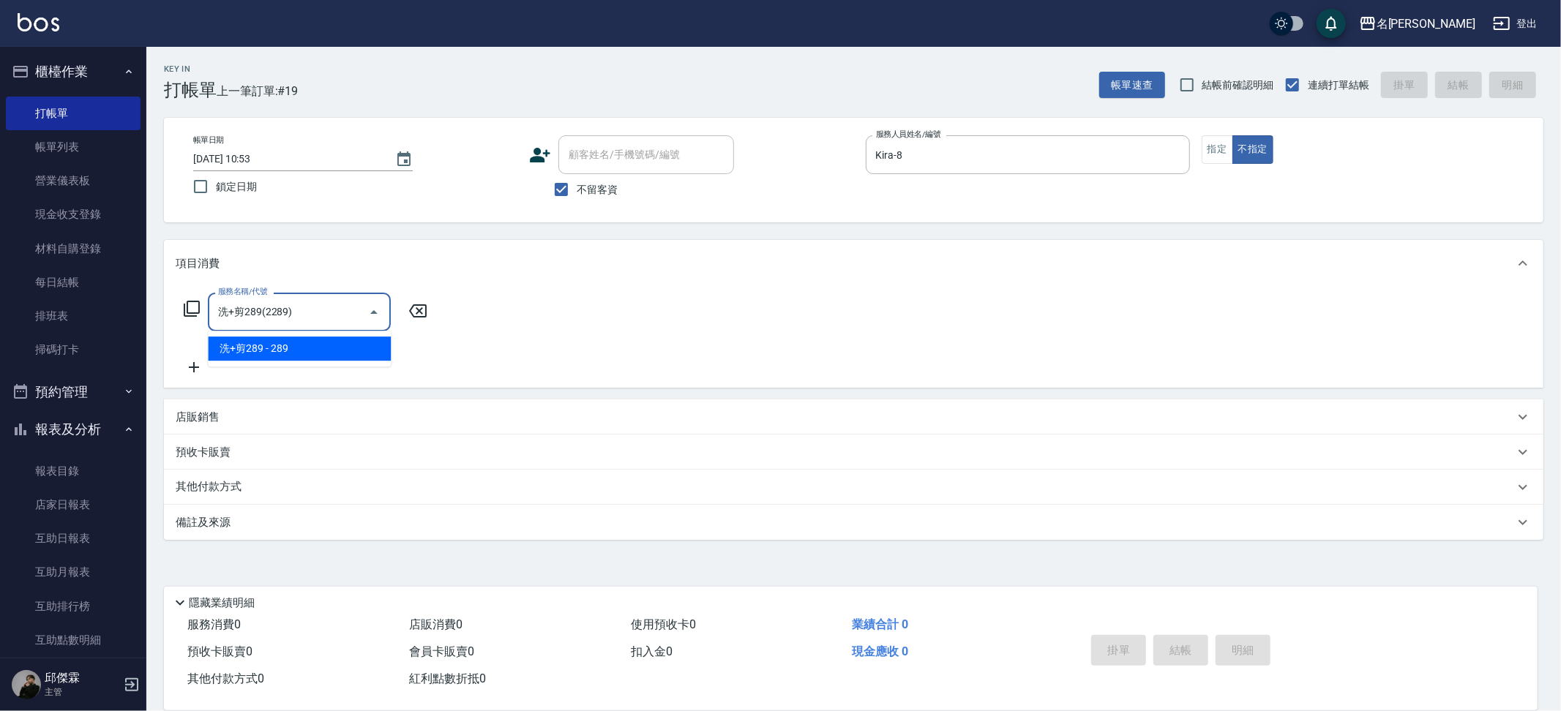
type input "洗+剪289(2289)"
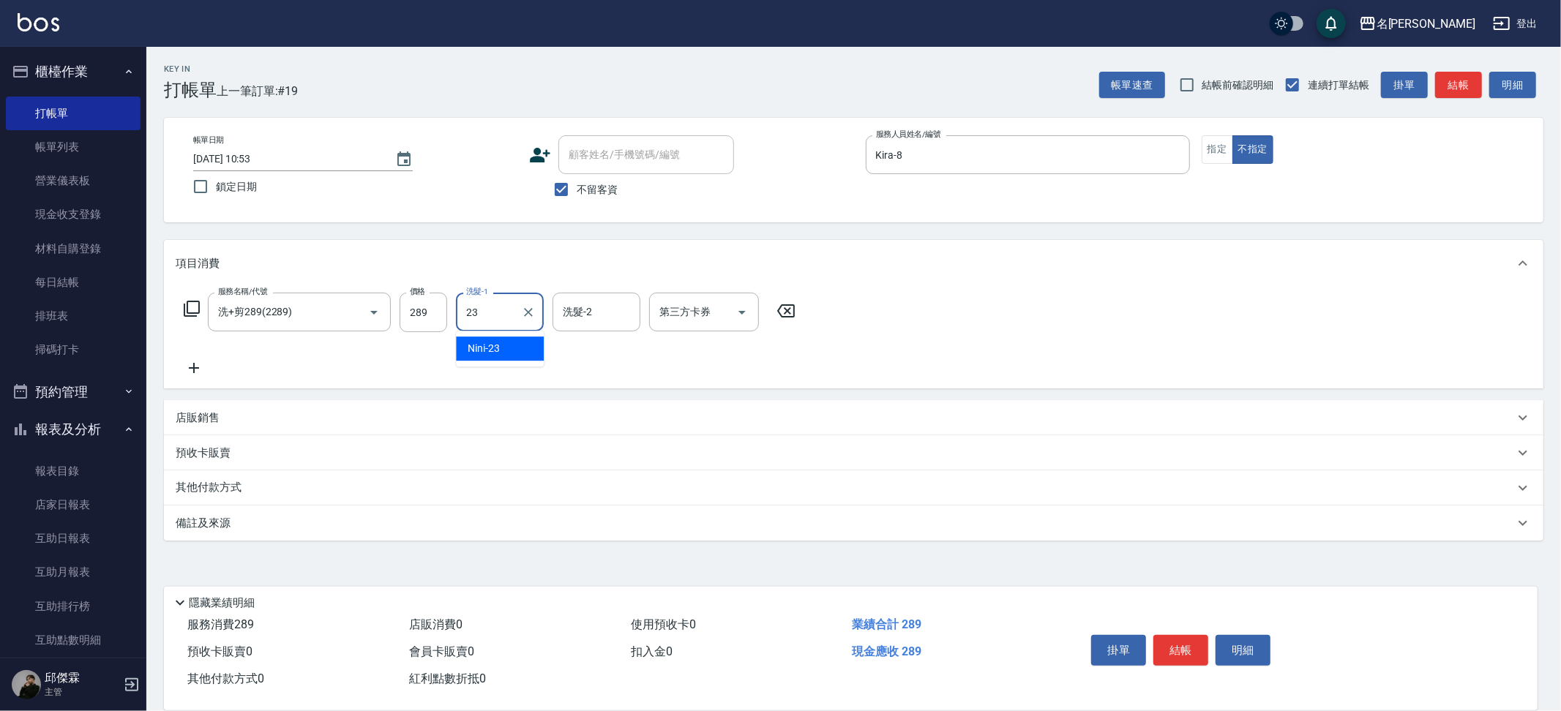
type input "Nini-23"
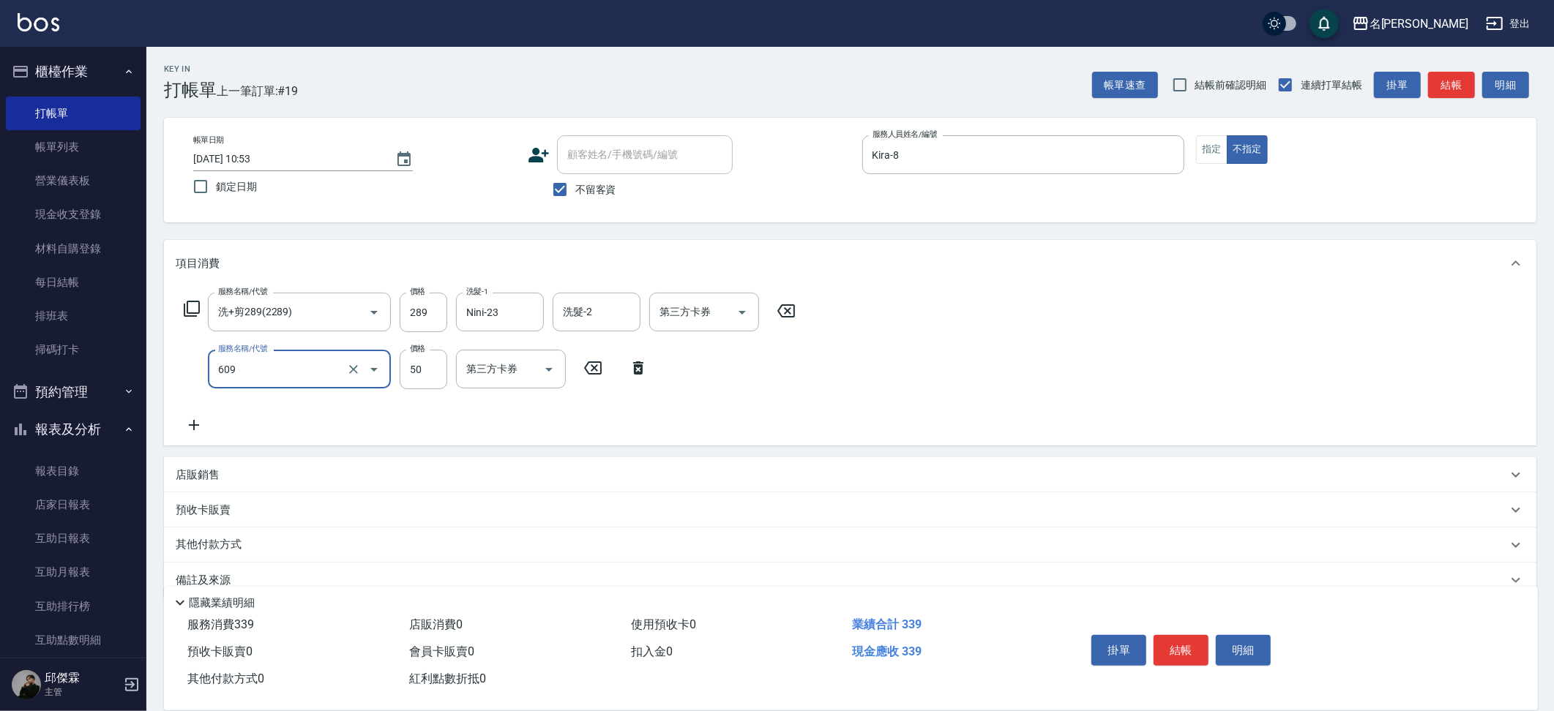
type input "精油(609)"
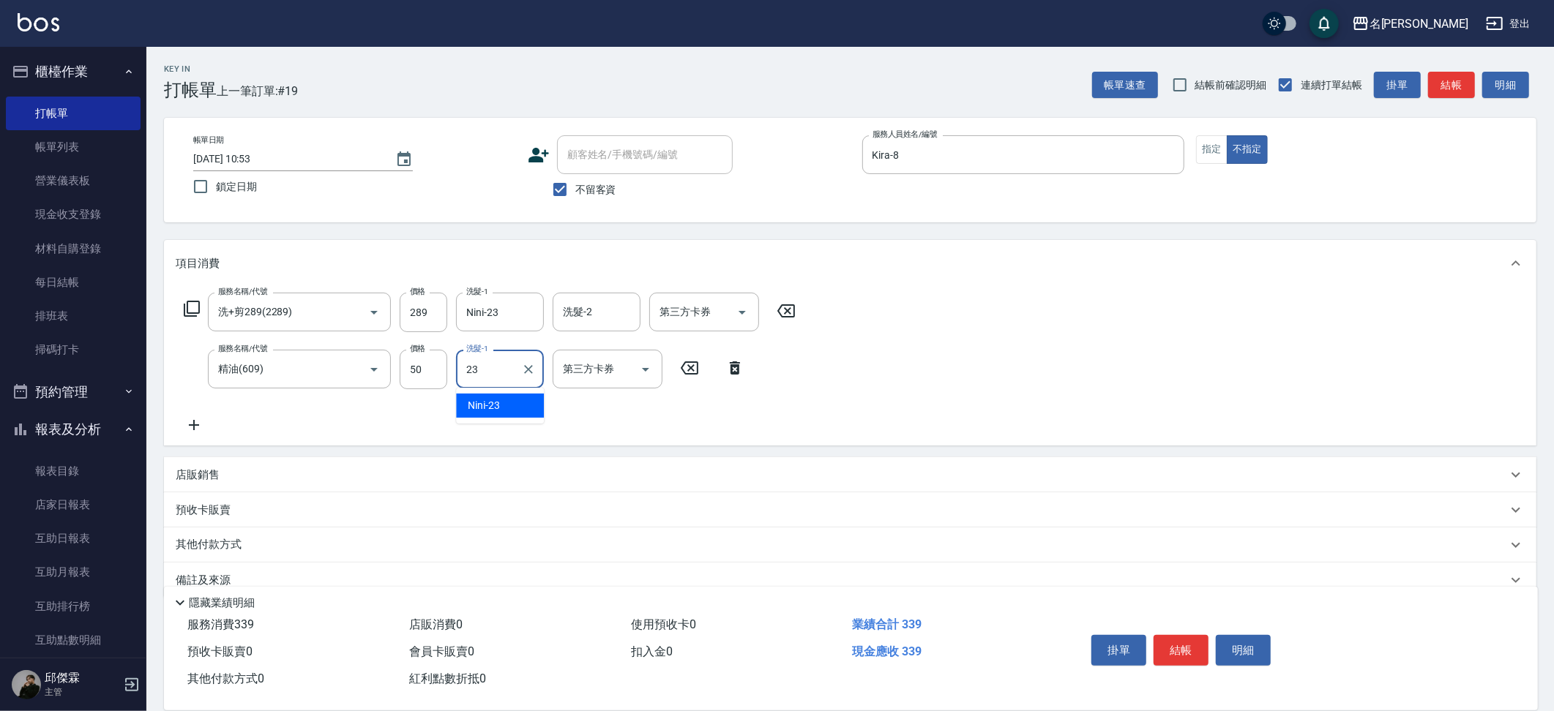
type input "Nini-23"
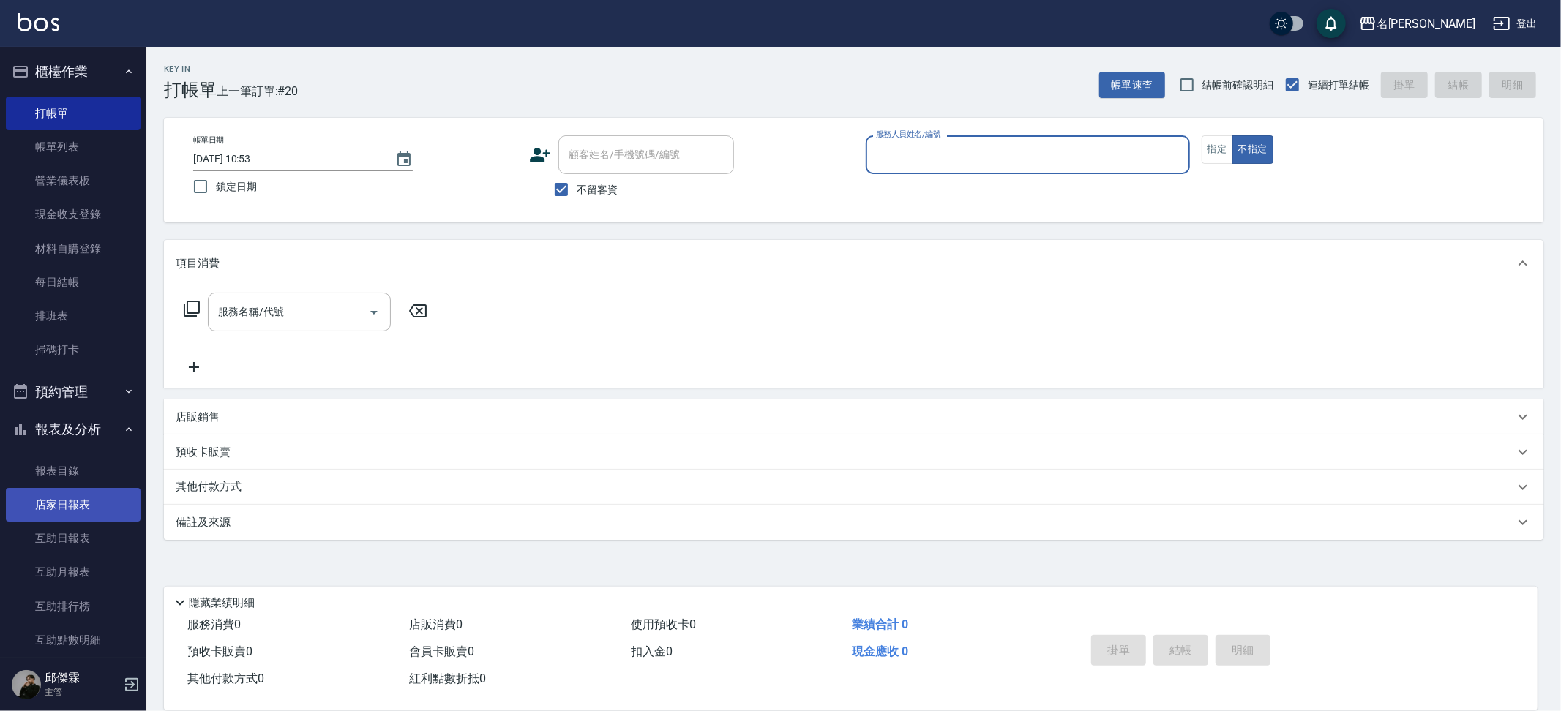
click at [67, 493] on link "店家日報表" at bounding box center [73, 505] width 135 height 34
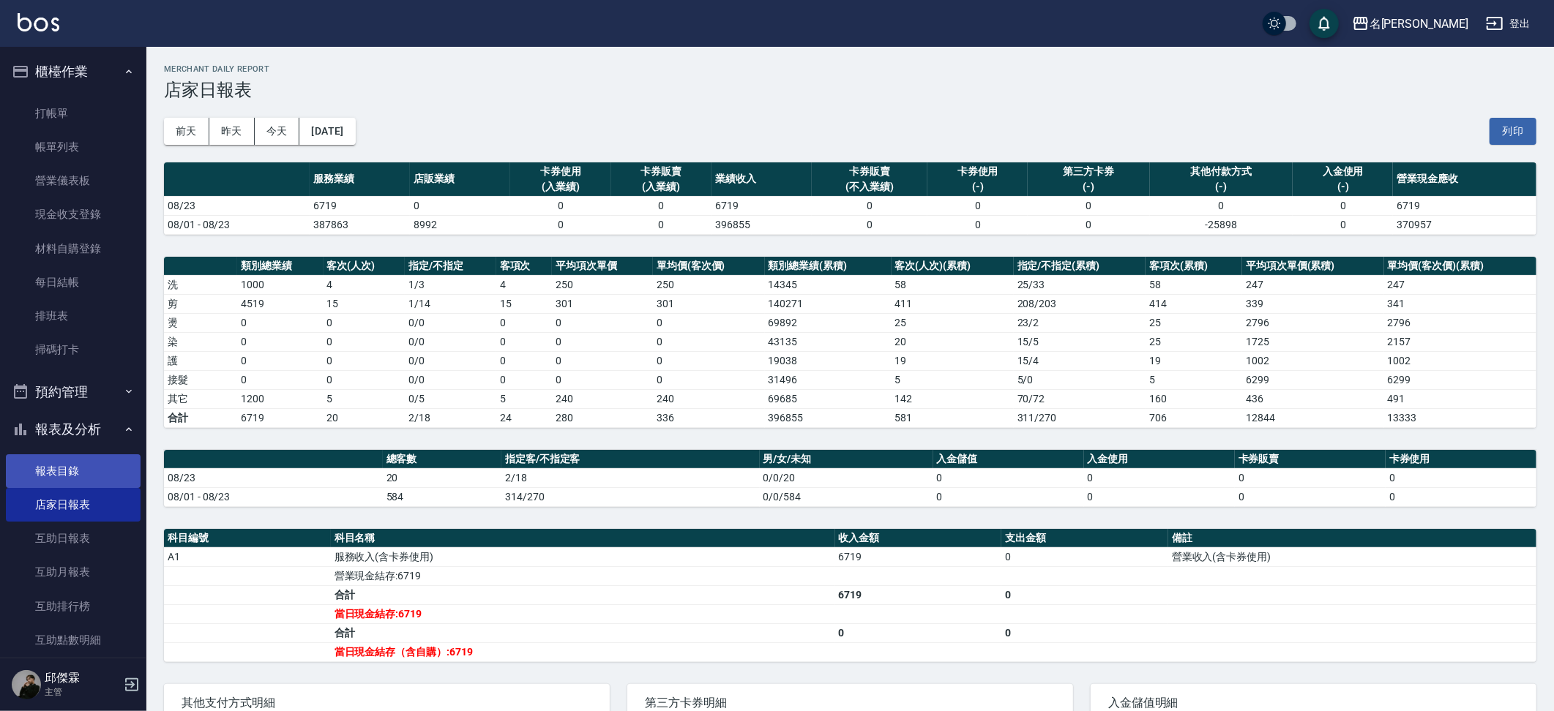
scroll to position [579, 0]
